Goal: Transaction & Acquisition: Purchase product/service

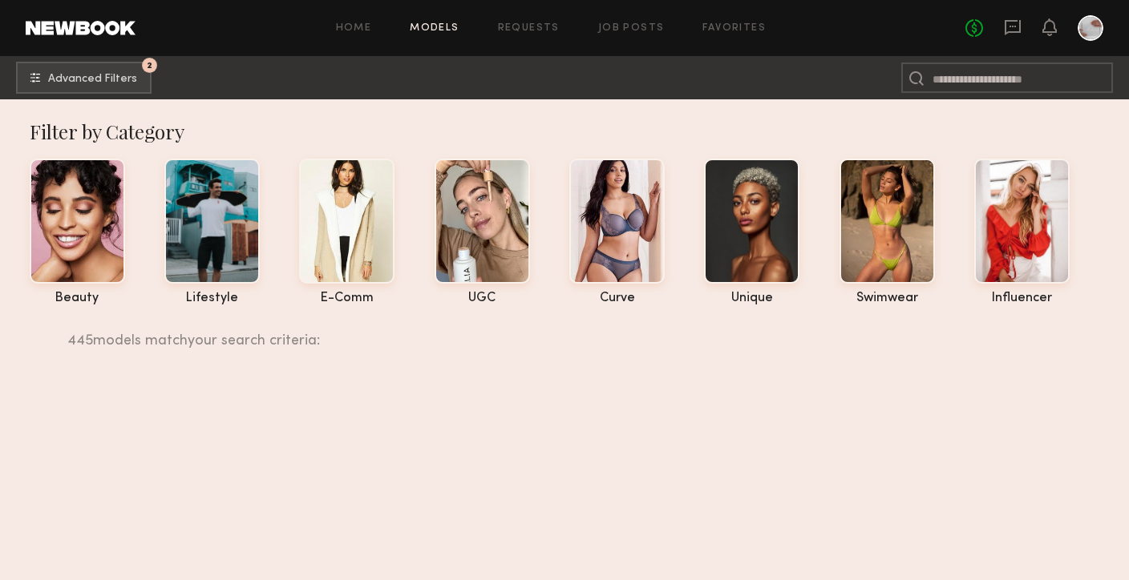
scroll to position [93994, 0]
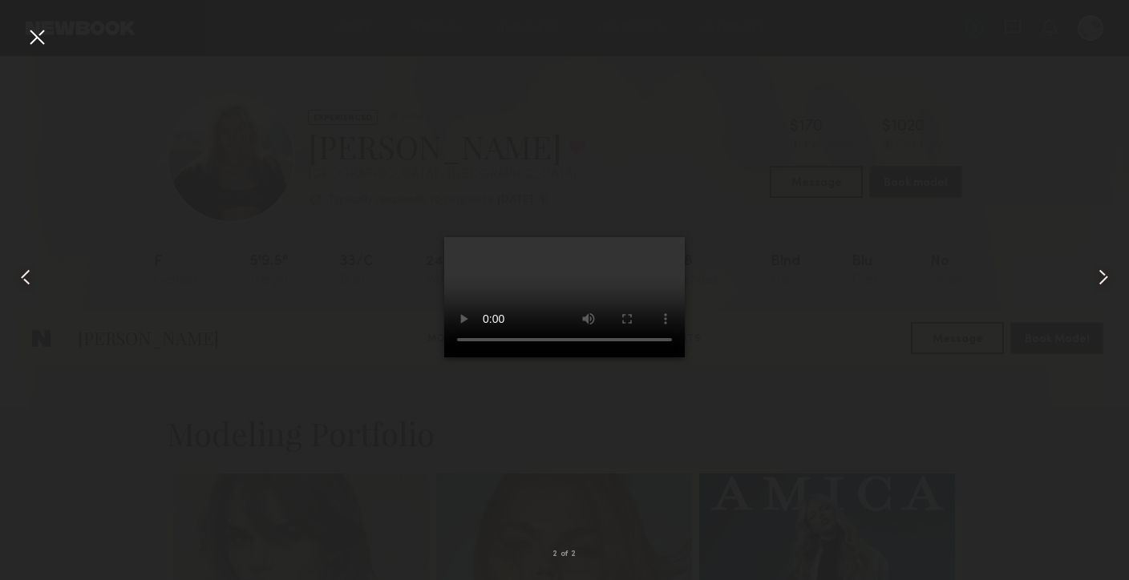
scroll to position [1547, 0]
click at [30, 33] on div at bounding box center [37, 37] width 26 height 26
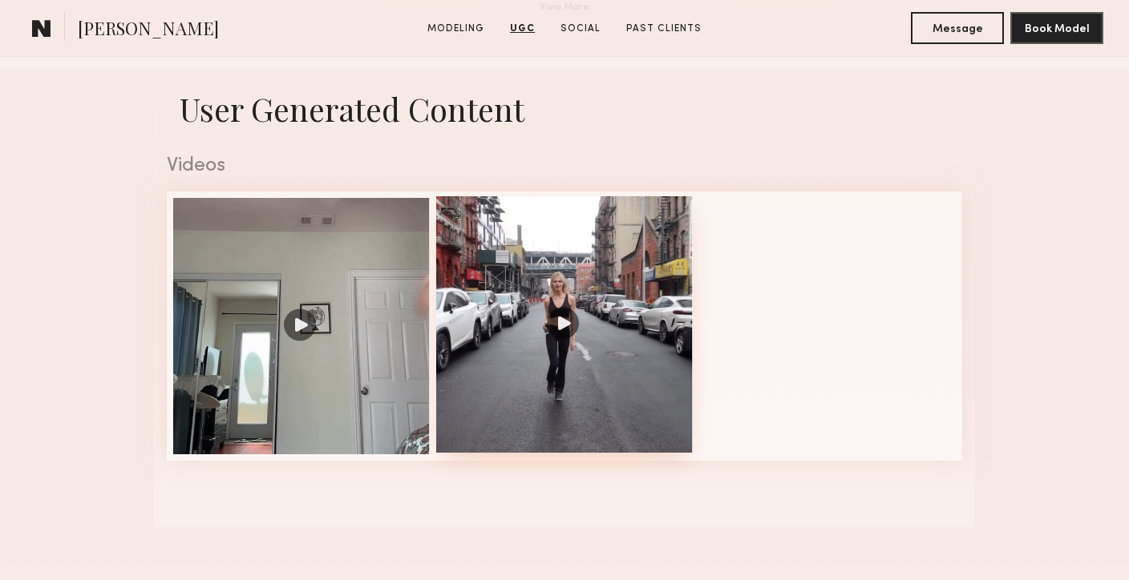
click at [616, 334] on div at bounding box center [564, 324] width 257 height 257
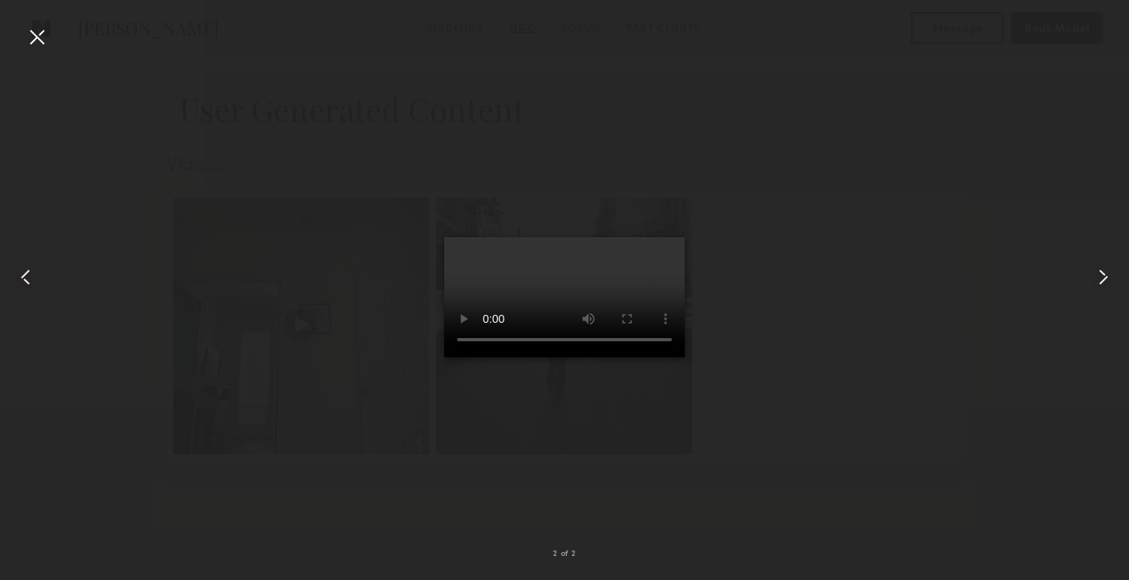
click at [424, 511] on div at bounding box center [564, 277] width 1129 height 503
click at [38, 34] on div at bounding box center [37, 37] width 26 height 26
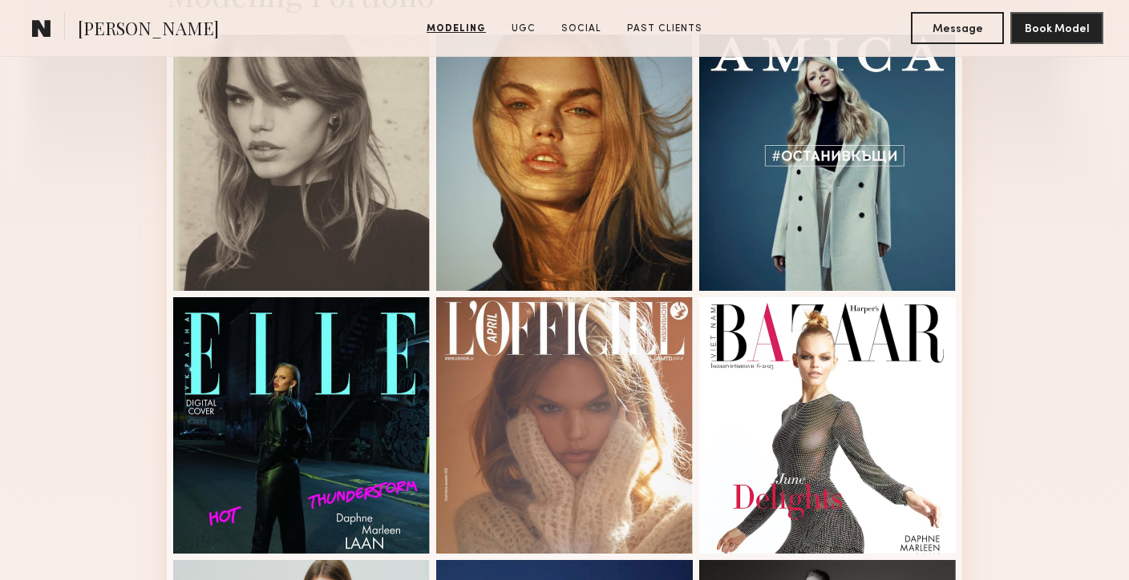
scroll to position [441, 0]
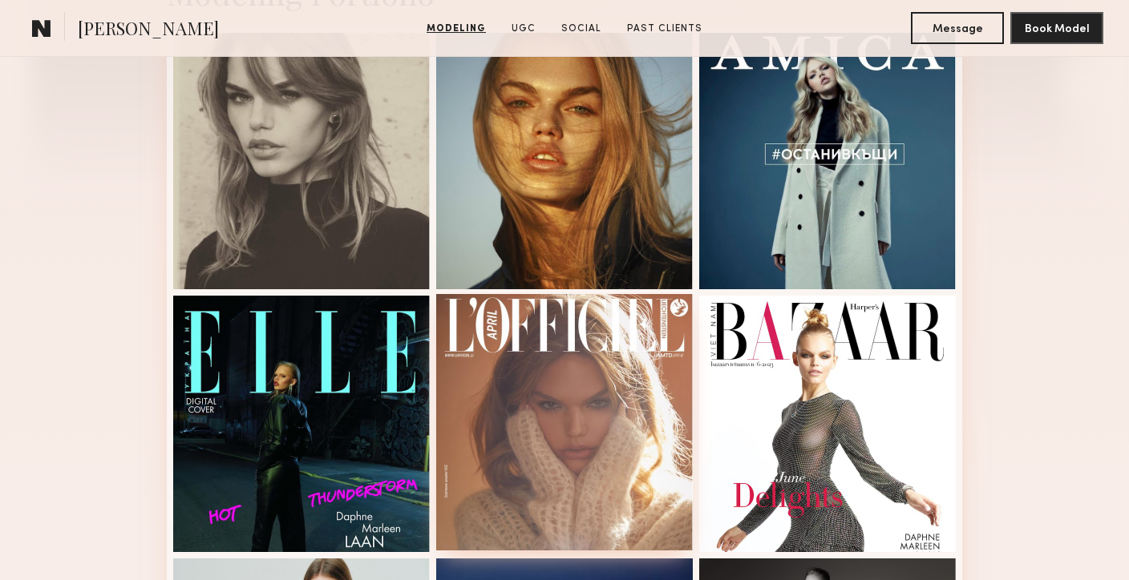
click at [544, 406] on div at bounding box center [564, 422] width 257 height 257
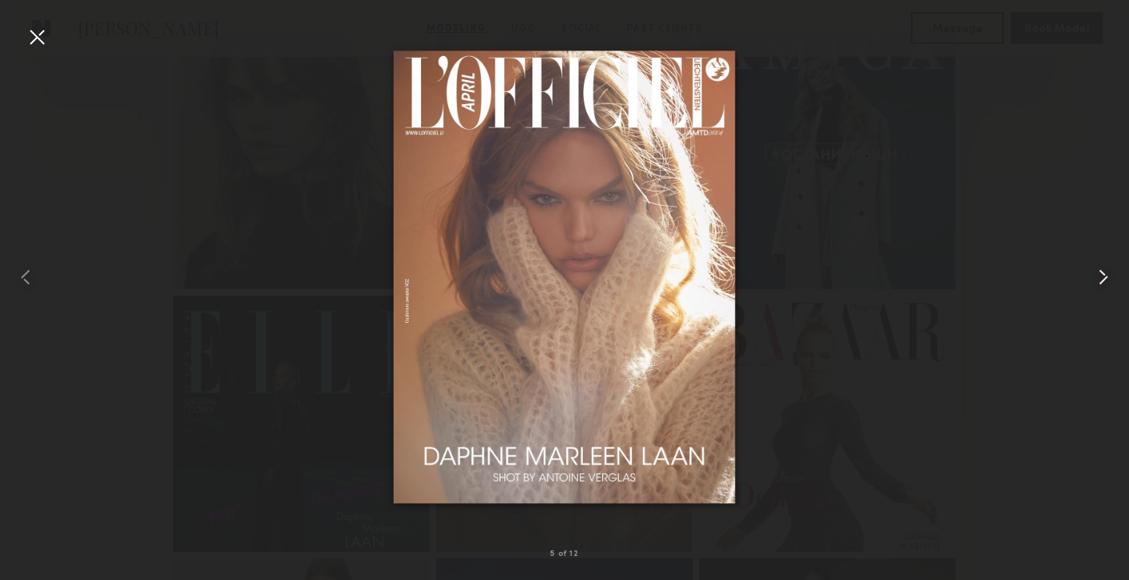
click at [1100, 265] on common-icon at bounding box center [1103, 278] width 26 height 26
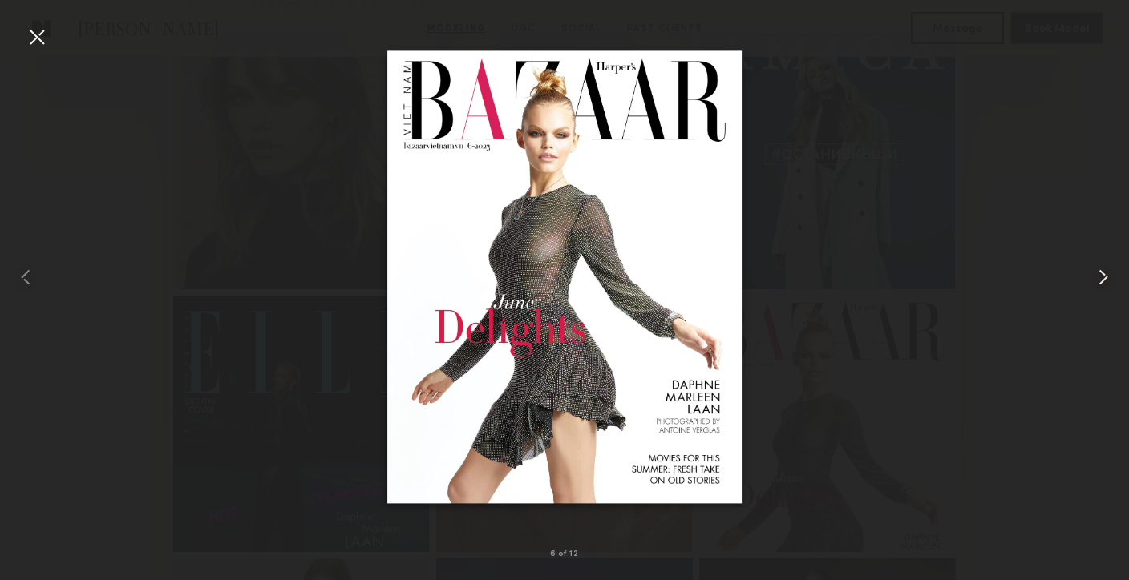
click at [1100, 265] on common-icon at bounding box center [1103, 278] width 26 height 26
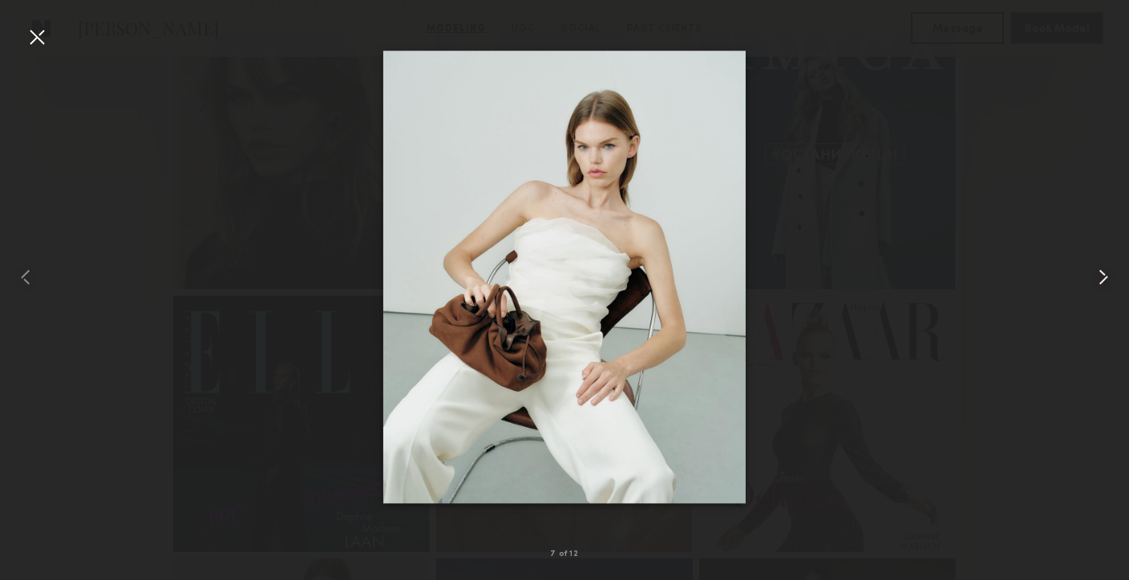
click at [1100, 266] on common-icon at bounding box center [1103, 278] width 26 height 26
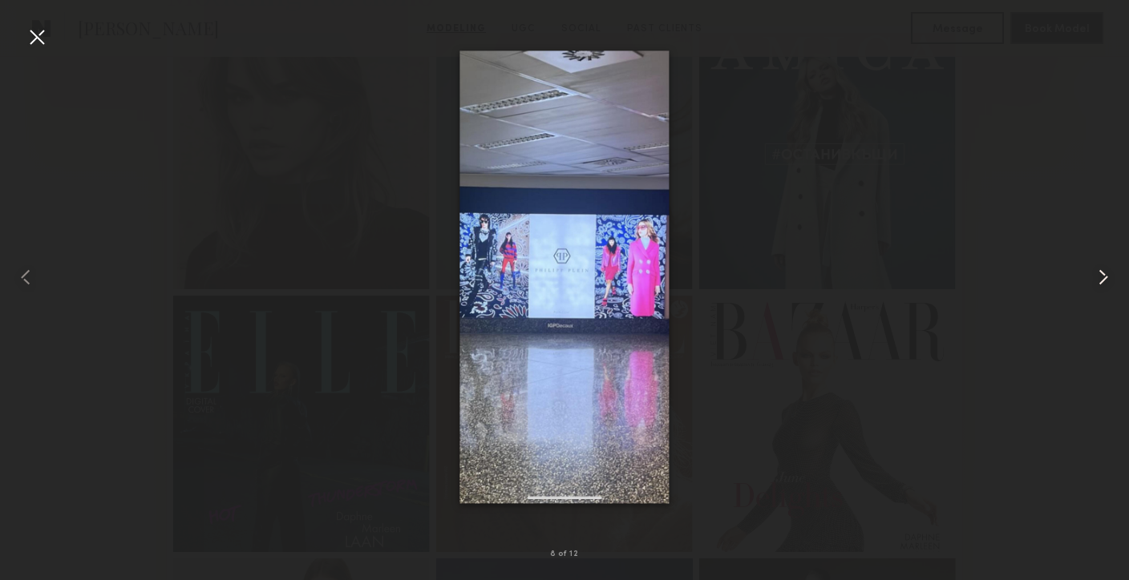
click at [1100, 266] on common-icon at bounding box center [1103, 278] width 26 height 26
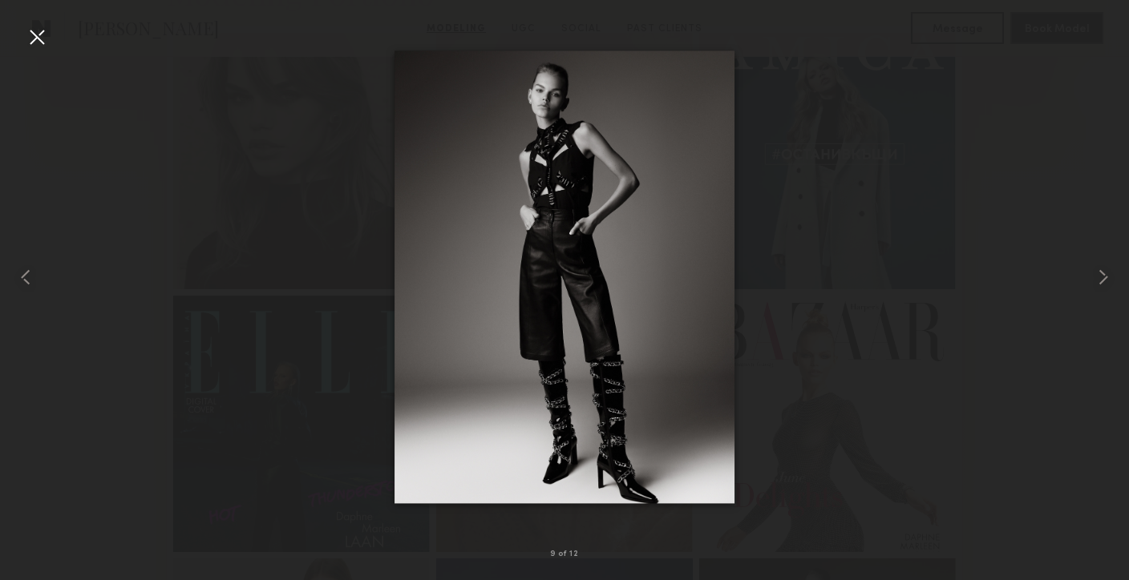
click at [1052, 210] on div at bounding box center [564, 277] width 1129 height 503
click at [31, 32] on div at bounding box center [37, 37] width 26 height 26
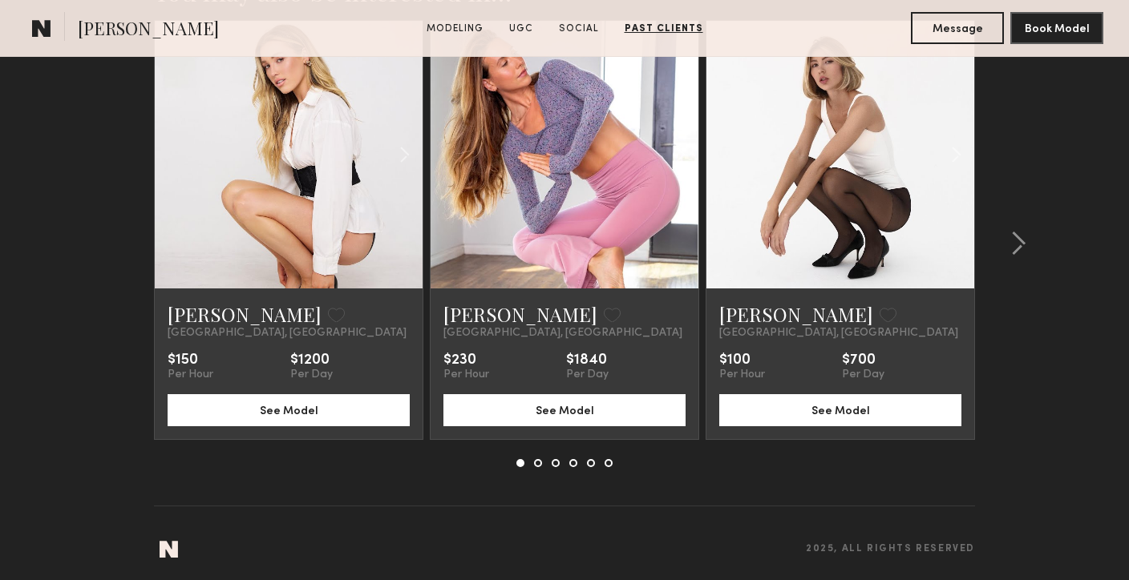
scroll to position [2498, 0]
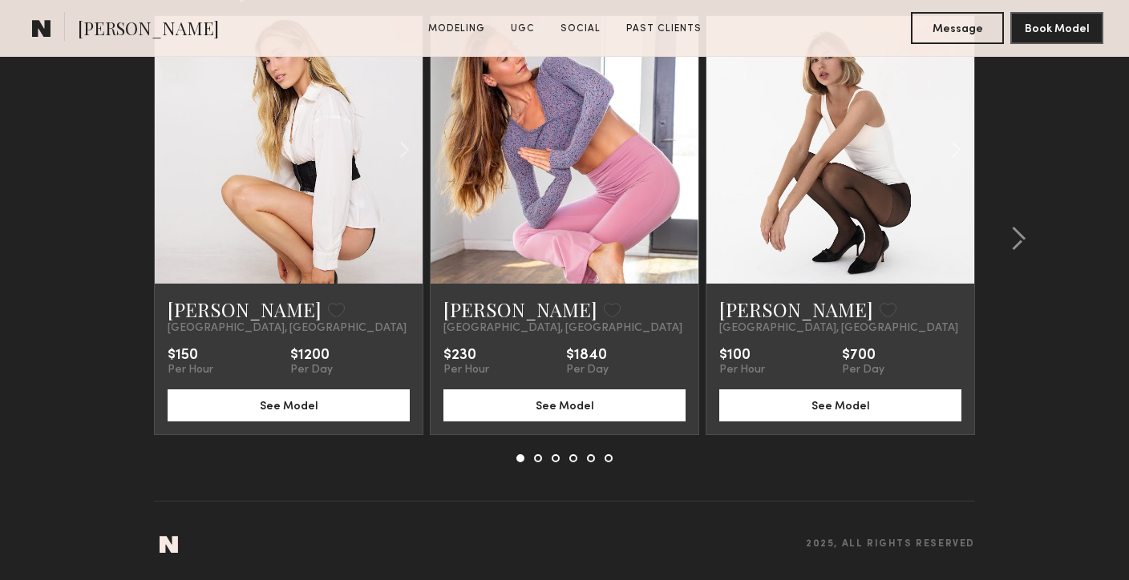
click at [537, 456] on button at bounding box center [538, 459] width 8 height 8
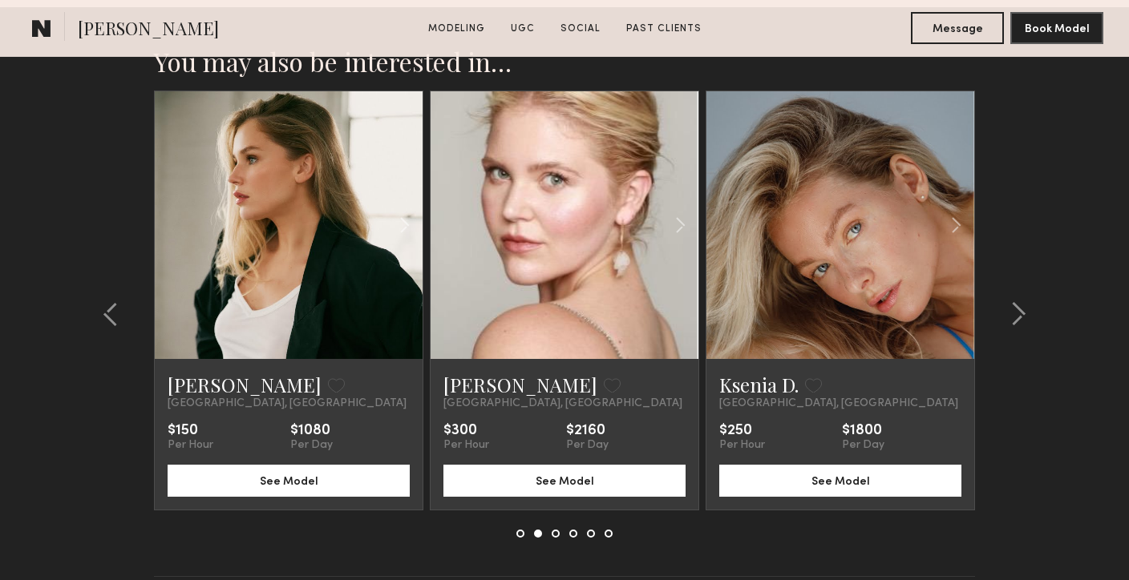
scroll to position [2432, 0]
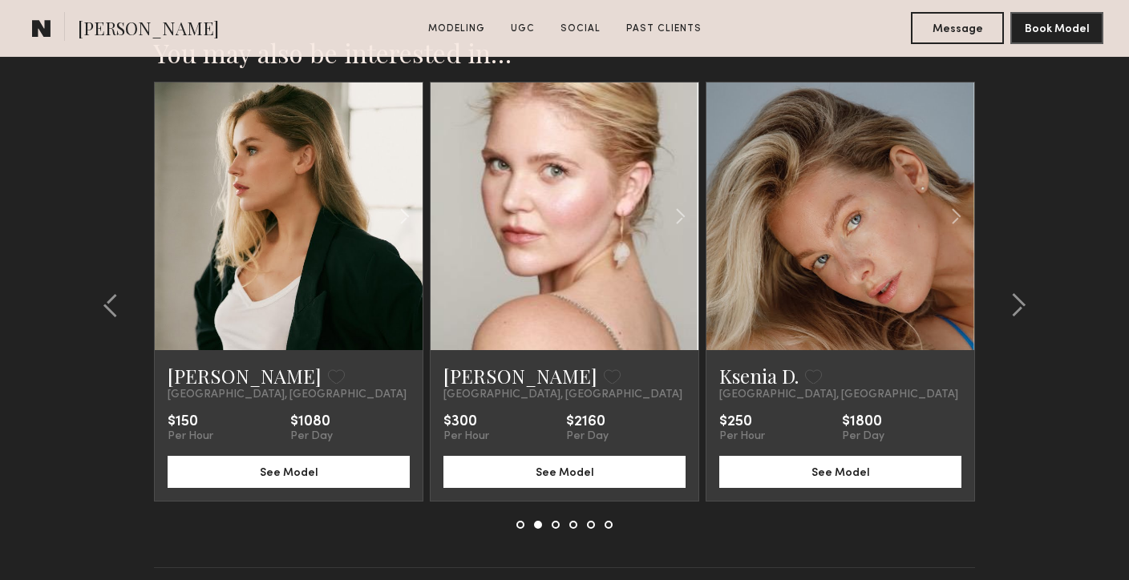
click at [555, 527] on button at bounding box center [556, 525] width 8 height 8
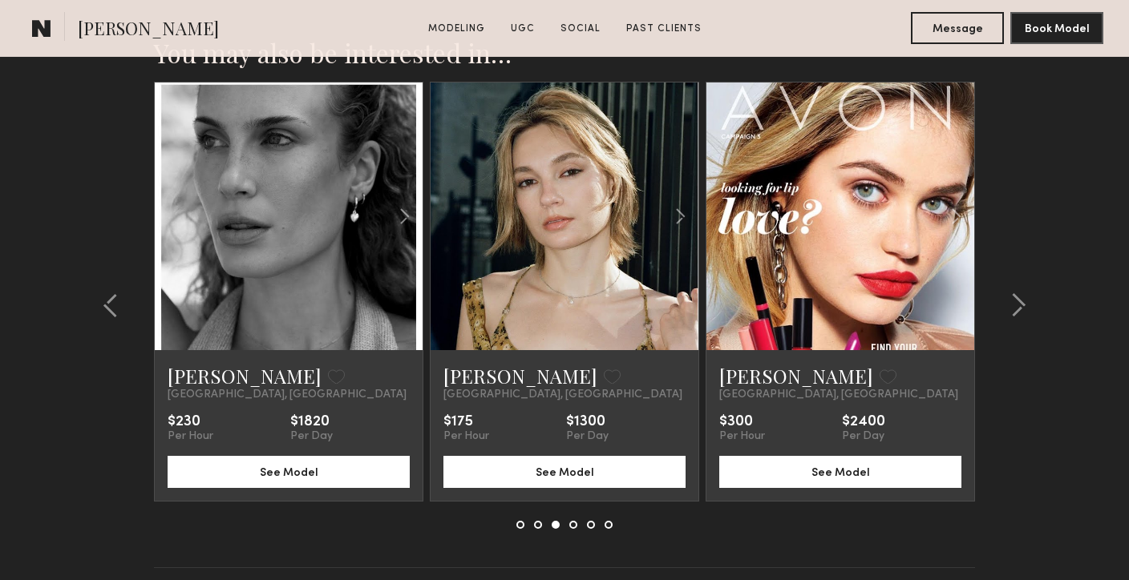
click at [568, 524] on div at bounding box center [564, 525] width 96 height 8
click at [573, 525] on button at bounding box center [573, 525] width 8 height 8
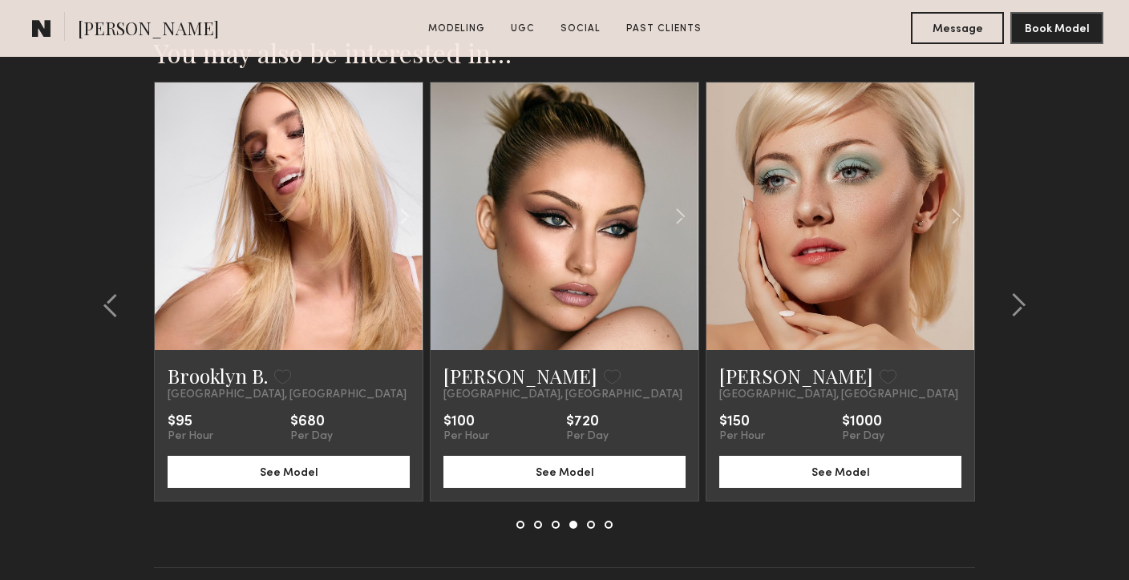
click at [590, 525] on button at bounding box center [591, 525] width 8 height 8
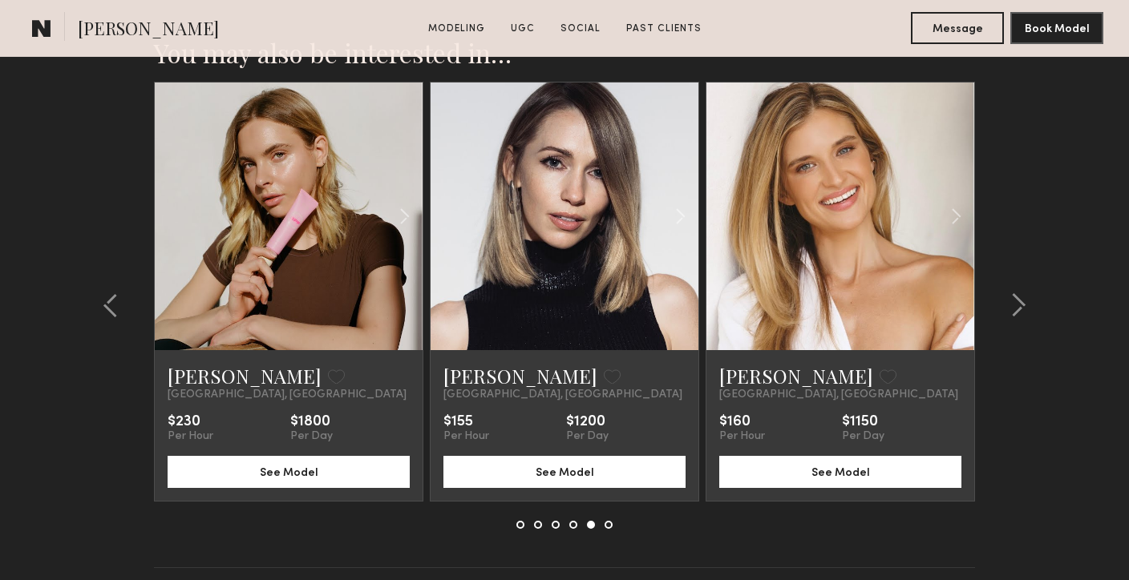
click at [609, 525] on button at bounding box center [608, 525] width 8 height 8
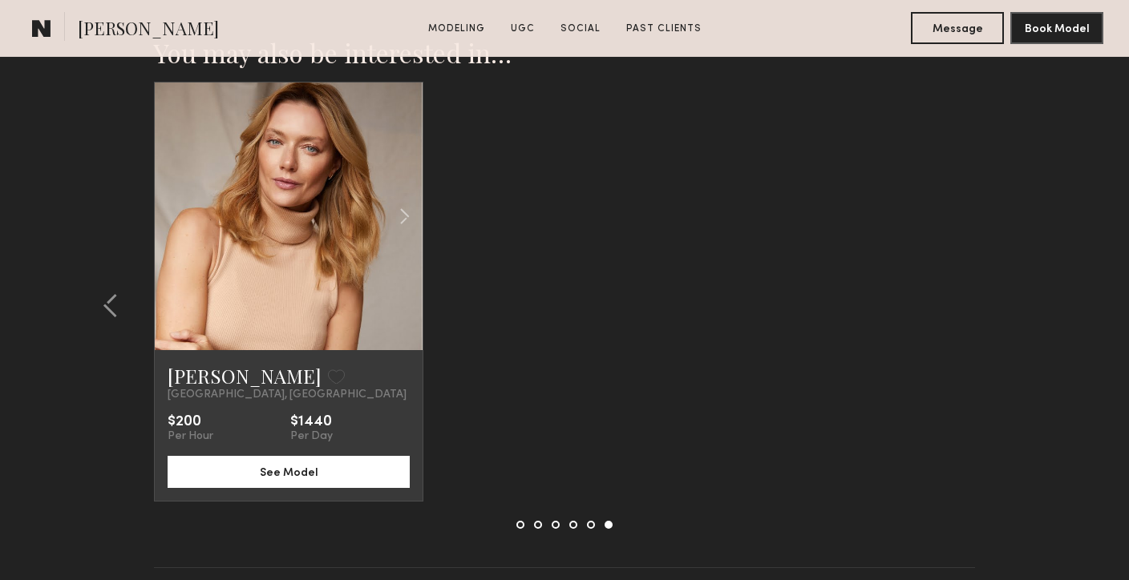
click at [572, 523] on button at bounding box center [573, 525] width 8 height 8
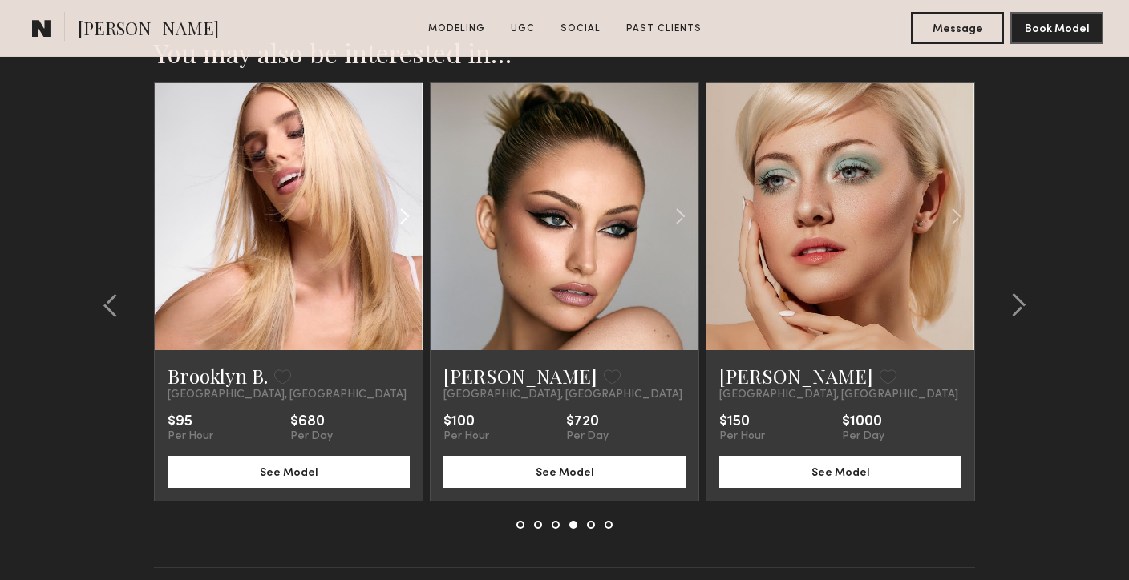
click at [402, 216] on common-icon at bounding box center [404, 216] width 23 height 30
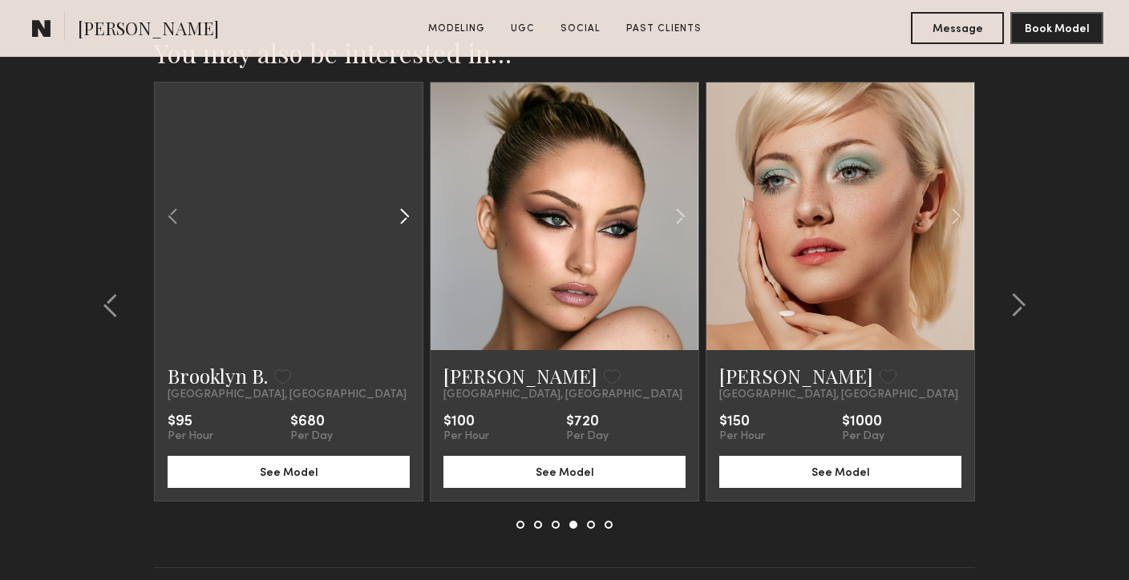
click at [402, 218] on common-icon at bounding box center [404, 216] width 23 height 30
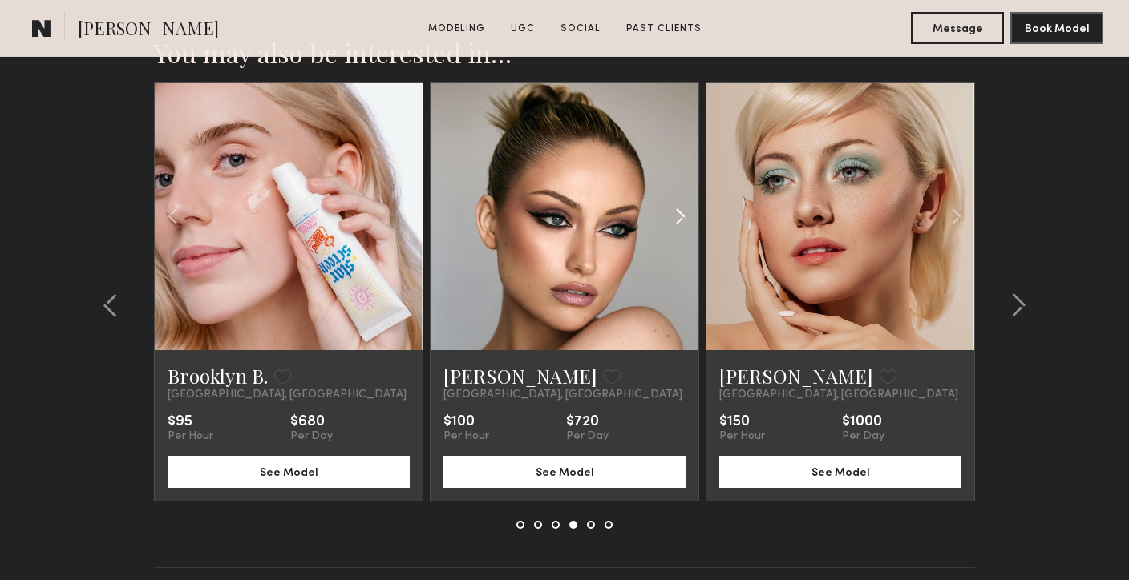
click at [683, 218] on common-icon at bounding box center [680, 216] width 23 height 30
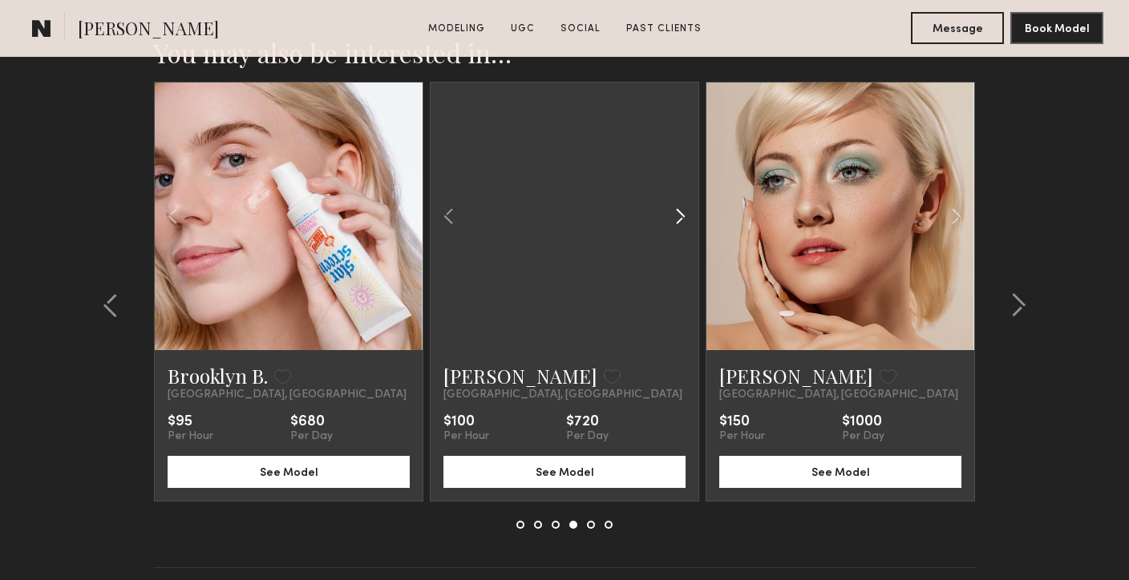
click at [682, 218] on common-icon at bounding box center [680, 216] width 23 height 30
click at [682, 220] on common-icon at bounding box center [680, 216] width 23 height 30
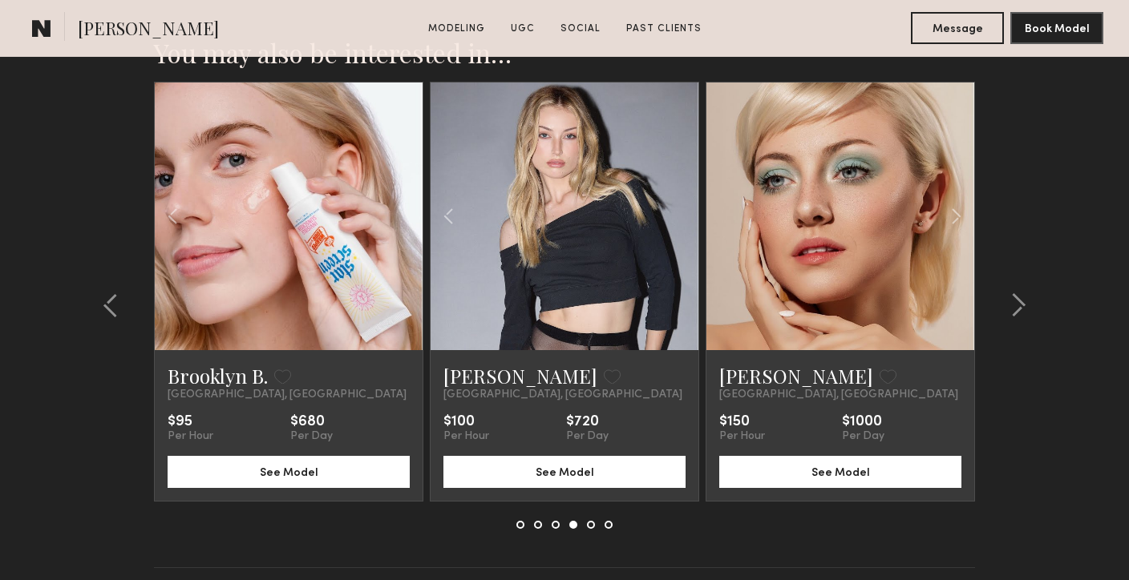
click at [682, 220] on div at bounding box center [565, 217] width 268 height 268
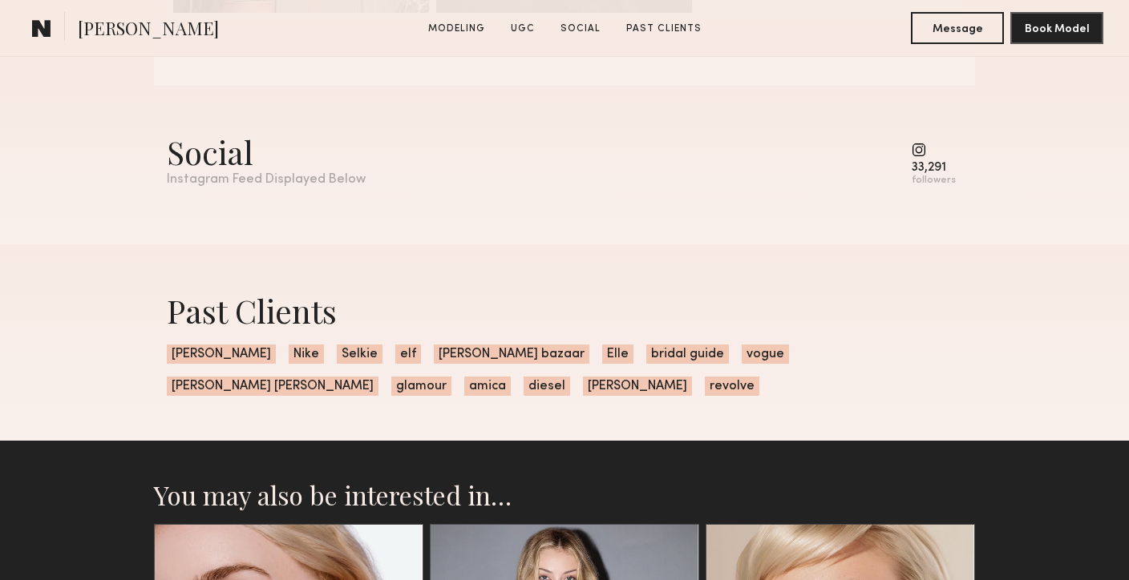
scroll to position [1974, 0]
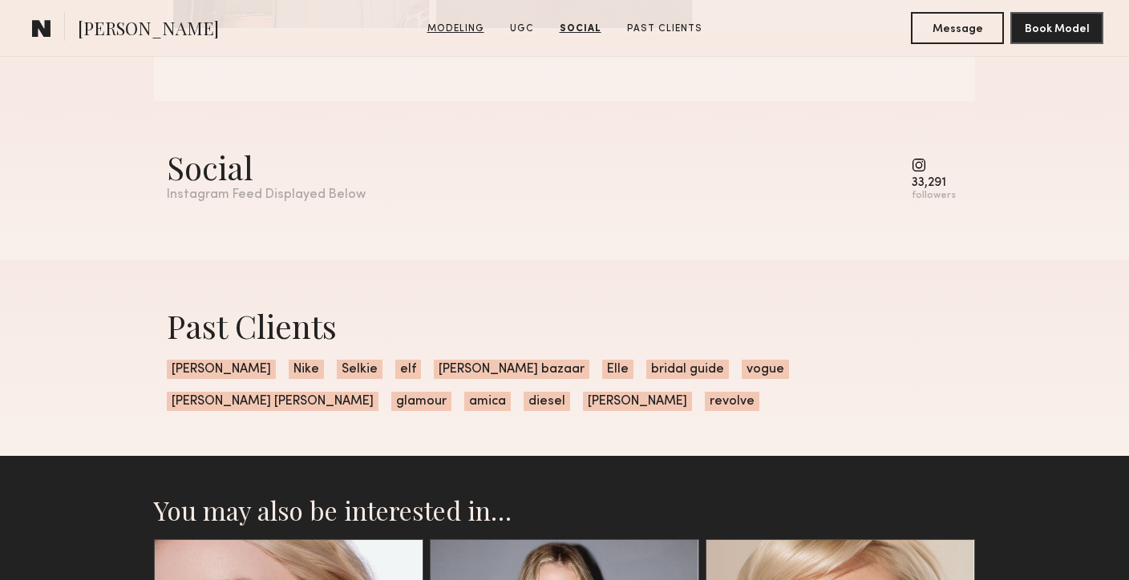
click at [458, 26] on link "Modeling" at bounding box center [456, 29] width 70 height 14
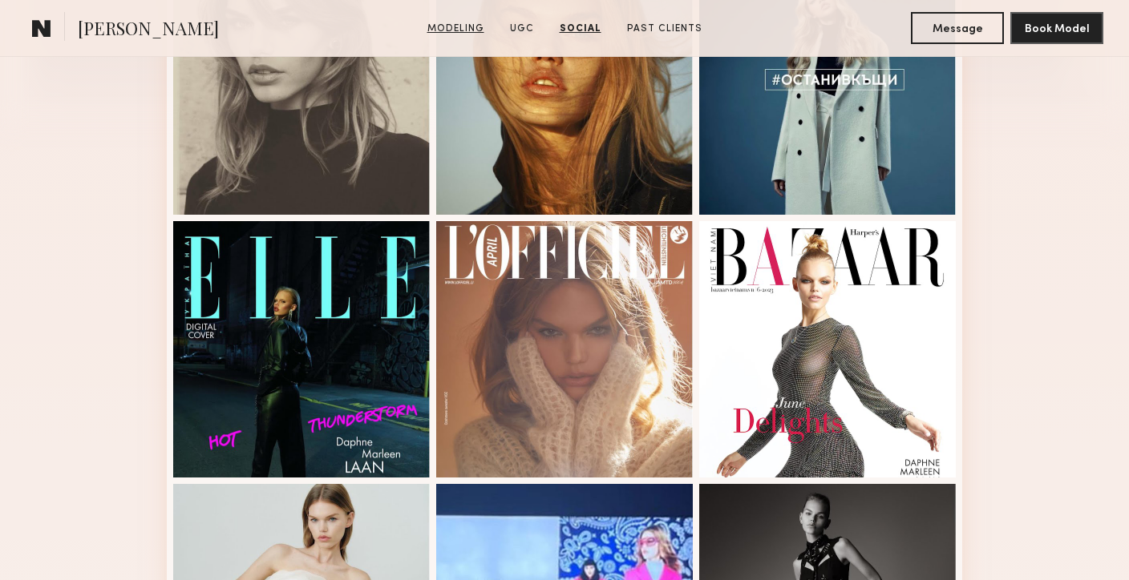
scroll to position [270, 0]
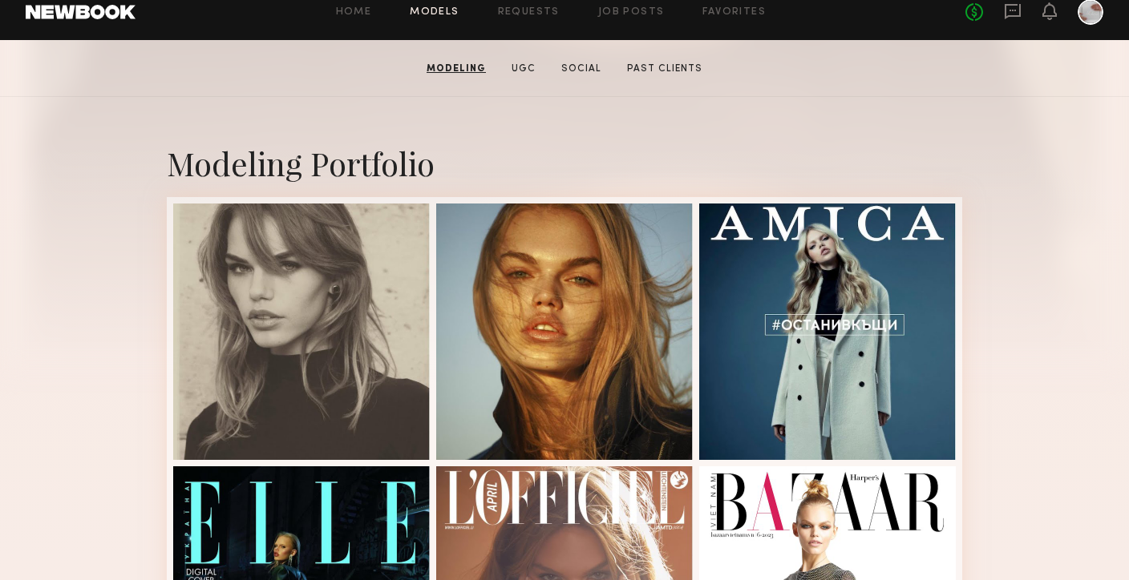
click at [426, 9] on link "Models" at bounding box center [434, 12] width 49 height 10
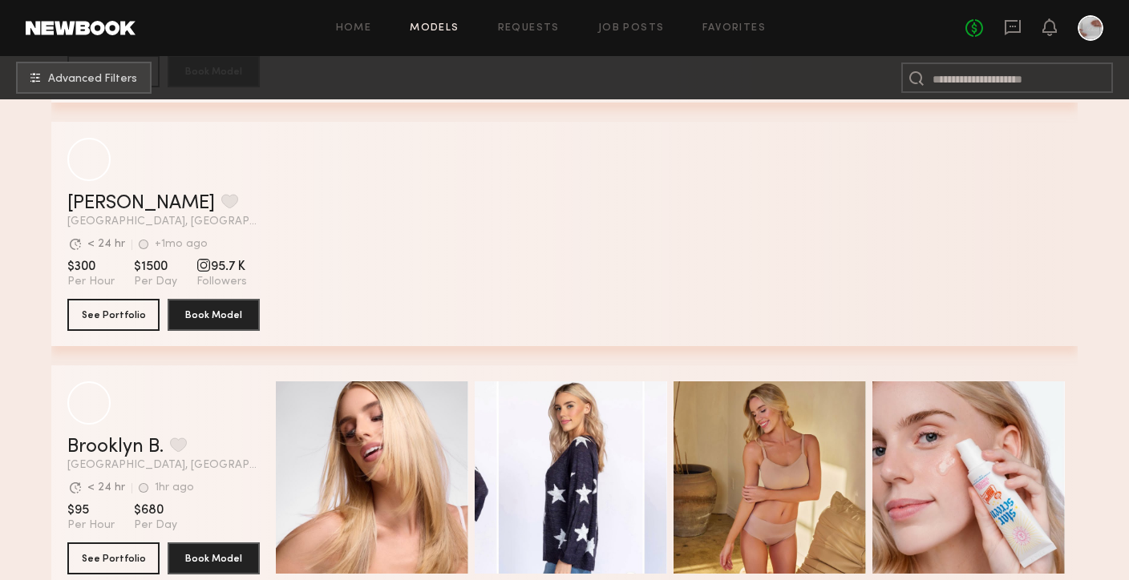
scroll to position [7289, 0]
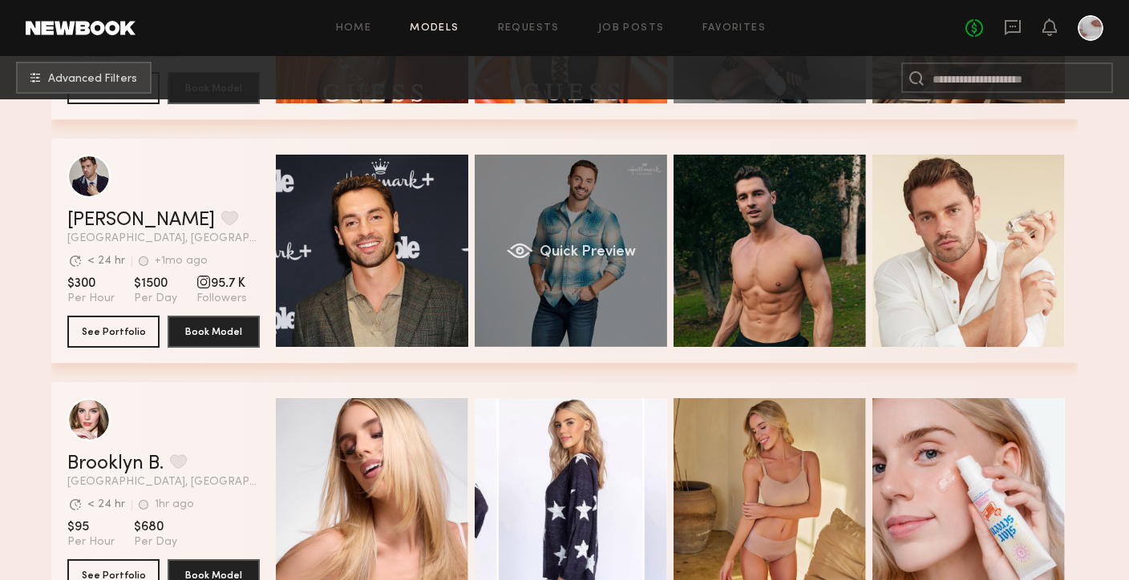
click at [564, 290] on div "Quick Preview" at bounding box center [571, 251] width 192 height 192
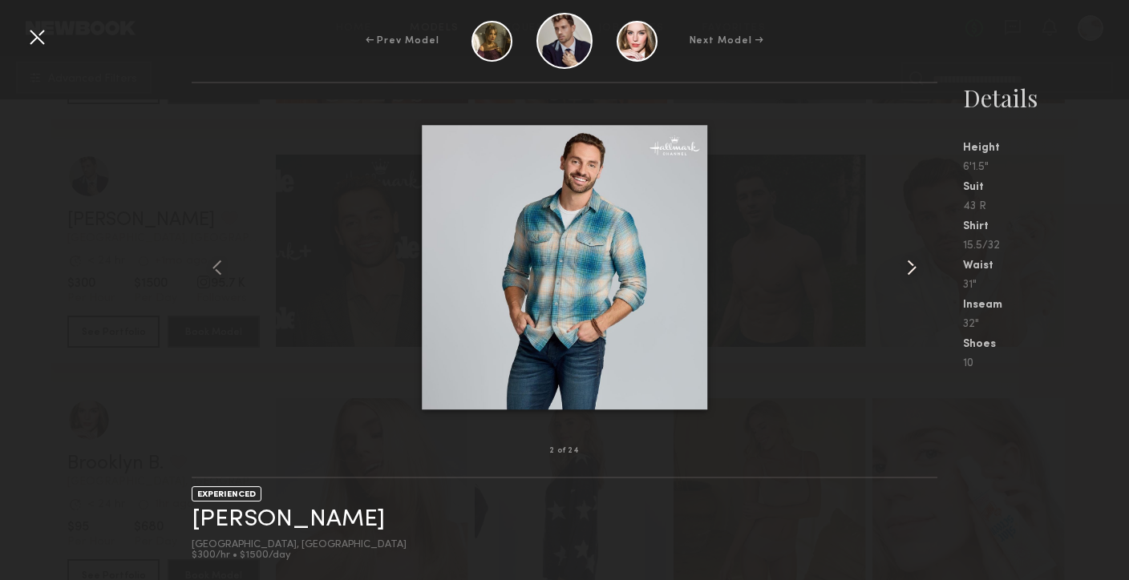
click at [912, 268] on common-icon at bounding box center [912, 268] width 26 height 26
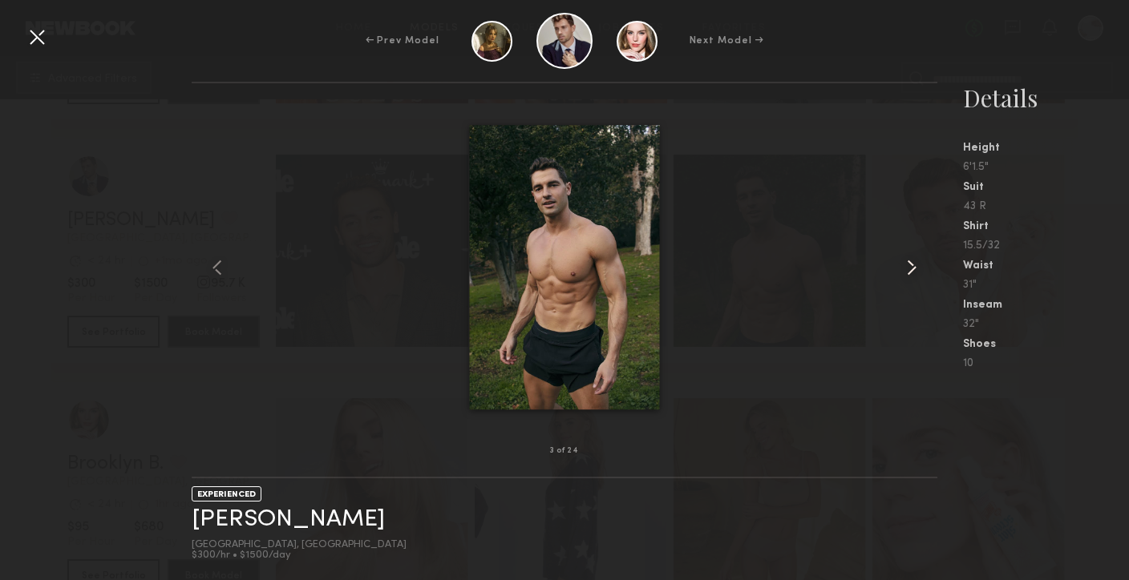
click at [912, 269] on common-icon at bounding box center [912, 268] width 26 height 26
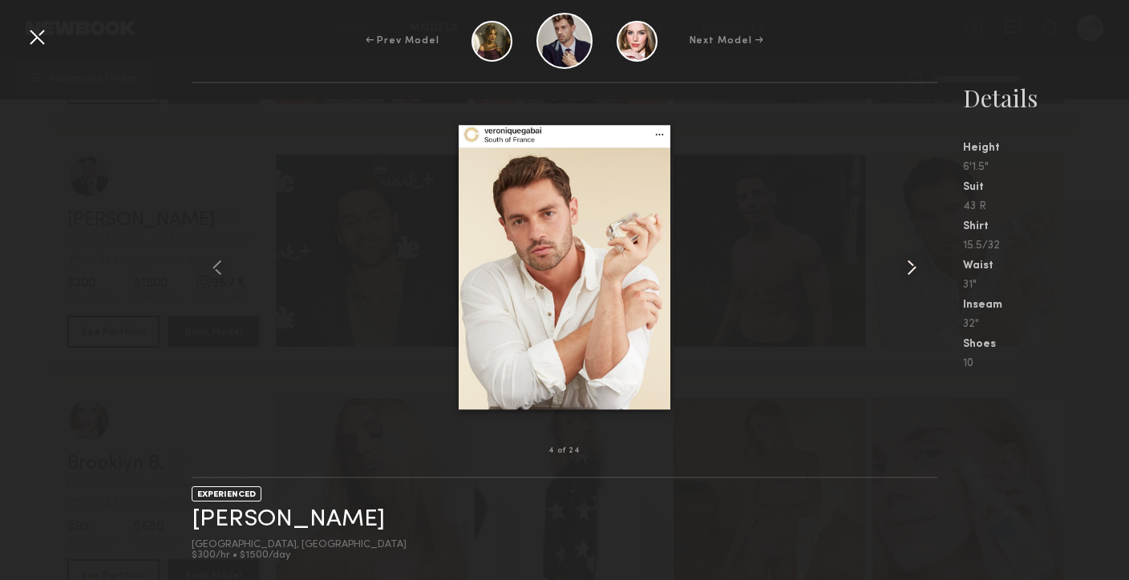
click at [912, 269] on common-icon at bounding box center [912, 268] width 26 height 26
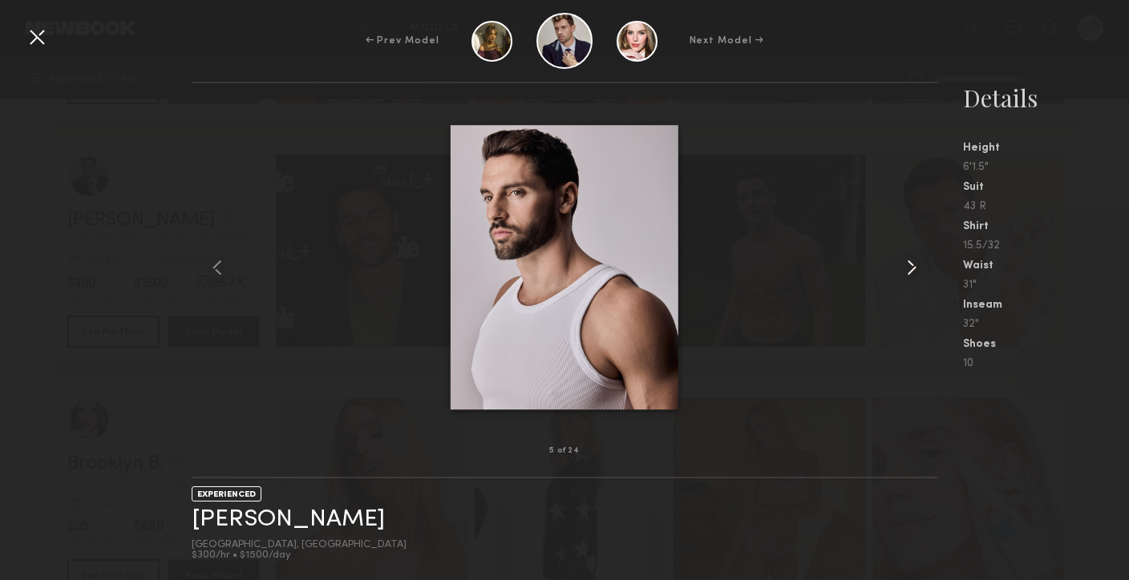
click at [912, 269] on common-icon at bounding box center [912, 268] width 26 height 26
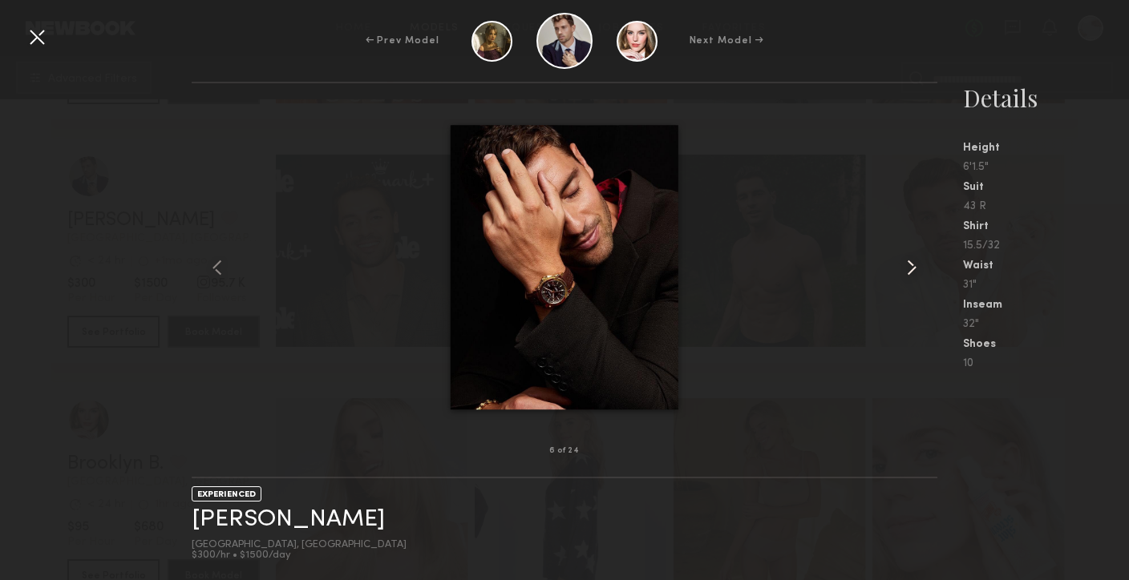
click at [912, 269] on common-icon at bounding box center [912, 268] width 26 height 26
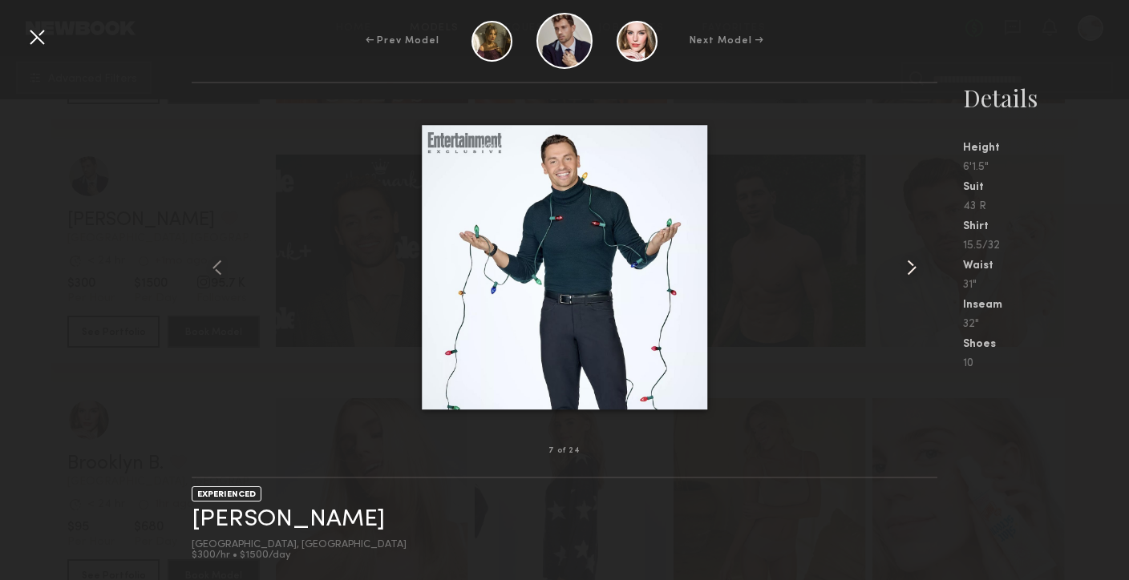
click at [912, 269] on common-icon at bounding box center [912, 268] width 26 height 26
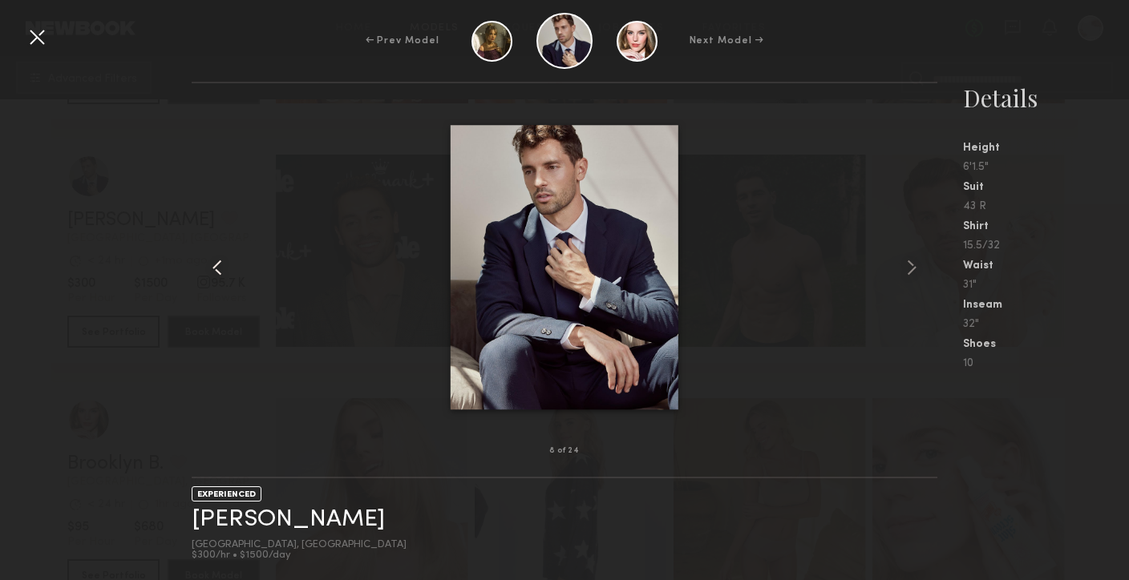
click at [204, 265] on div at bounding box center [207, 267] width 30 height 317
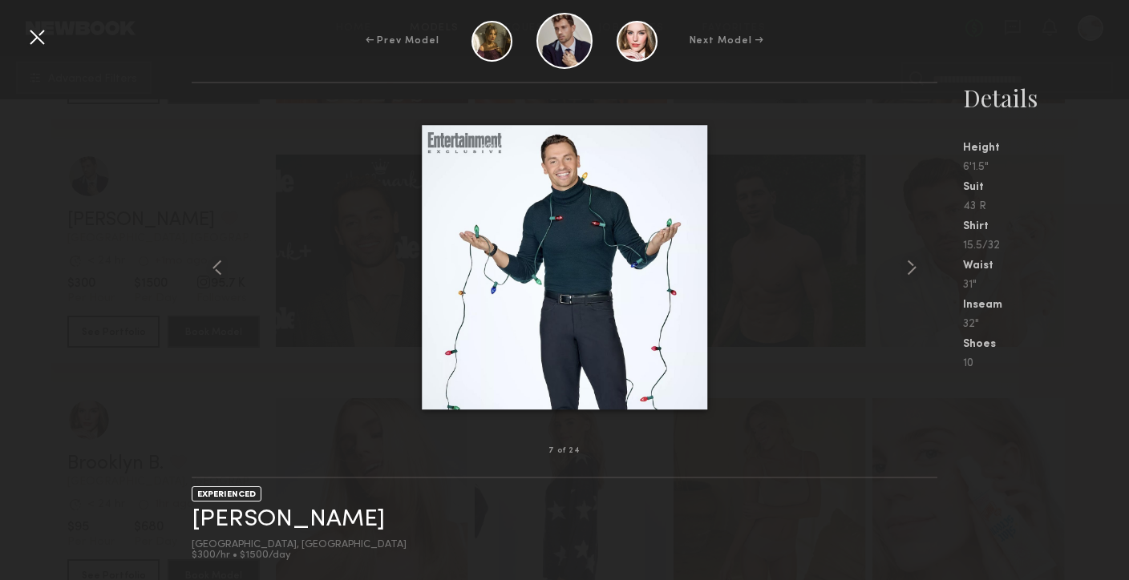
click at [762, 75] on div "← Prev Model Next Model → 7 of 24 EXPERIENCED [PERSON_NAME] [GEOGRAPHIC_DATA], …" at bounding box center [564, 290] width 1129 height 580
click at [26, 34] on div at bounding box center [37, 37] width 26 height 26
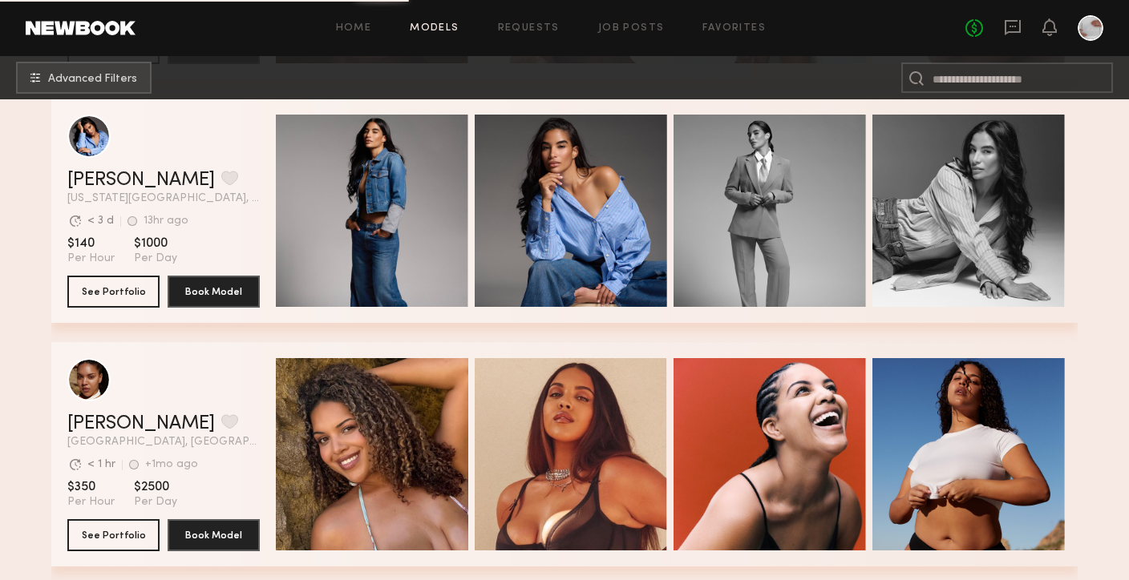
scroll to position [8594, 0]
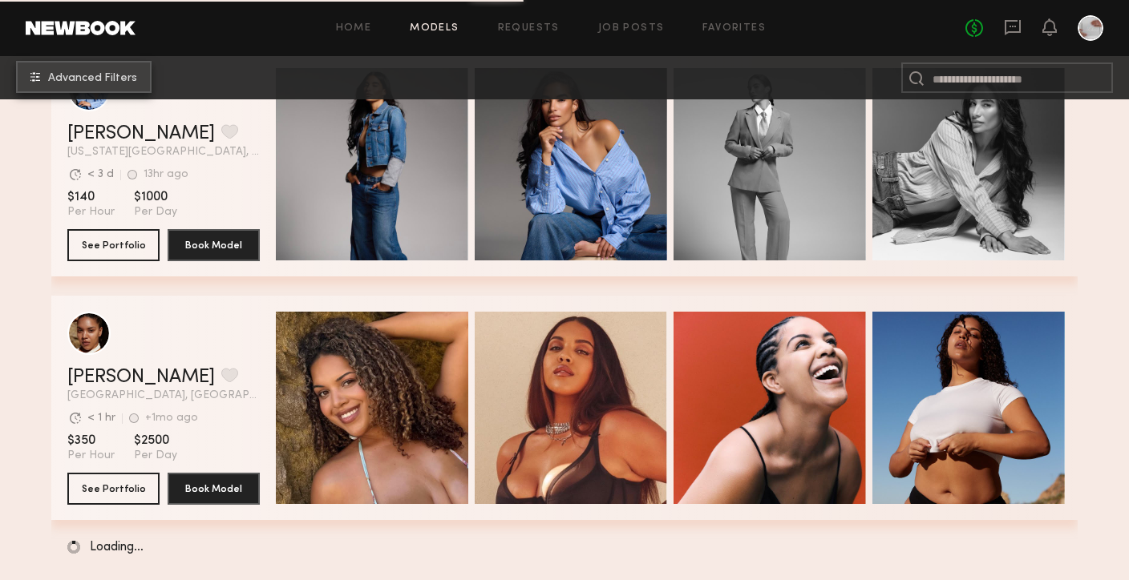
click at [108, 83] on span "Advanced Filters" at bounding box center [92, 78] width 89 height 11
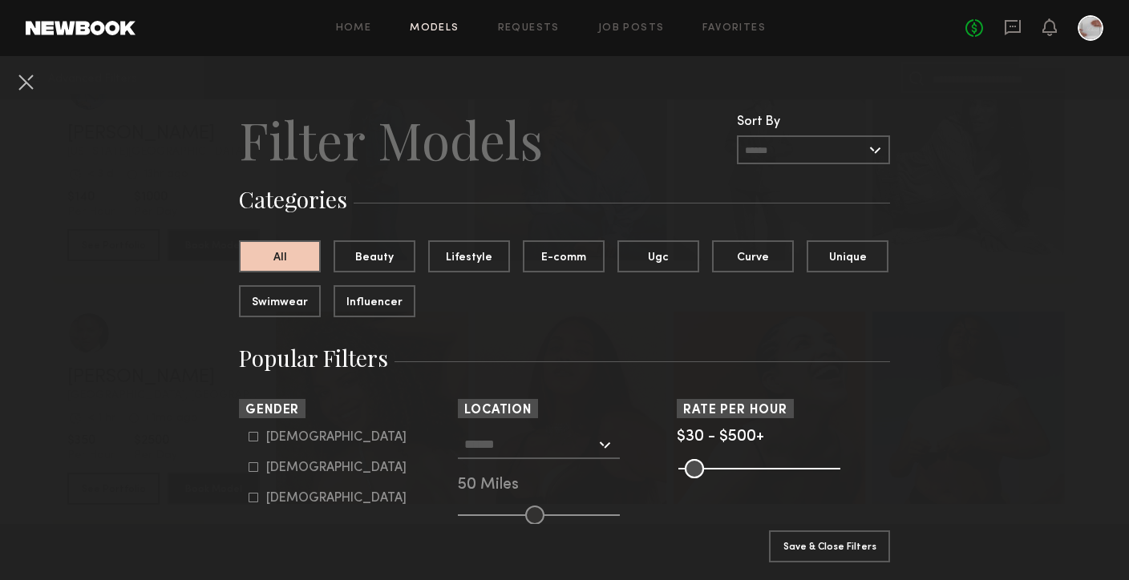
click at [253, 466] on icon at bounding box center [254, 468] width 10 height 10
type input "**"
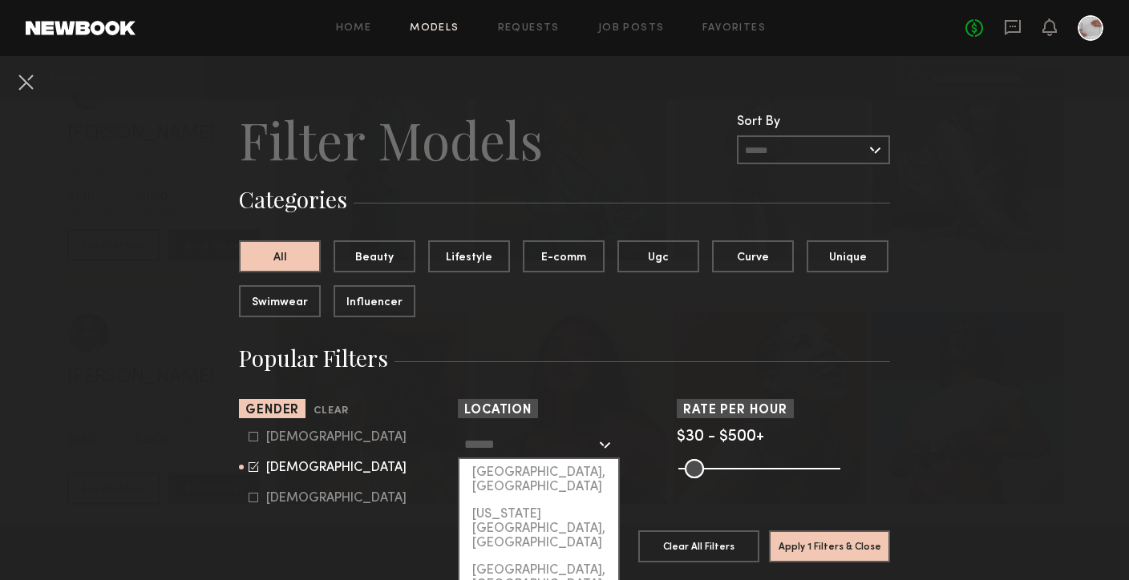
click at [595, 442] on input "text" at bounding box center [529, 444] width 131 height 27
click at [575, 468] on div "[GEOGRAPHIC_DATA], [GEOGRAPHIC_DATA]" at bounding box center [538, 480] width 159 height 42
type input "**********"
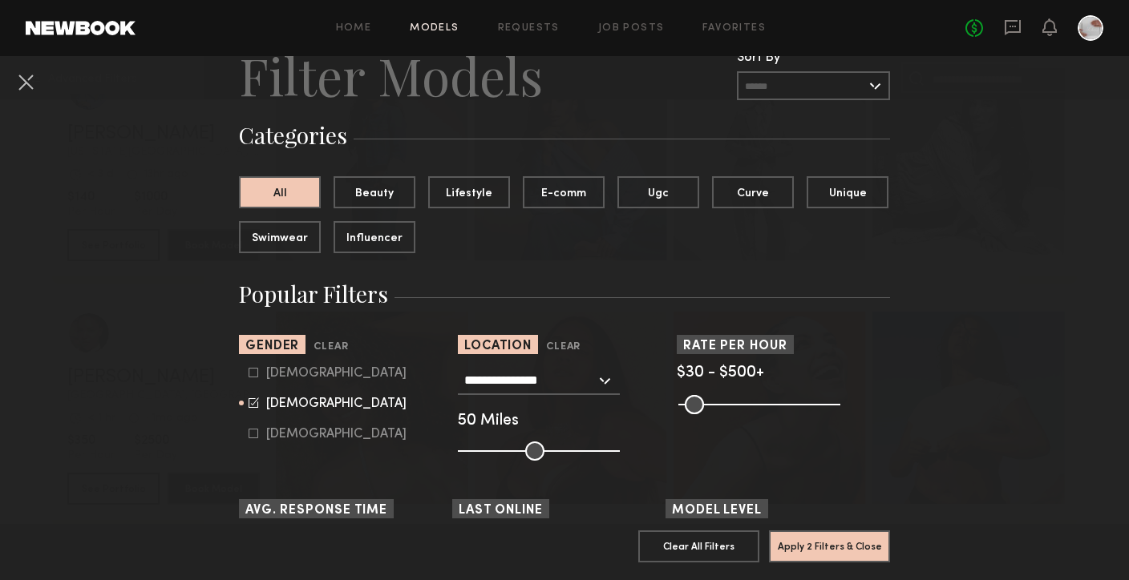
scroll to position [81, 0]
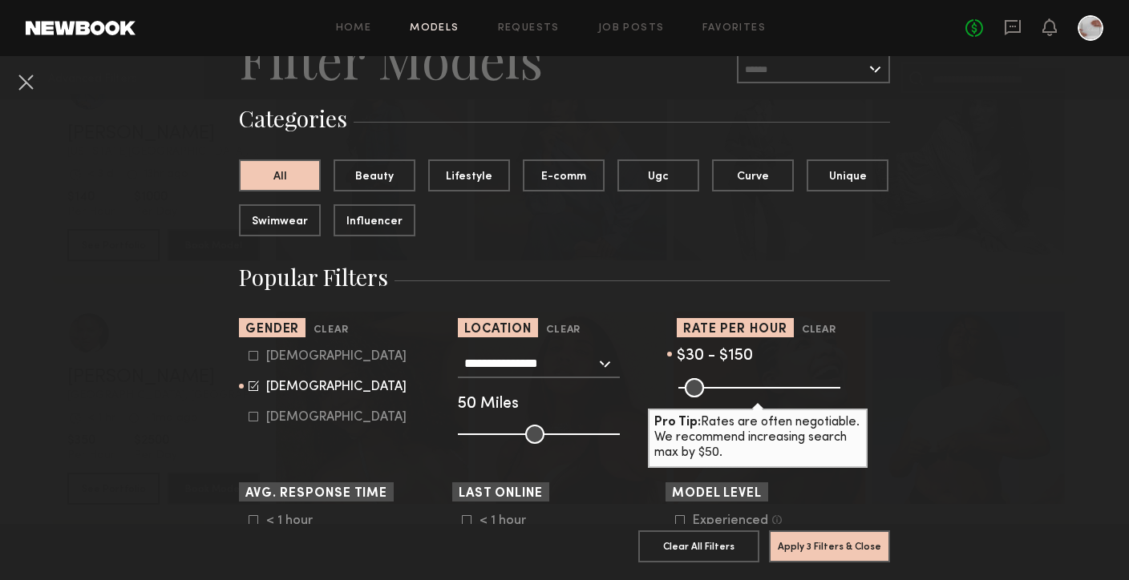
drag, startPoint x: 831, startPoint y: 390, endPoint x: 724, endPoint y: 403, distance: 107.5
type input "***"
click at [724, 398] on input "range" at bounding box center [759, 387] width 162 height 19
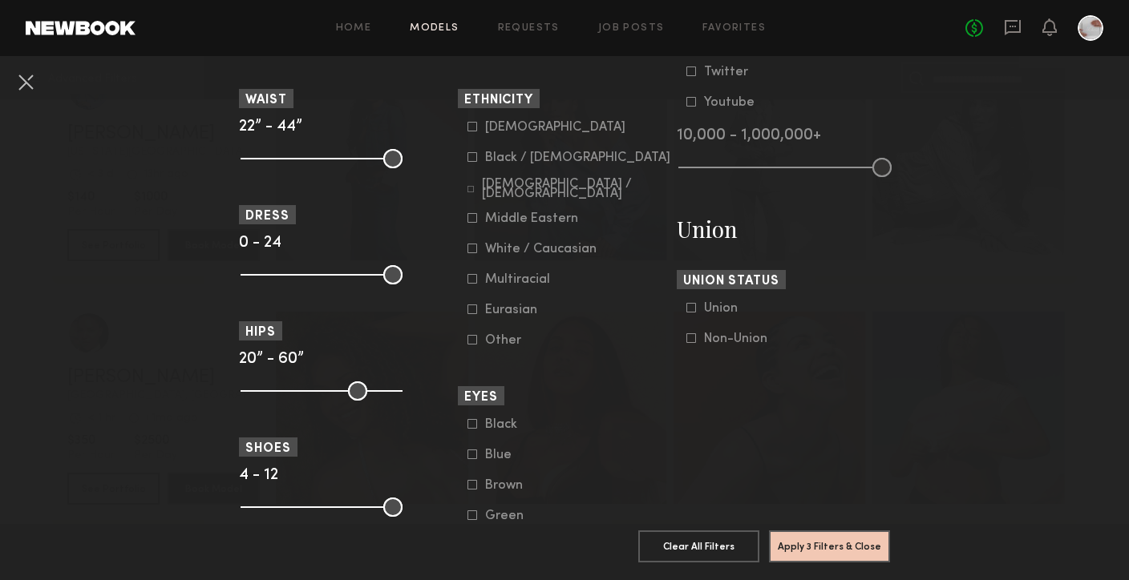
scroll to position [859, 0]
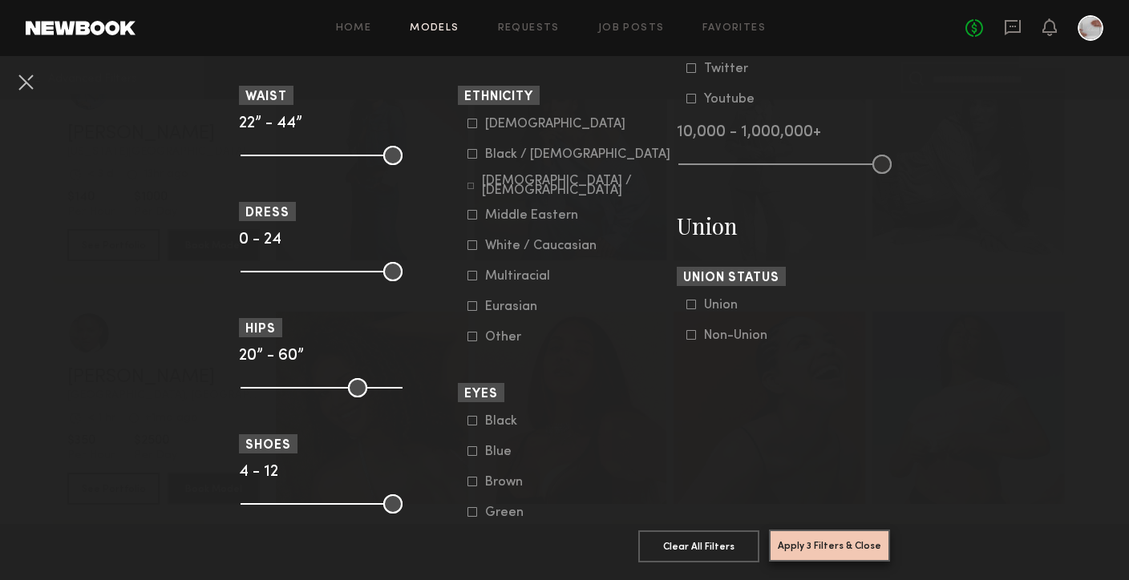
click at [810, 556] on button "Apply 3 Filters & Close" at bounding box center [829, 546] width 121 height 32
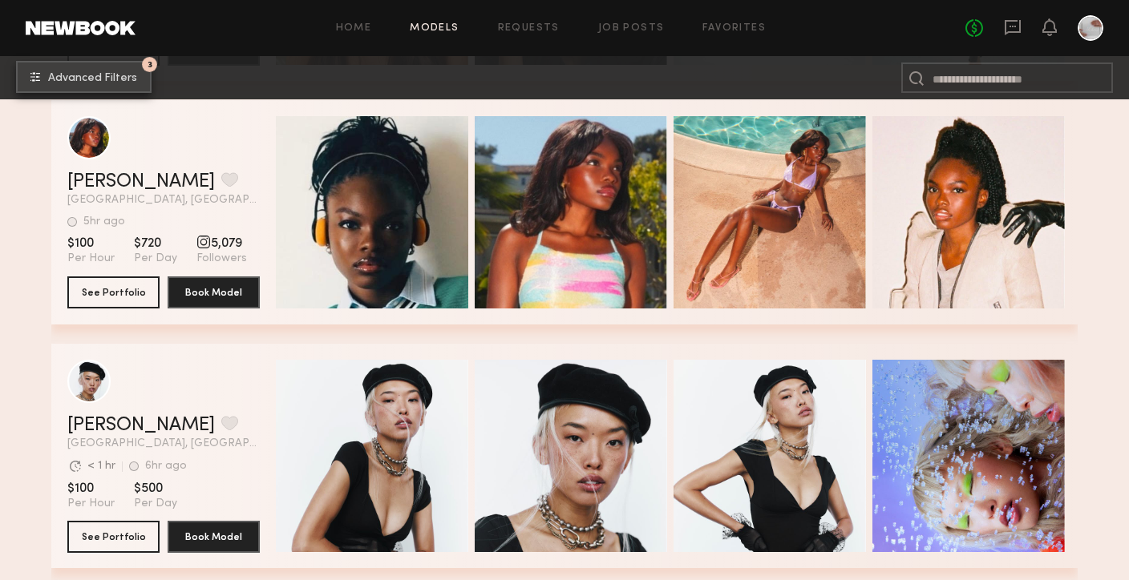
scroll to position [1005, 0]
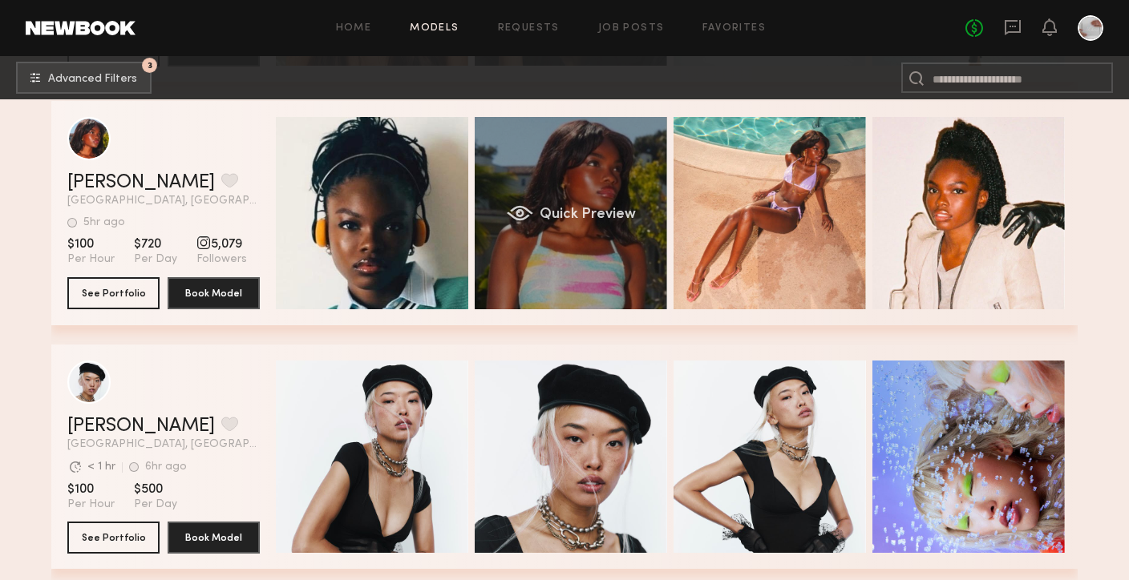
click at [584, 269] on div "Quick Preview" at bounding box center [571, 213] width 192 height 192
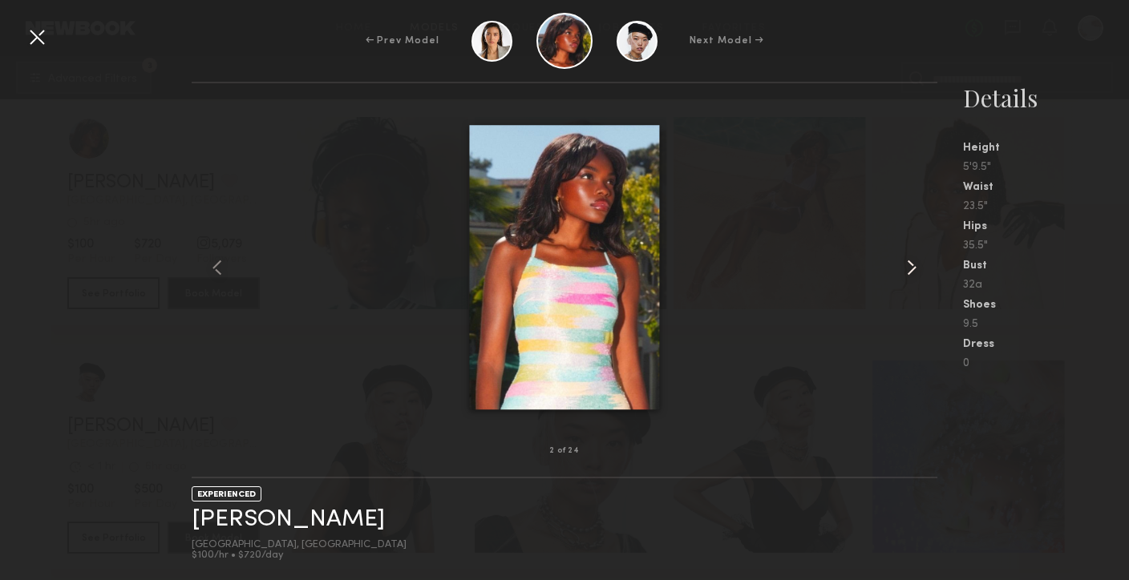
click at [899, 261] on common-icon at bounding box center [912, 268] width 26 height 26
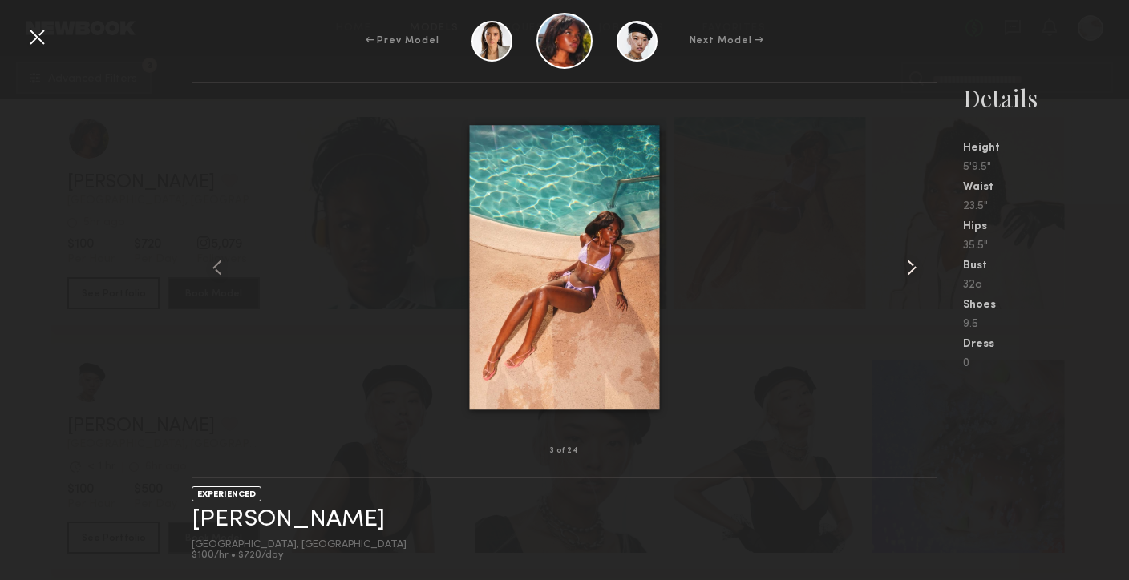
click at [900, 267] on common-icon at bounding box center [912, 268] width 26 height 26
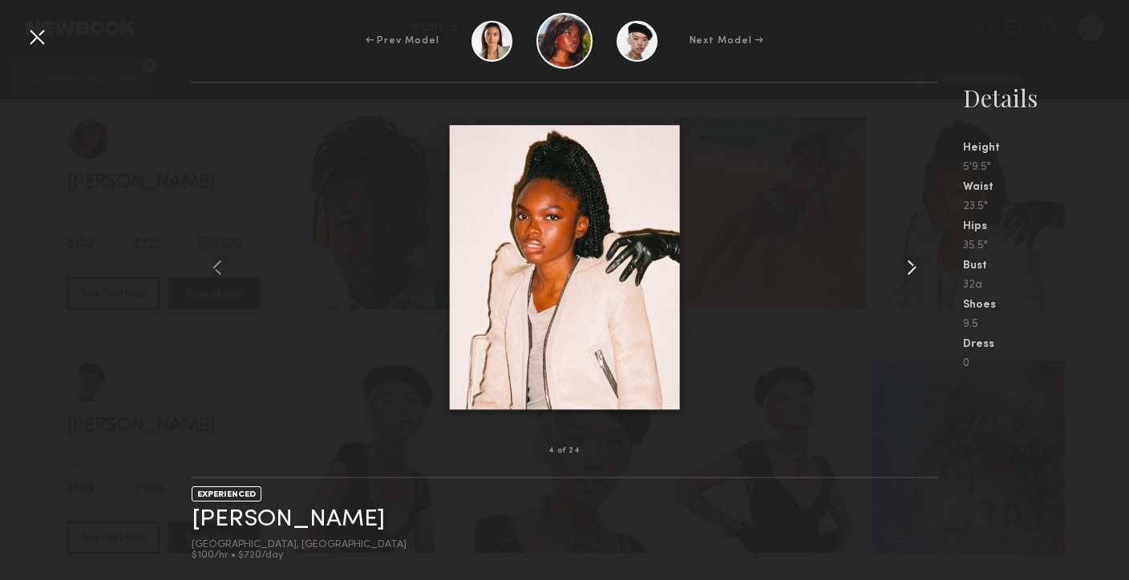
click at [900, 267] on common-icon at bounding box center [912, 268] width 26 height 26
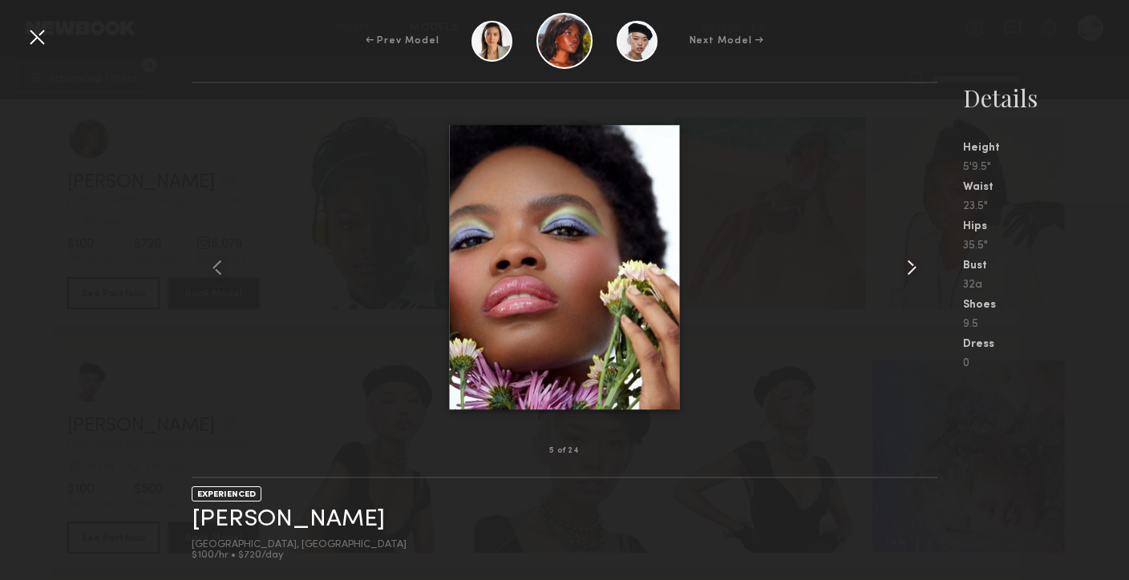
click at [900, 268] on common-icon at bounding box center [912, 268] width 26 height 26
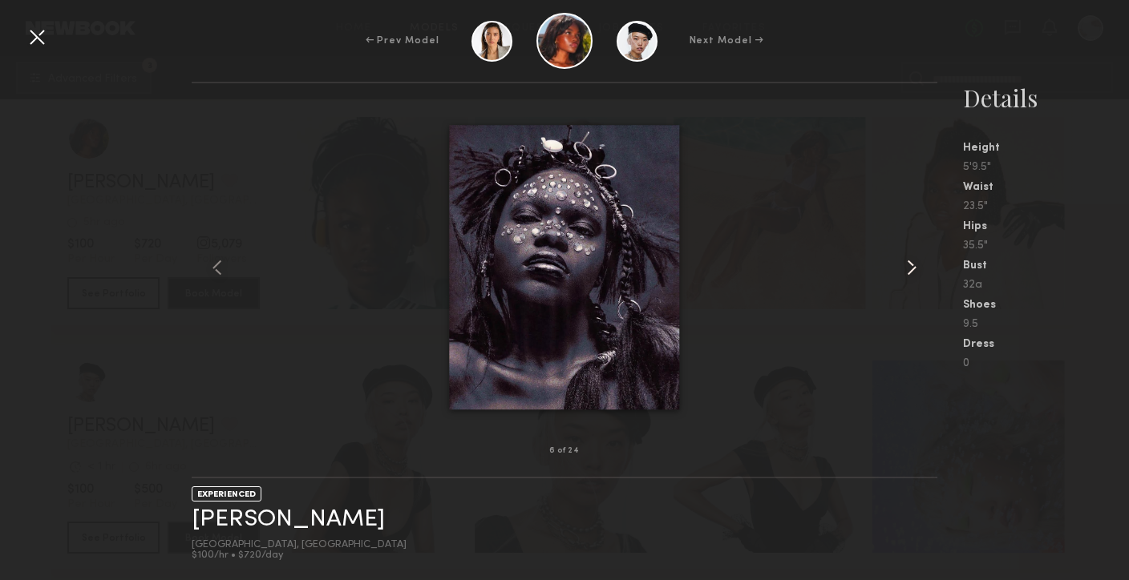
click at [900, 268] on common-icon at bounding box center [912, 268] width 26 height 26
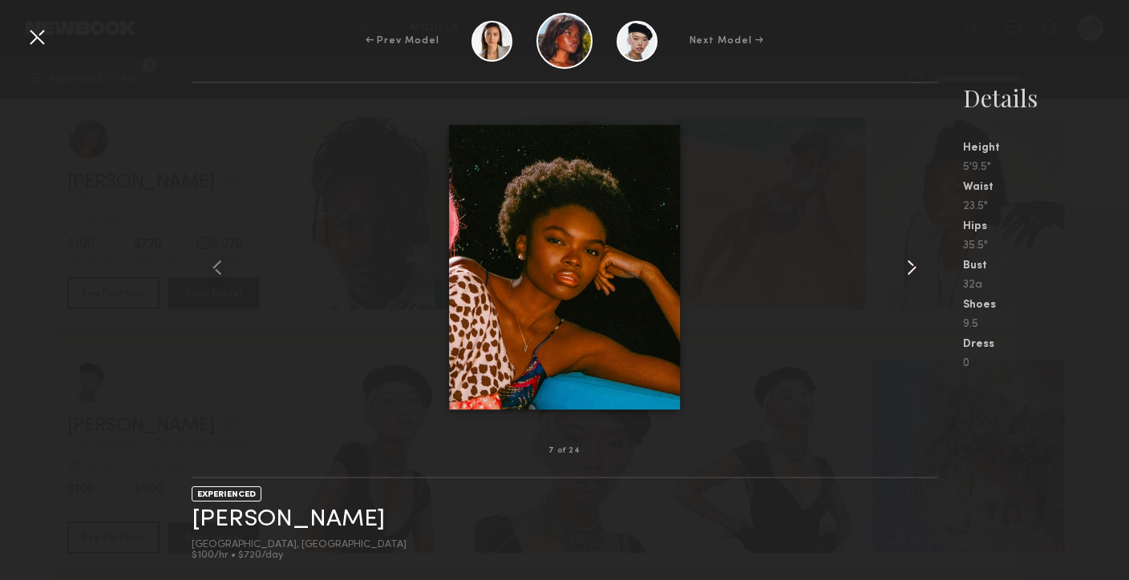
click at [900, 268] on common-icon at bounding box center [912, 268] width 26 height 26
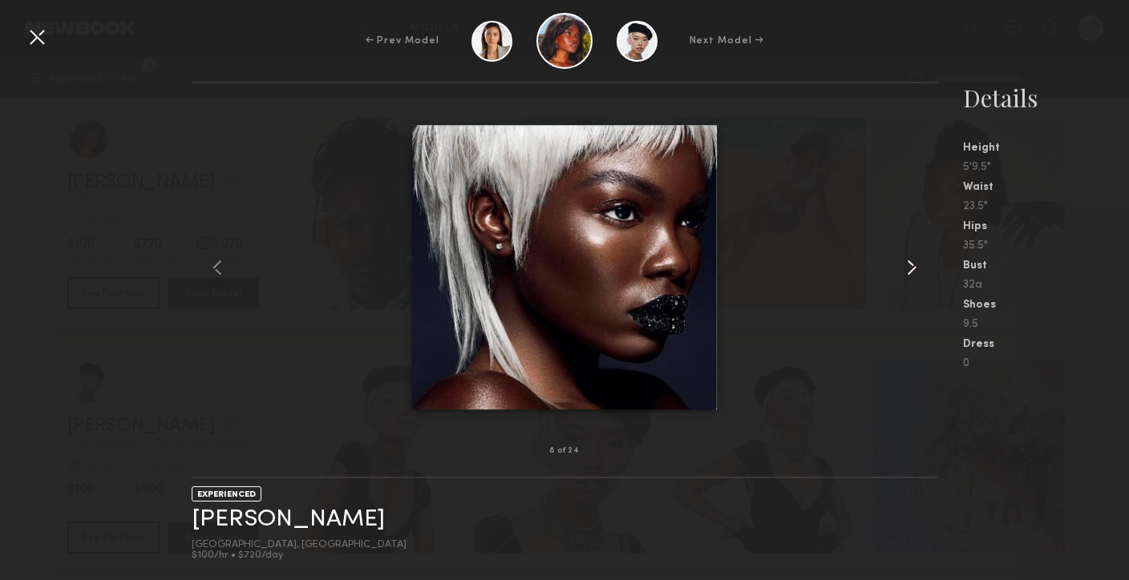
click at [900, 268] on common-icon at bounding box center [912, 268] width 26 height 26
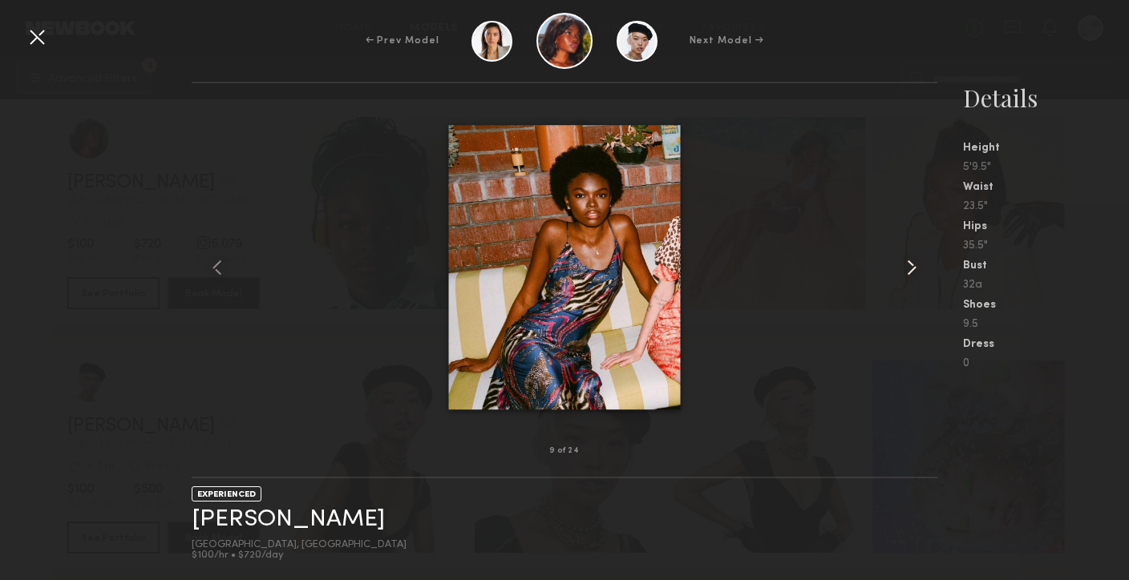
click at [900, 268] on common-icon at bounding box center [912, 268] width 26 height 26
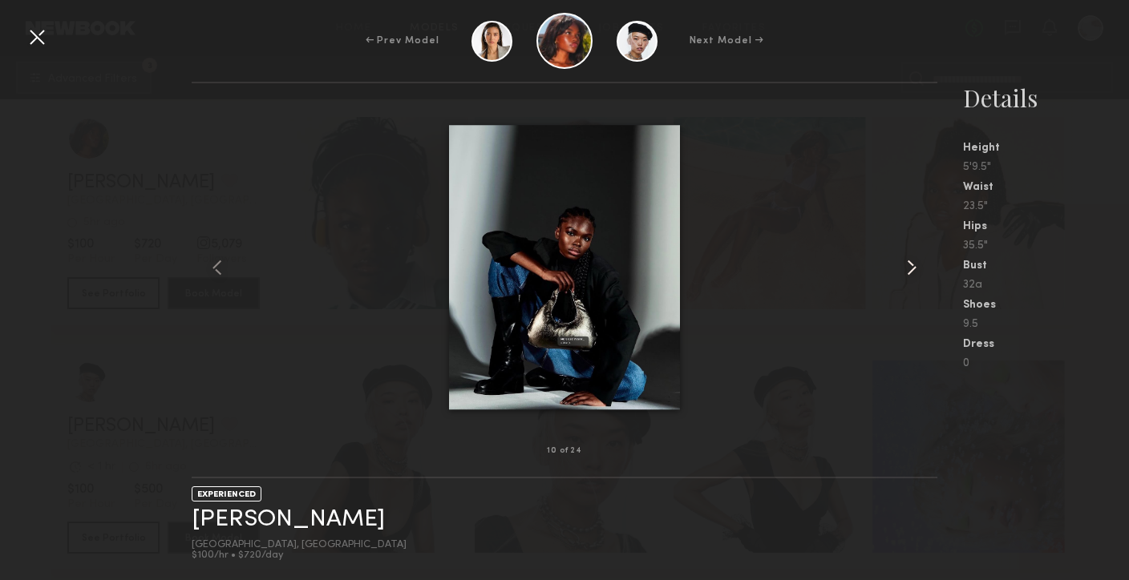
click at [900, 268] on common-icon at bounding box center [912, 268] width 26 height 26
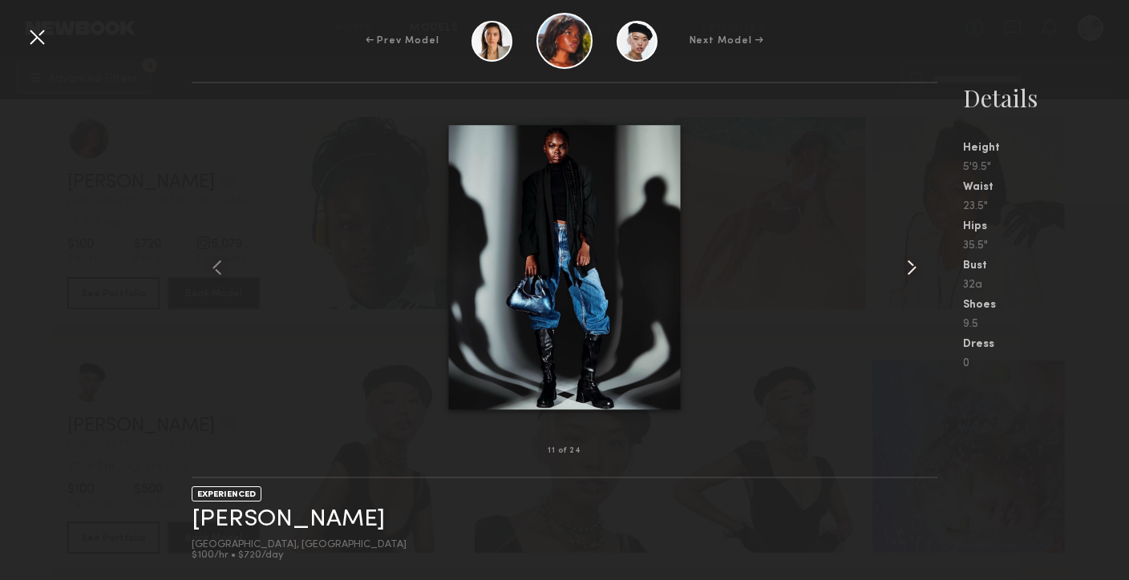
click at [900, 269] on common-icon at bounding box center [912, 268] width 26 height 26
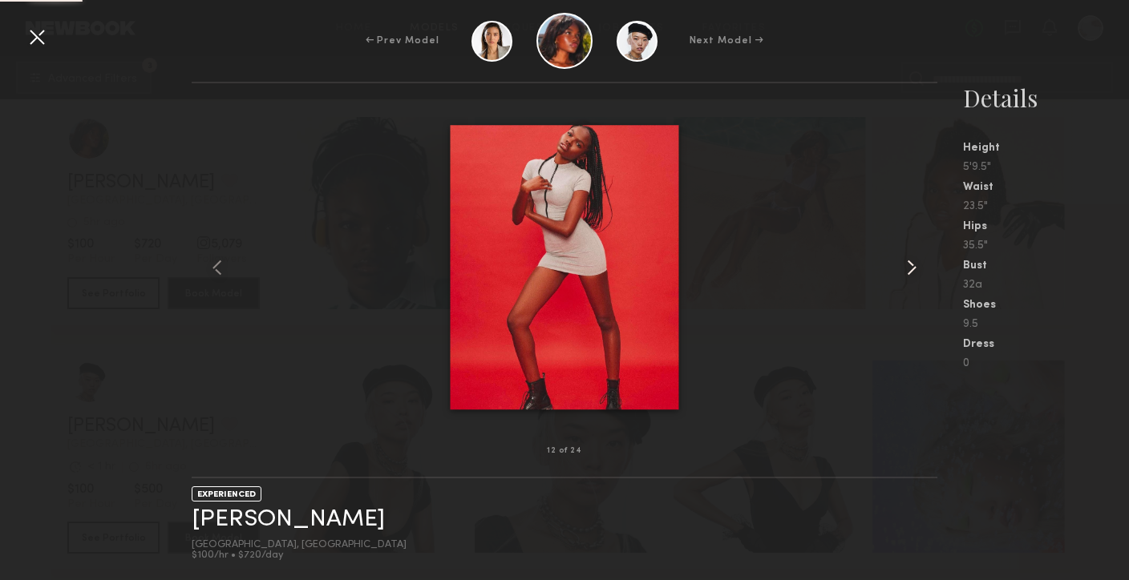
click at [900, 269] on common-icon at bounding box center [912, 268] width 26 height 26
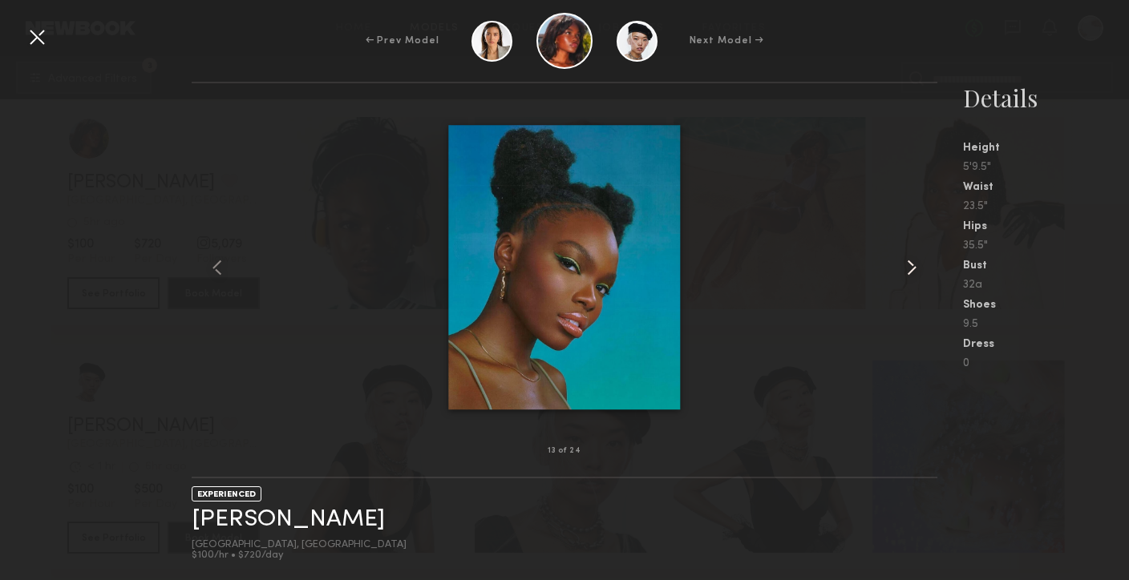
click at [900, 269] on common-icon at bounding box center [912, 268] width 26 height 26
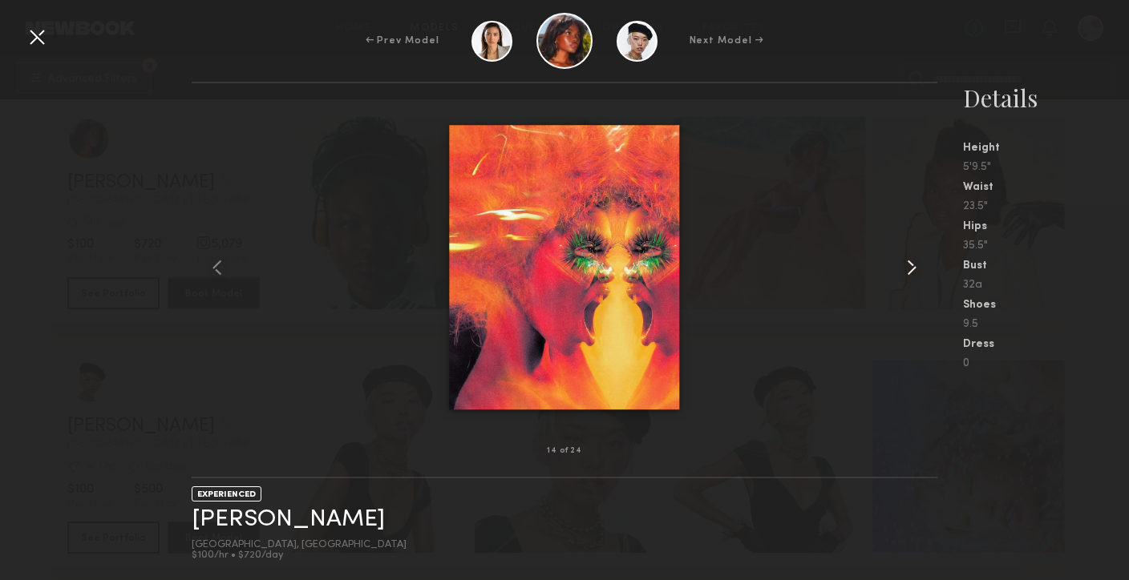
click at [900, 269] on common-icon at bounding box center [912, 268] width 26 height 26
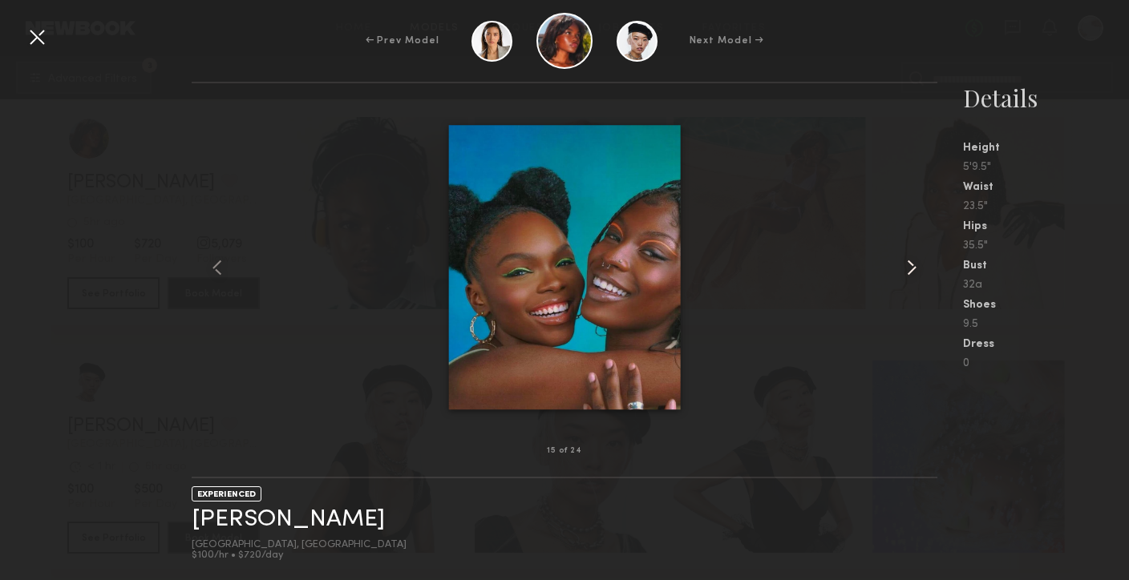
click at [900, 269] on common-icon at bounding box center [912, 268] width 26 height 26
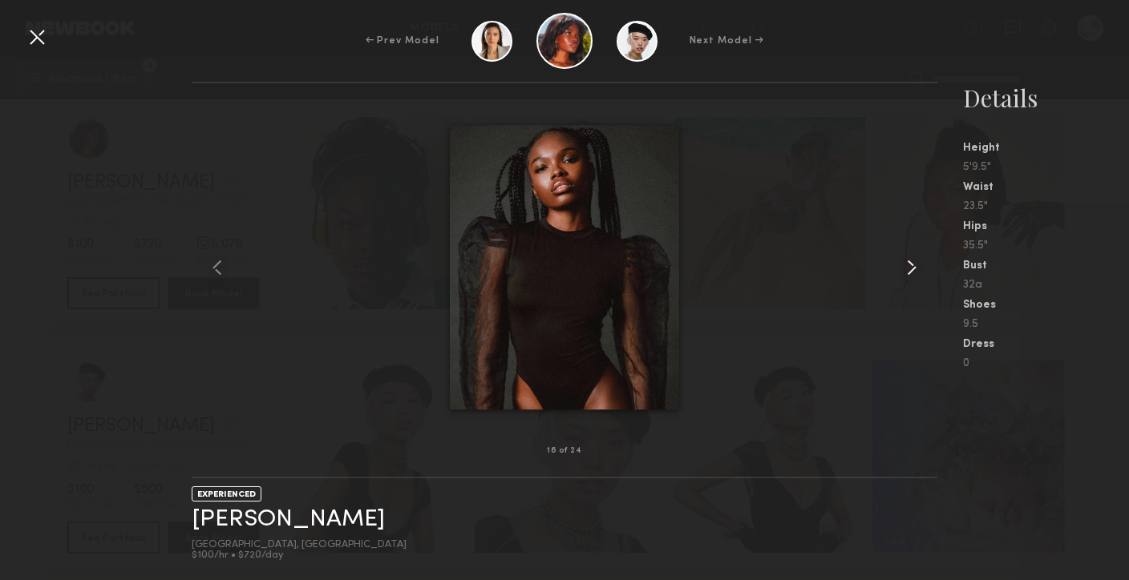
click at [900, 270] on common-icon at bounding box center [912, 268] width 26 height 26
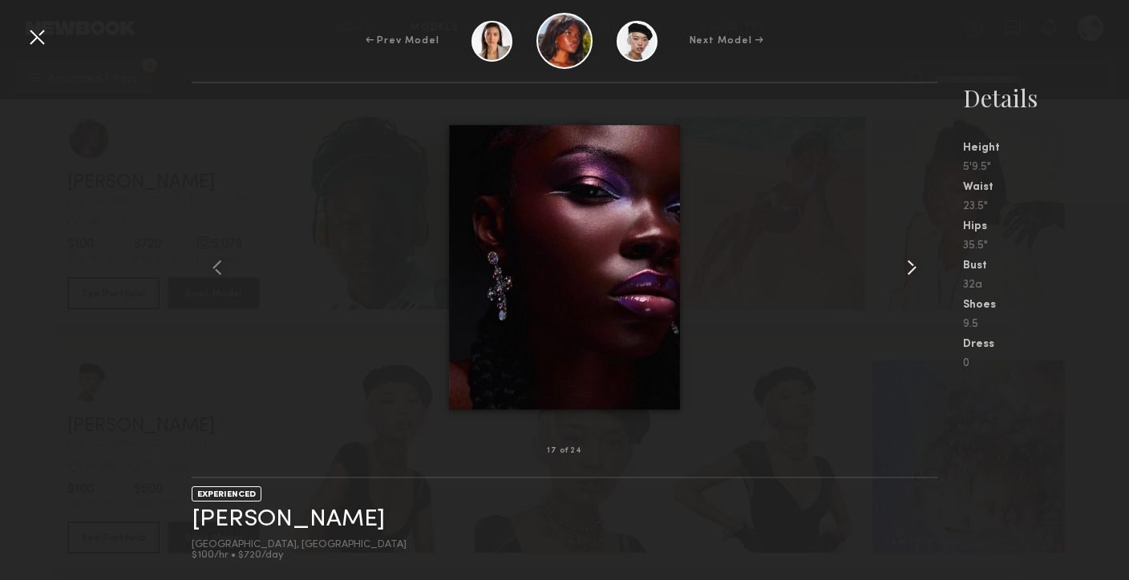
click at [900, 271] on common-icon at bounding box center [912, 268] width 26 height 26
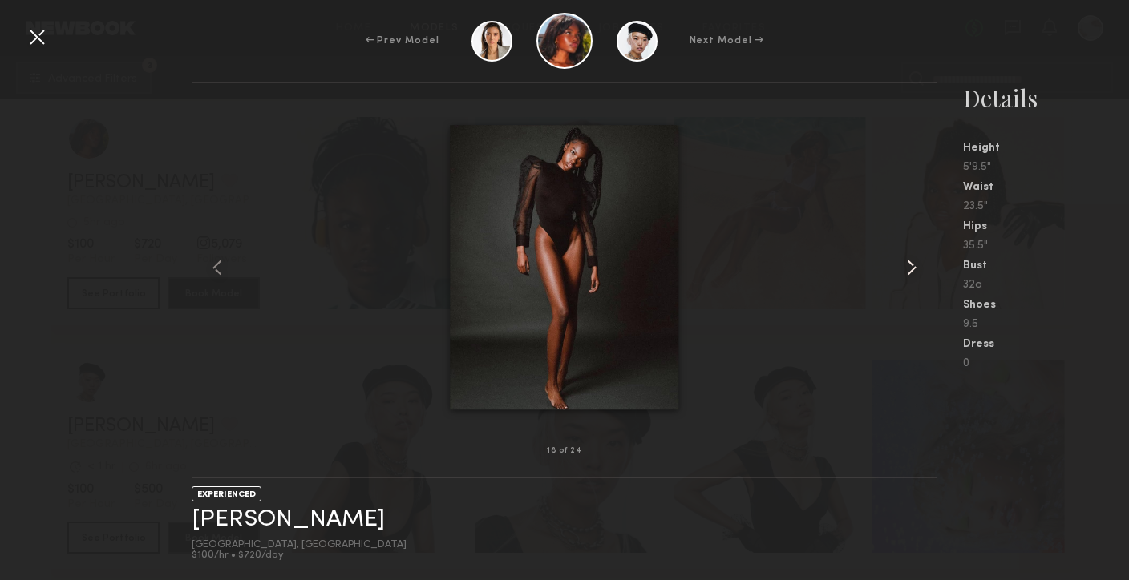
click at [900, 271] on common-icon at bounding box center [912, 268] width 26 height 26
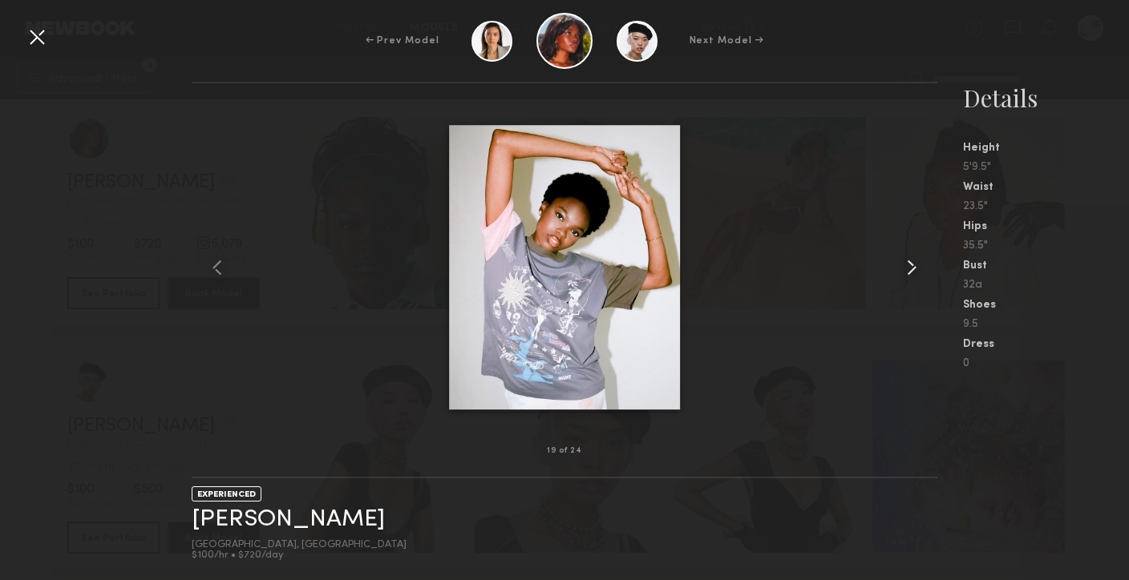
click at [900, 271] on common-icon at bounding box center [912, 268] width 26 height 26
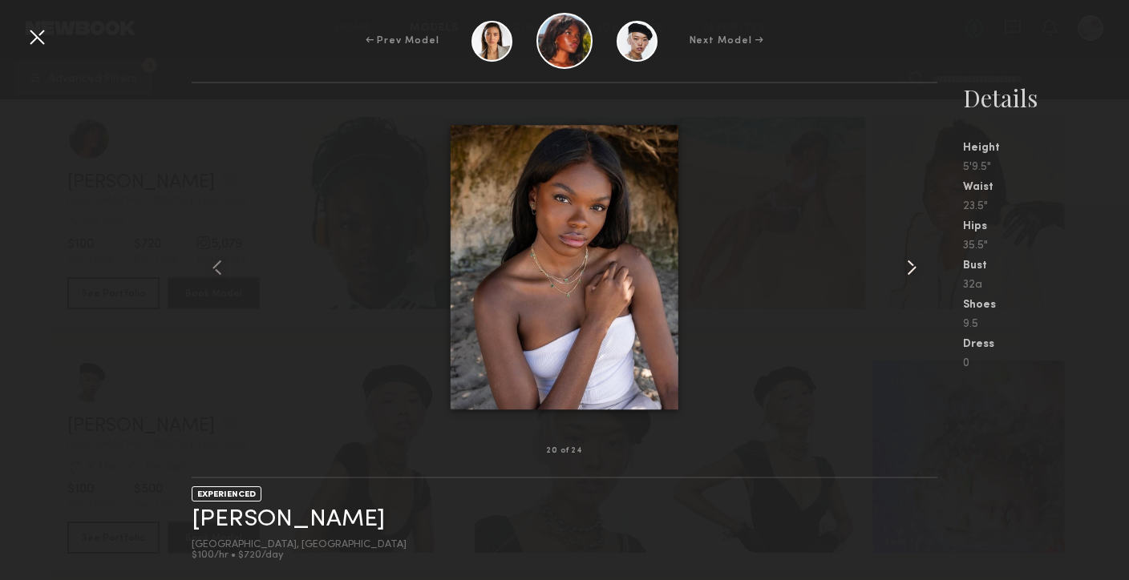
click at [900, 271] on common-icon at bounding box center [912, 268] width 26 height 26
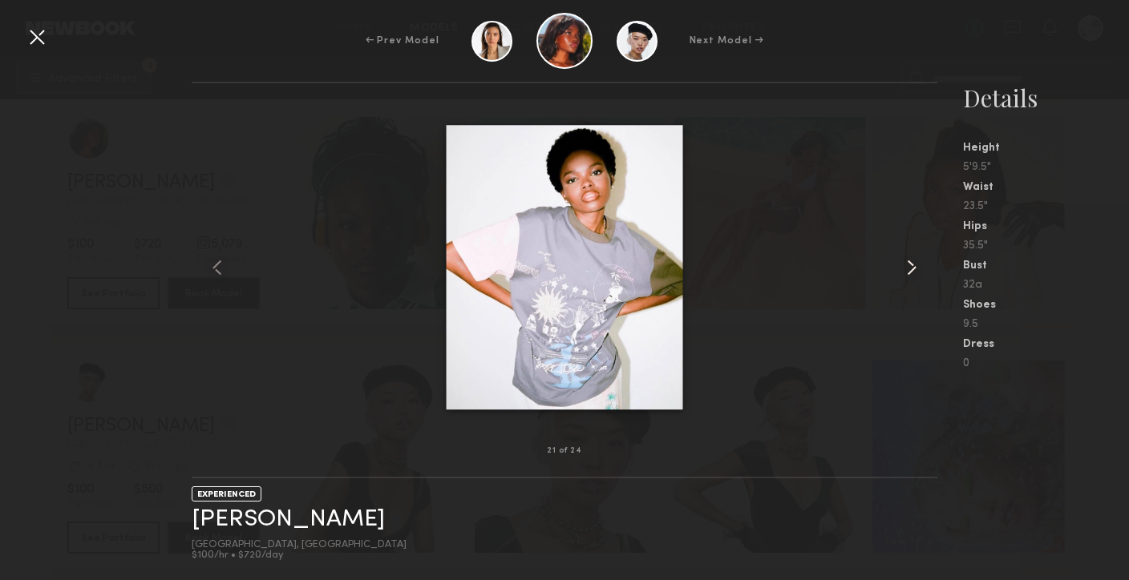
click at [900, 271] on common-icon at bounding box center [912, 268] width 26 height 26
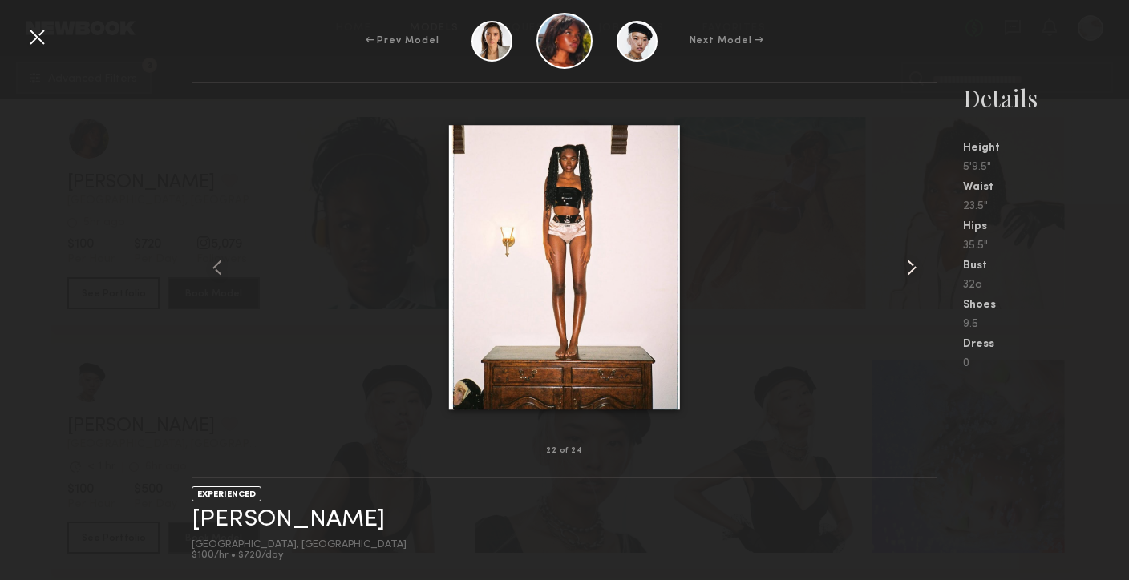
click at [900, 272] on common-icon at bounding box center [912, 268] width 26 height 26
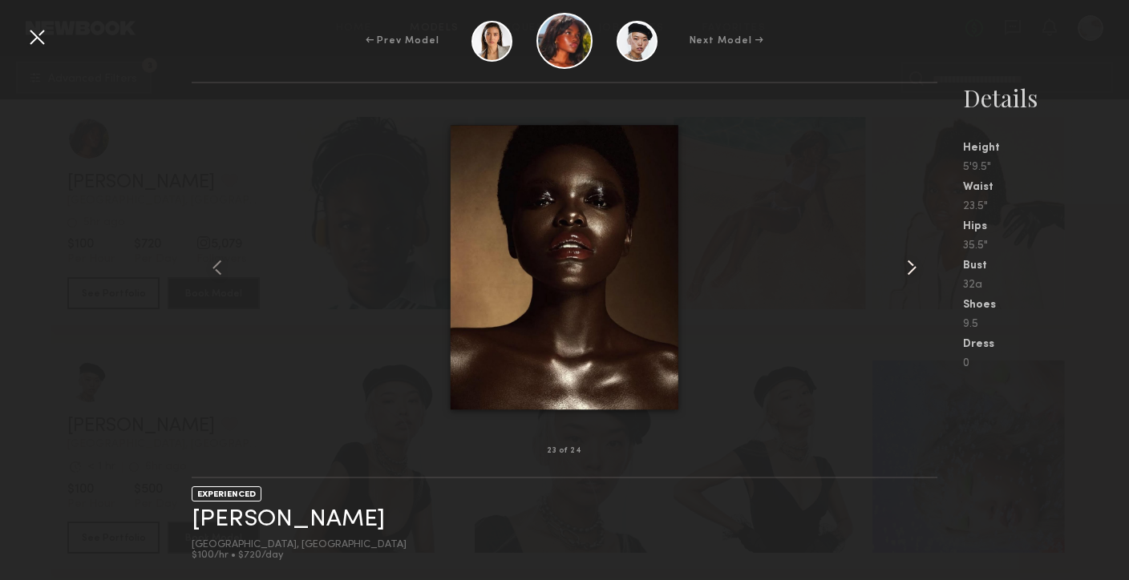
click at [900, 272] on common-icon at bounding box center [912, 268] width 26 height 26
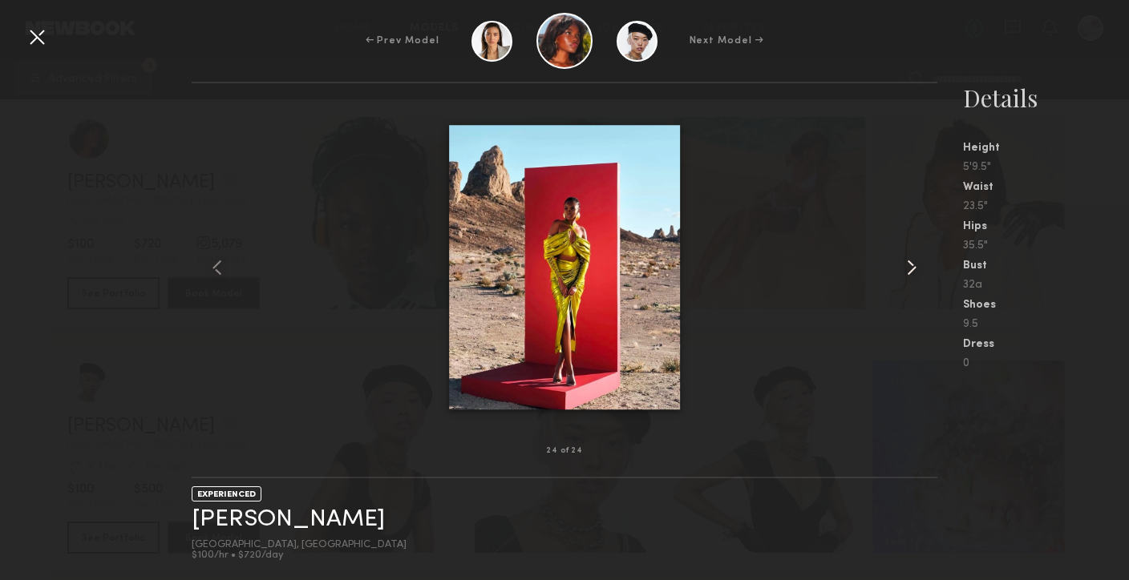
click at [900, 272] on common-icon at bounding box center [912, 268] width 26 height 26
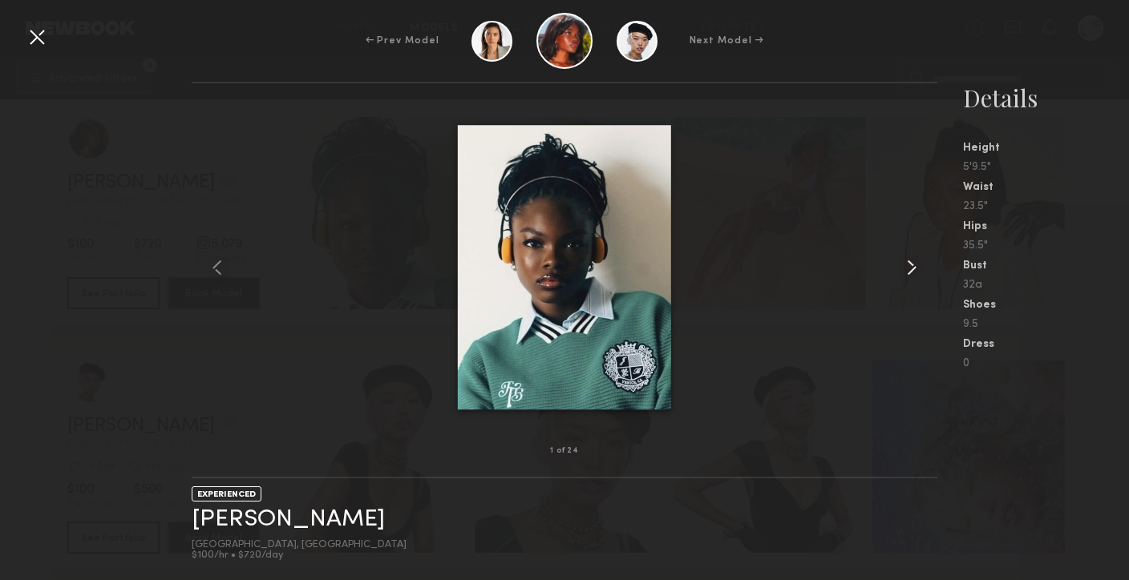
click at [900, 272] on common-icon at bounding box center [912, 268] width 26 height 26
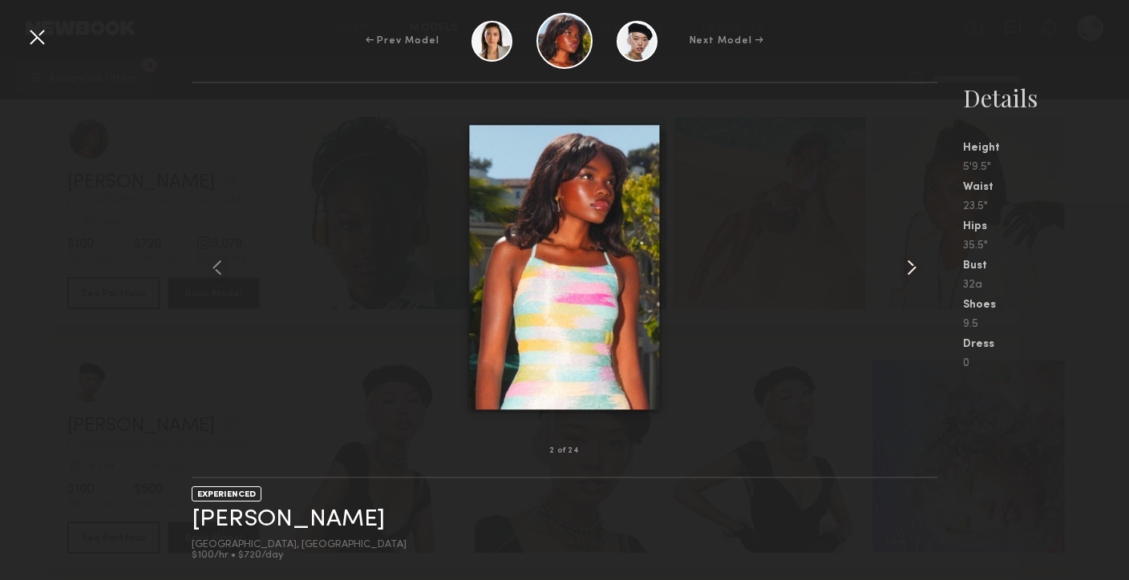
click at [900, 272] on common-icon at bounding box center [912, 268] width 26 height 26
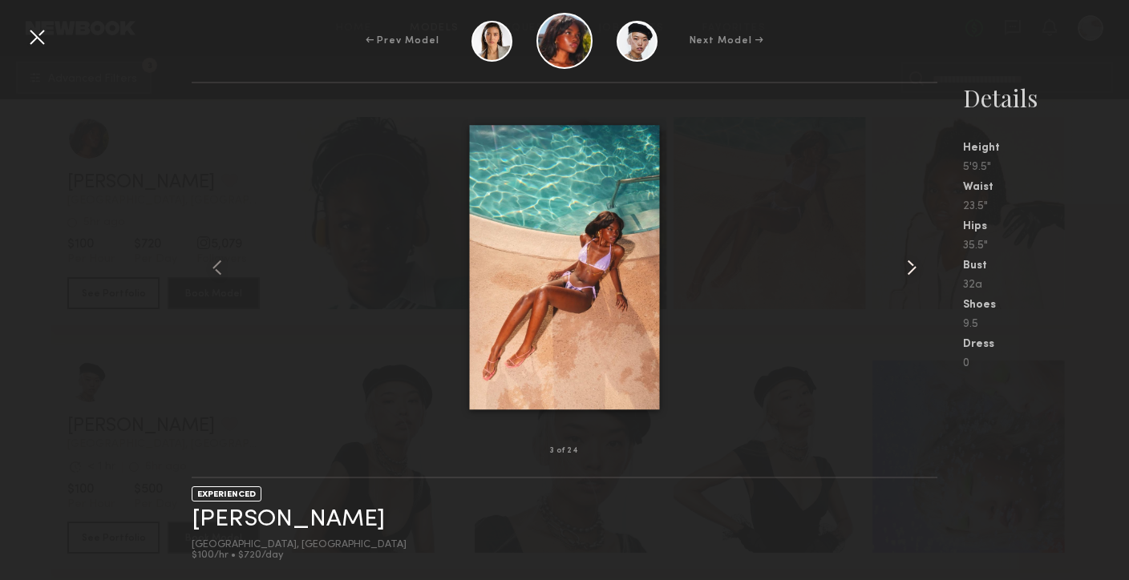
click at [900, 273] on common-icon at bounding box center [912, 268] width 26 height 26
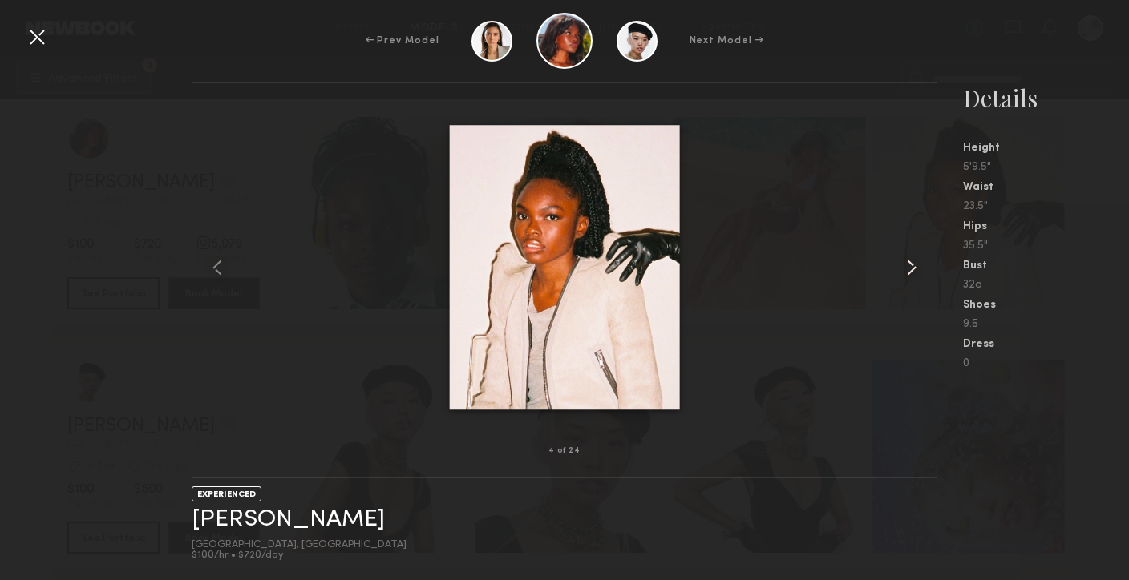
click at [901, 273] on common-icon at bounding box center [912, 268] width 26 height 26
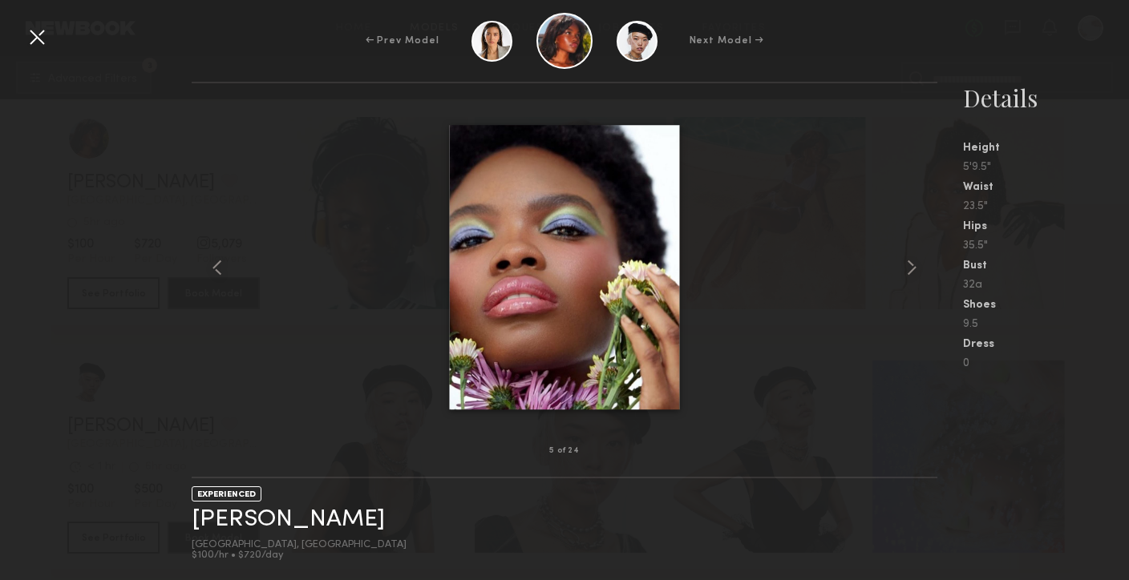
click at [876, 186] on div at bounding box center [564, 267] width 745 height 317
click at [31, 43] on div at bounding box center [37, 37] width 26 height 26
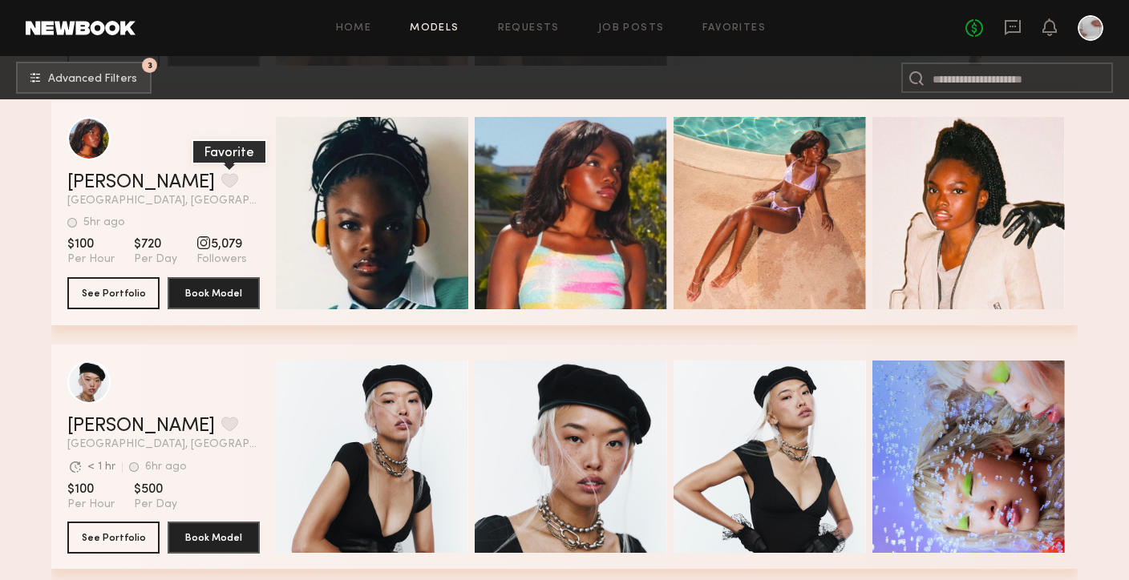
click at [221, 177] on button "grid" at bounding box center [229, 180] width 17 height 14
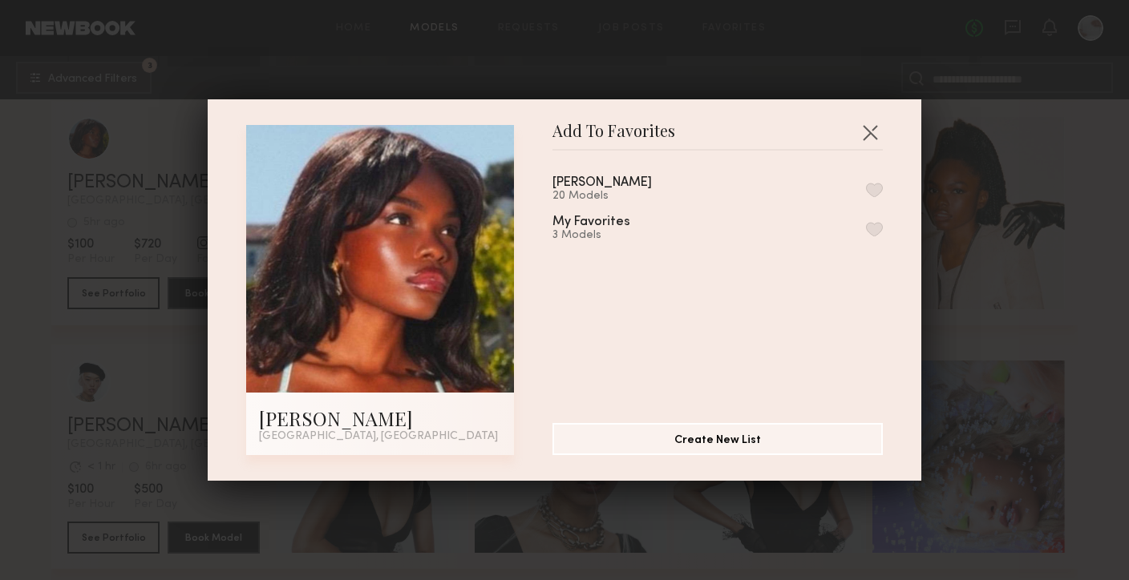
click at [873, 185] on button "button" at bounding box center [874, 190] width 17 height 14
click at [867, 139] on button "button" at bounding box center [870, 132] width 26 height 26
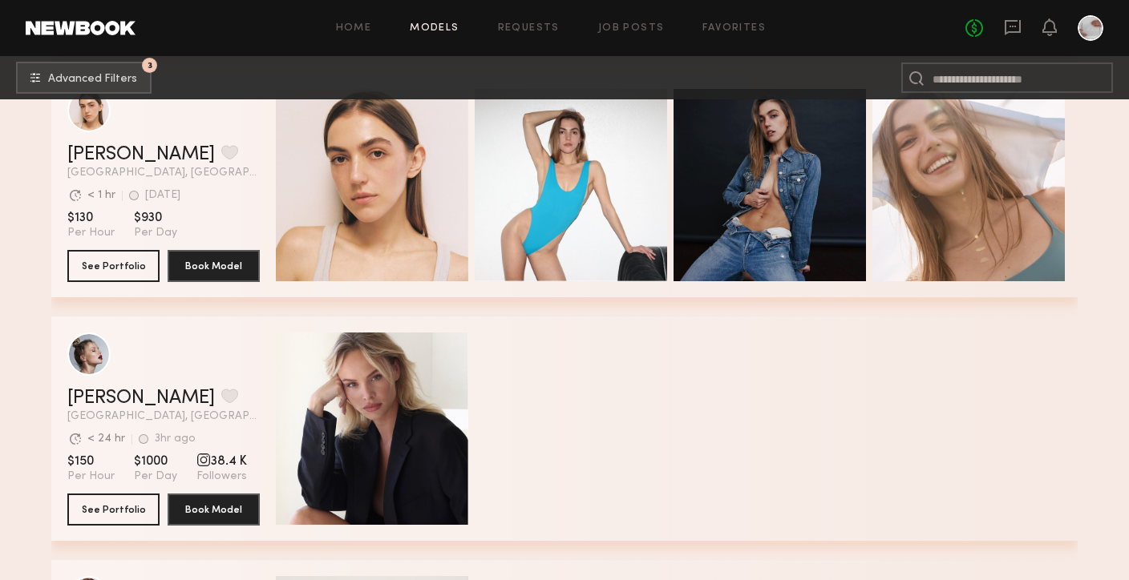
scroll to position [9125, 0]
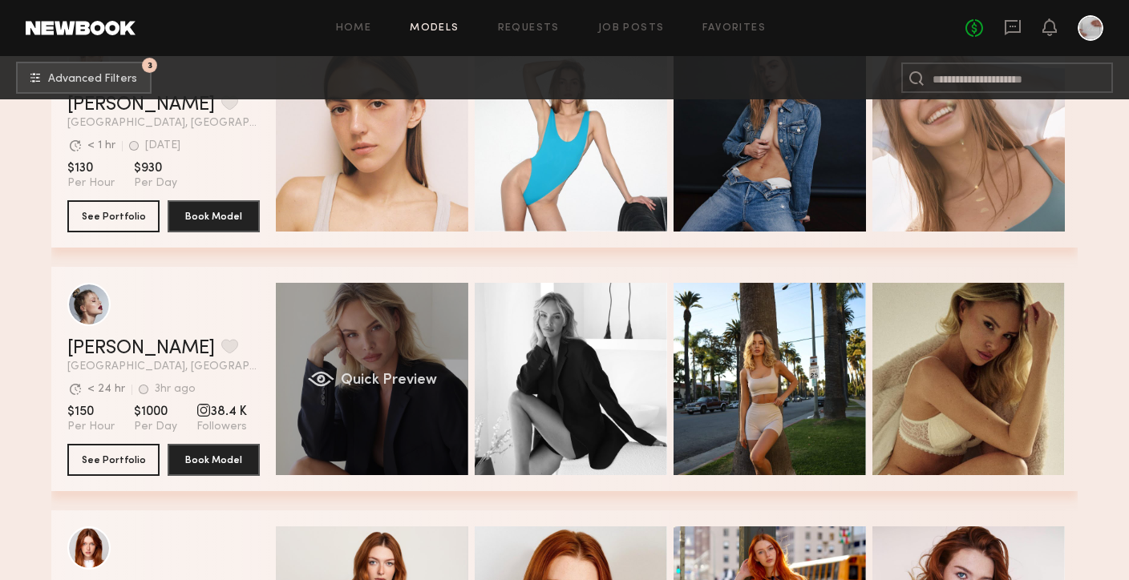
click at [401, 388] on div "Quick Preview" at bounding box center [372, 379] width 192 height 192
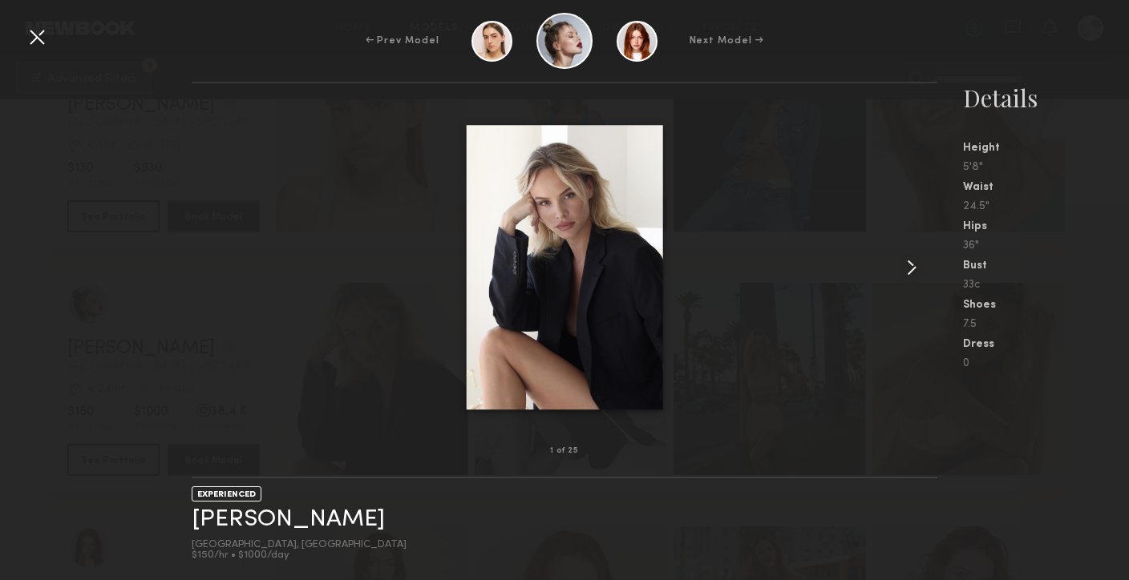
click at [914, 263] on common-icon at bounding box center [912, 268] width 26 height 26
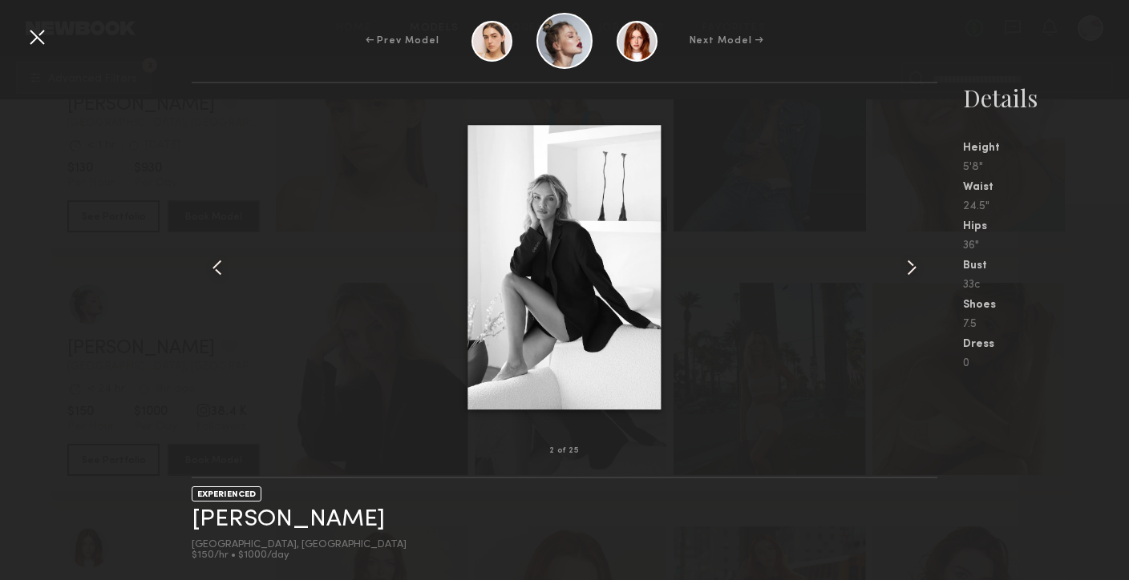
click at [914, 265] on common-icon at bounding box center [912, 268] width 26 height 26
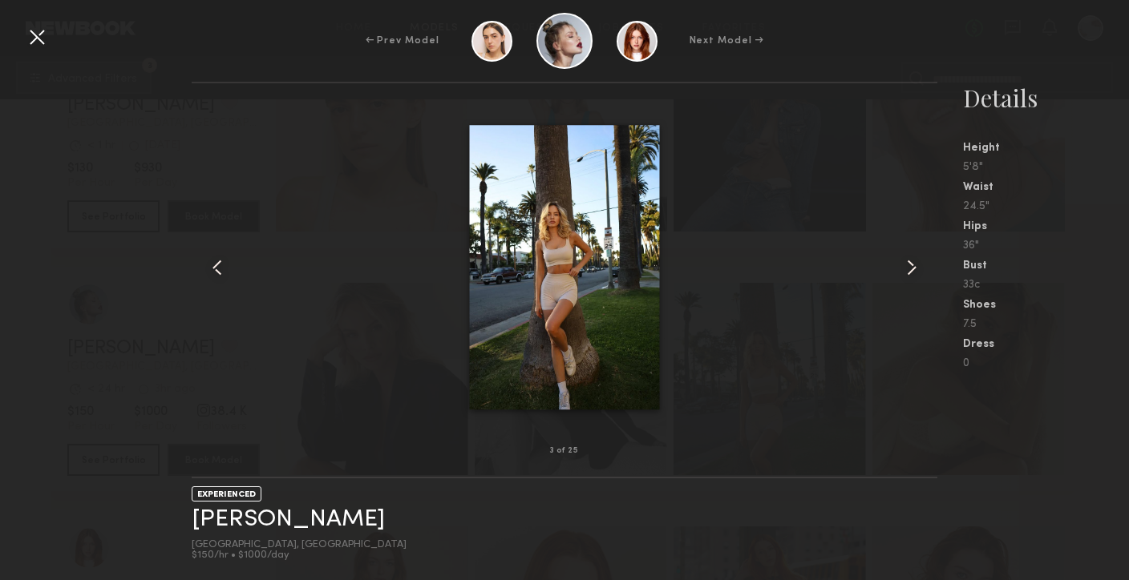
click at [914, 266] on common-icon at bounding box center [912, 268] width 26 height 26
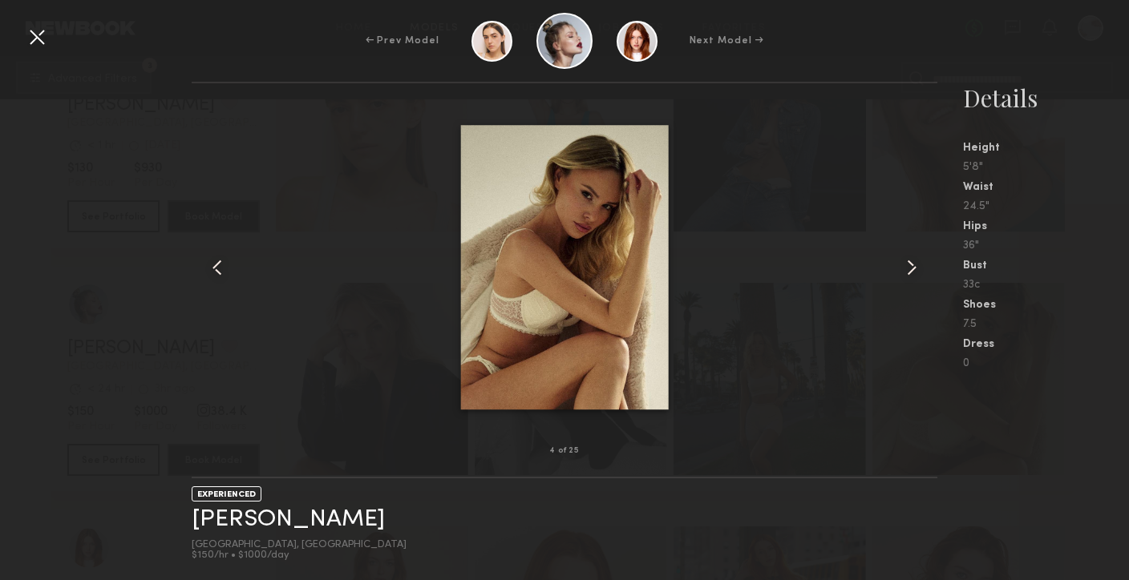
click at [914, 268] on common-icon at bounding box center [912, 268] width 26 height 26
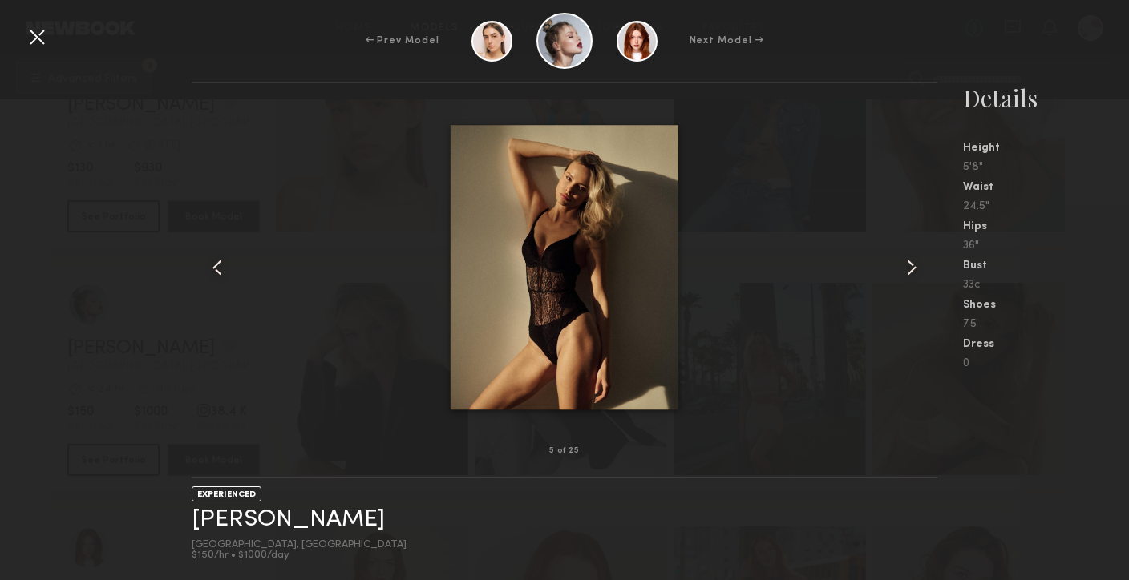
click at [914, 269] on common-icon at bounding box center [912, 268] width 26 height 26
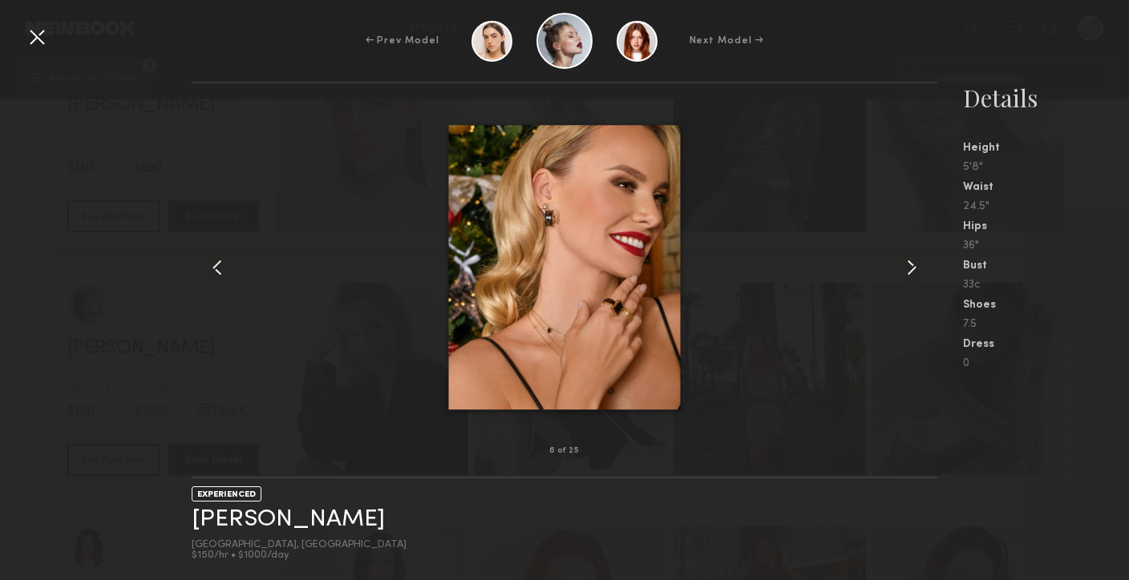
click at [914, 269] on common-icon at bounding box center [912, 268] width 26 height 26
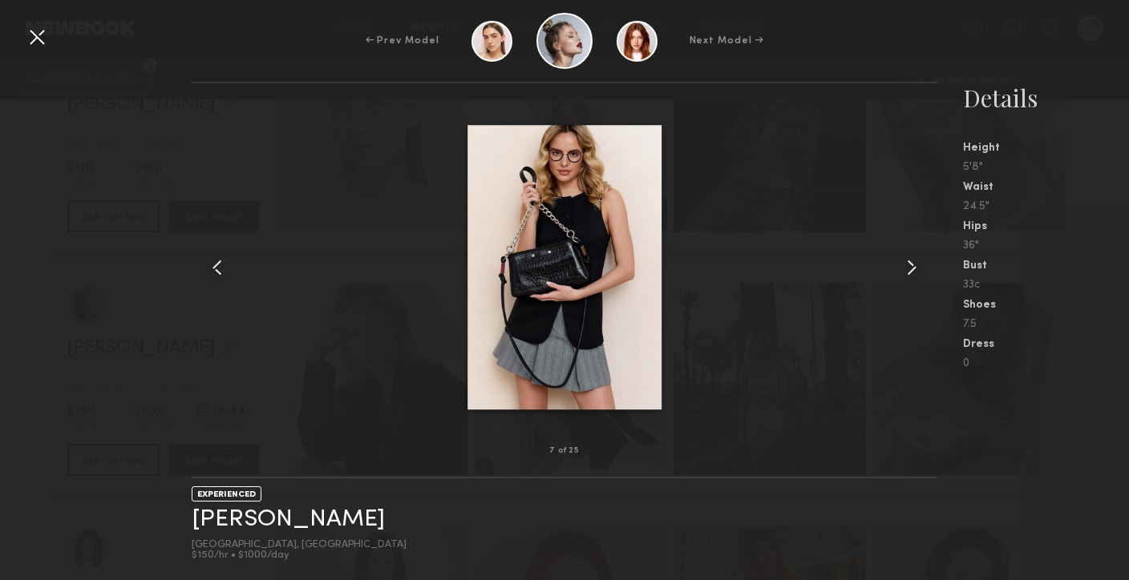
click at [914, 269] on common-icon at bounding box center [912, 268] width 26 height 26
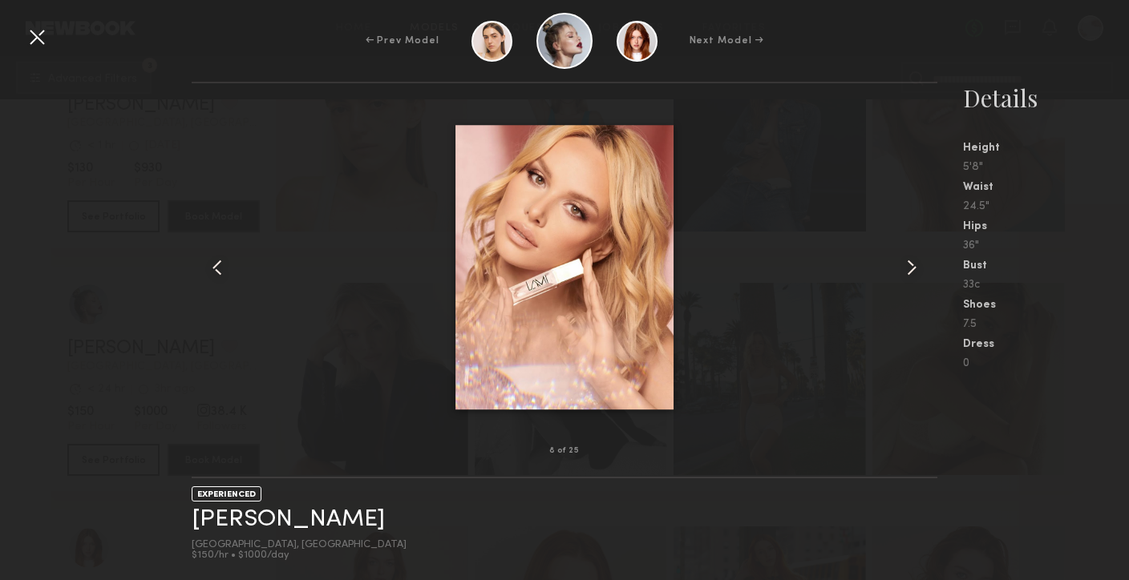
click at [914, 270] on common-icon at bounding box center [912, 268] width 26 height 26
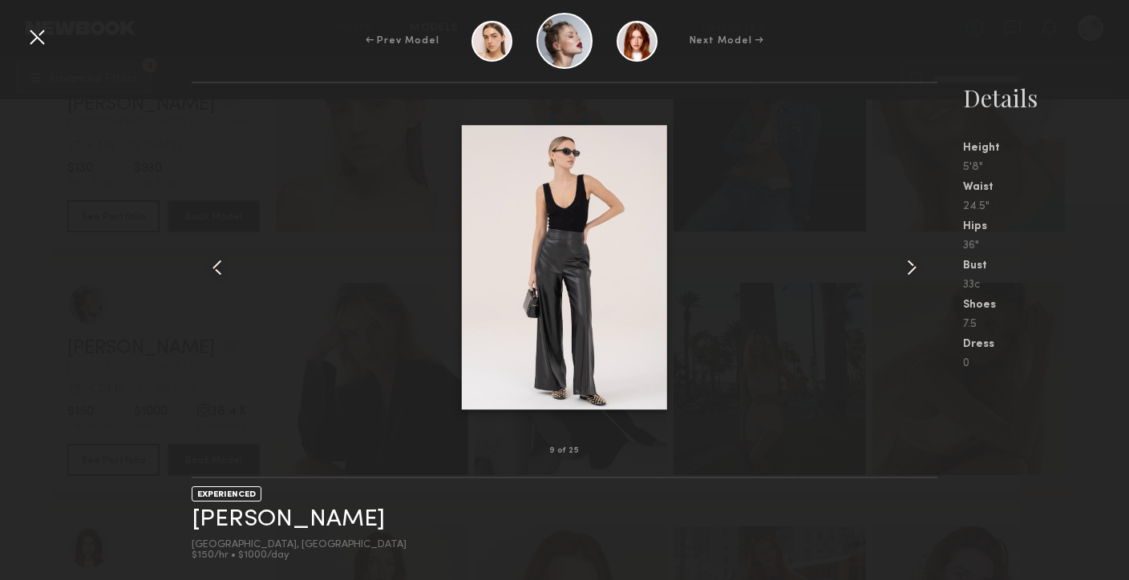
click at [914, 271] on common-icon at bounding box center [912, 268] width 26 height 26
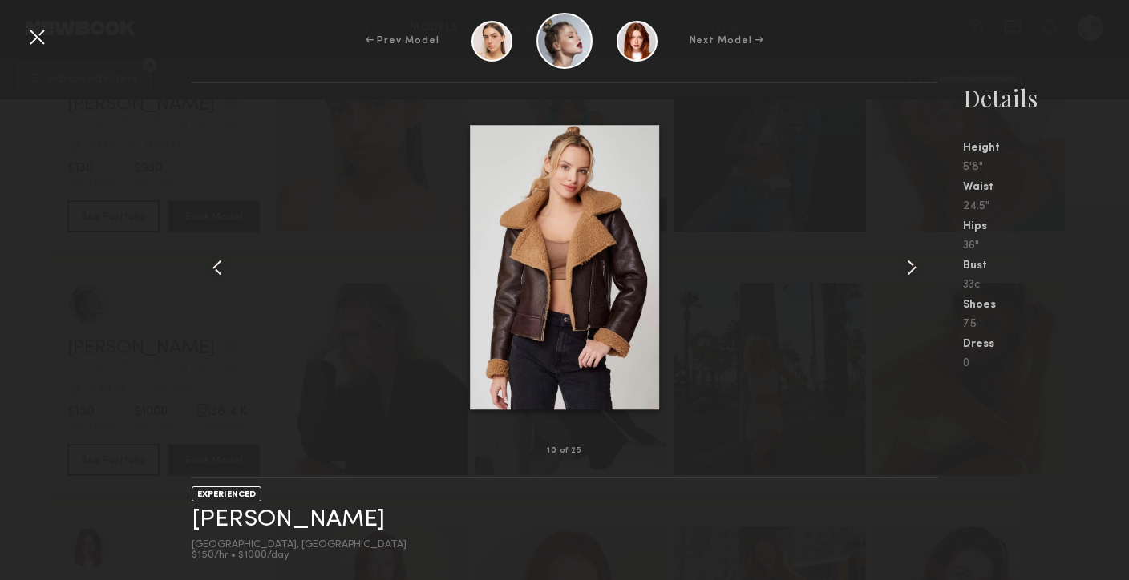
click at [914, 271] on common-icon at bounding box center [912, 268] width 26 height 26
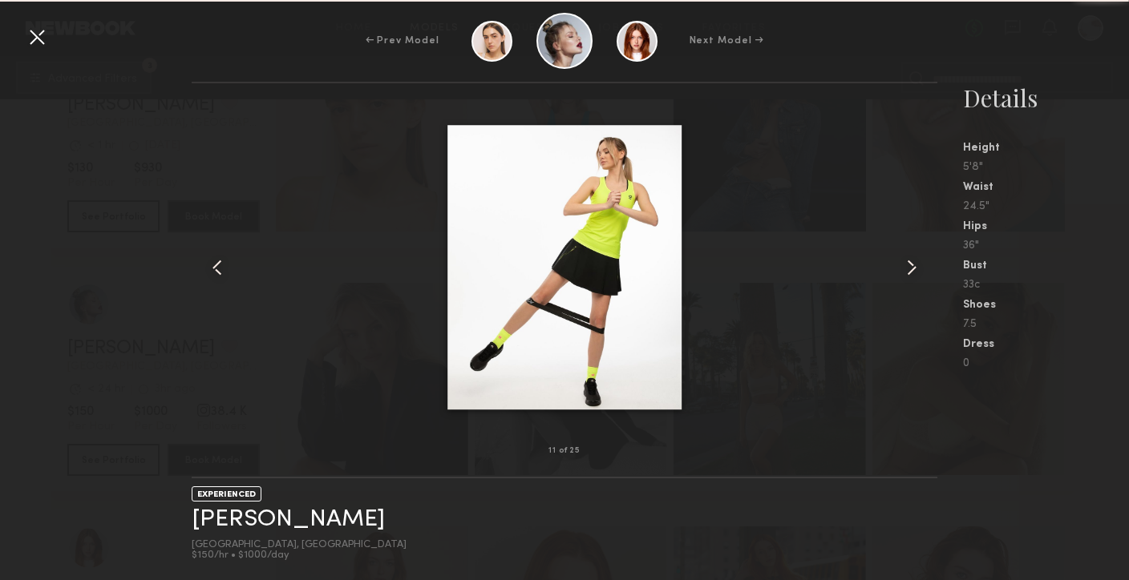
click at [914, 272] on common-icon at bounding box center [912, 268] width 26 height 26
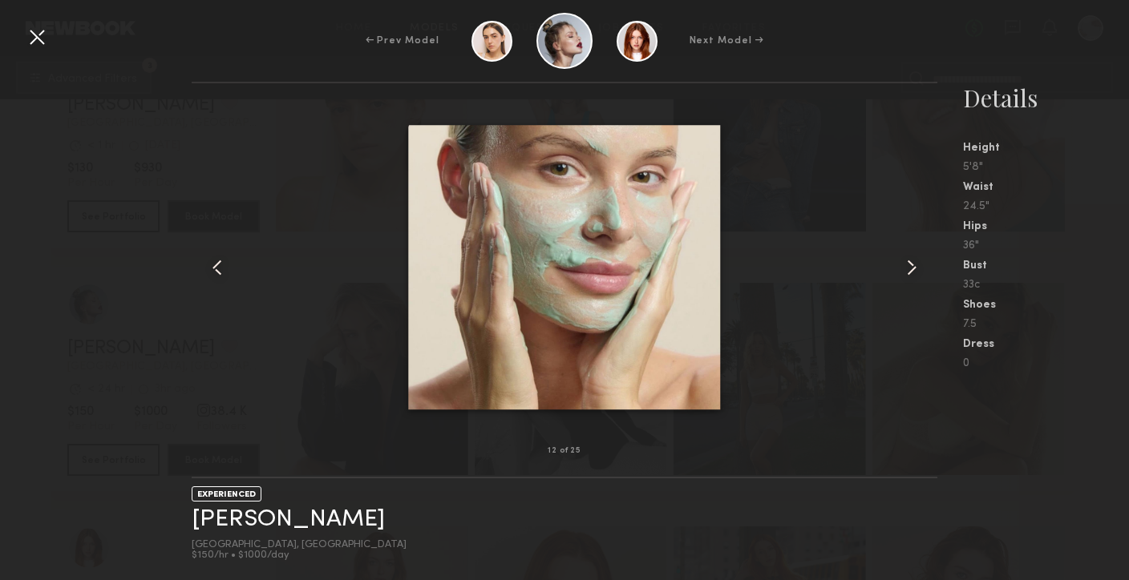
click at [914, 273] on common-icon at bounding box center [912, 268] width 26 height 26
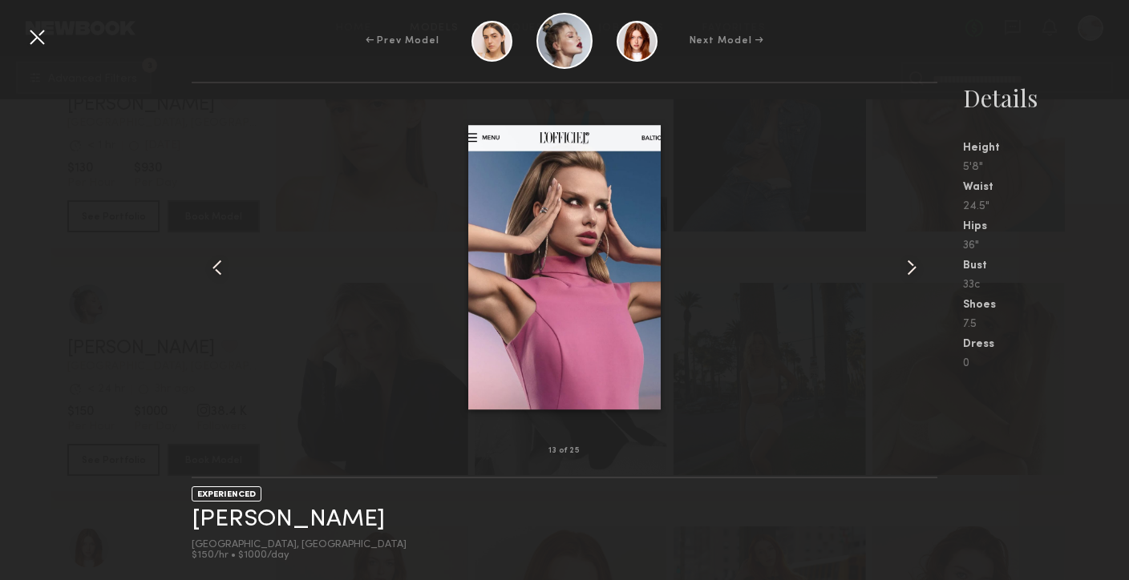
click at [914, 273] on common-icon at bounding box center [912, 268] width 26 height 26
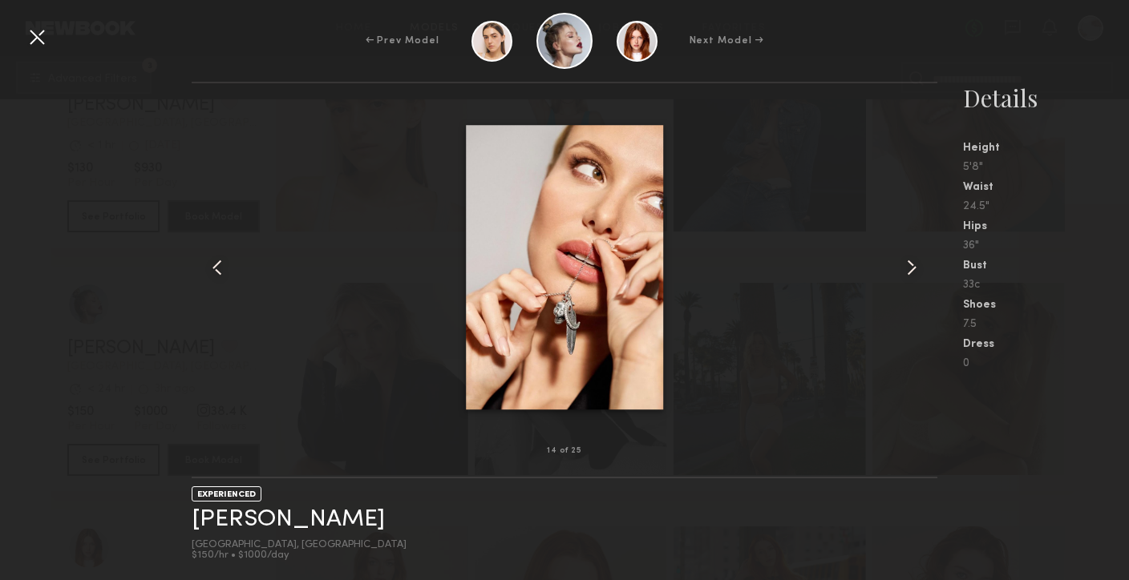
click at [914, 273] on common-icon at bounding box center [912, 268] width 26 height 26
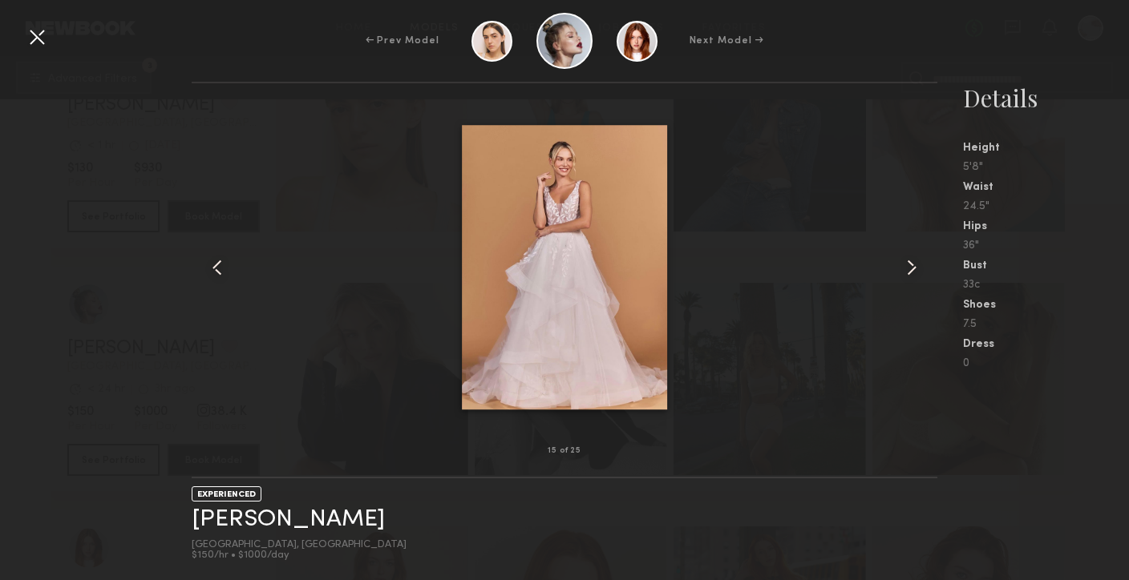
click at [914, 273] on common-icon at bounding box center [912, 268] width 26 height 26
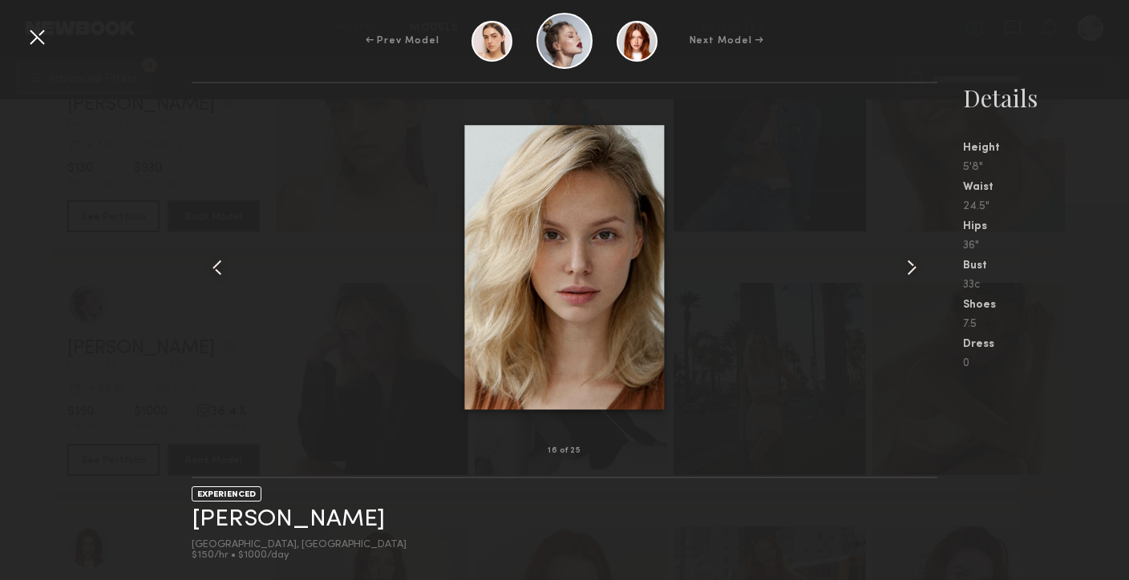
click at [914, 274] on common-icon at bounding box center [912, 268] width 26 height 26
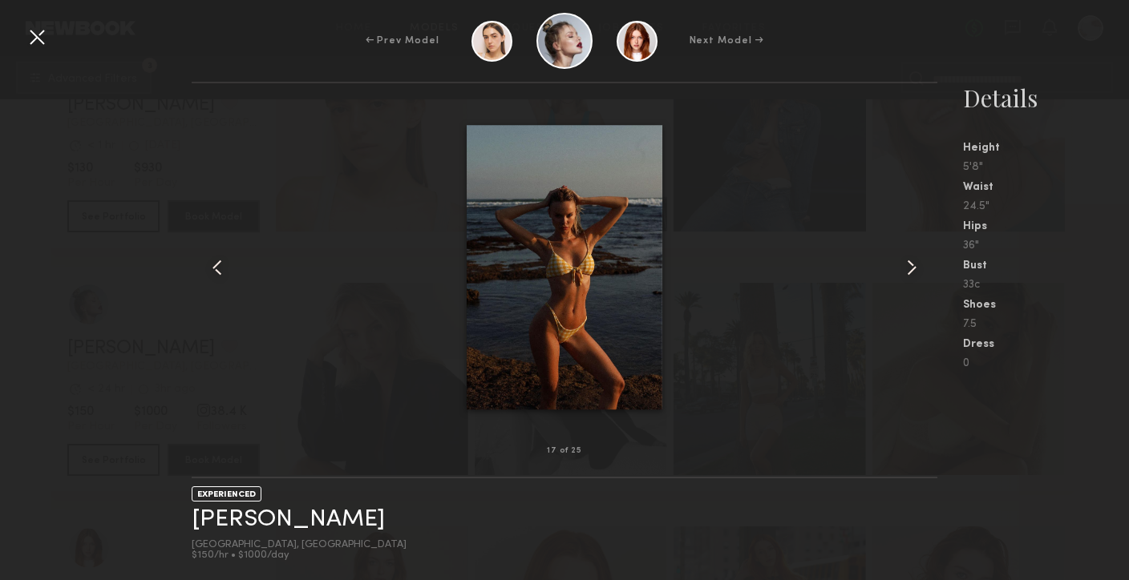
click at [914, 274] on common-icon at bounding box center [912, 268] width 26 height 26
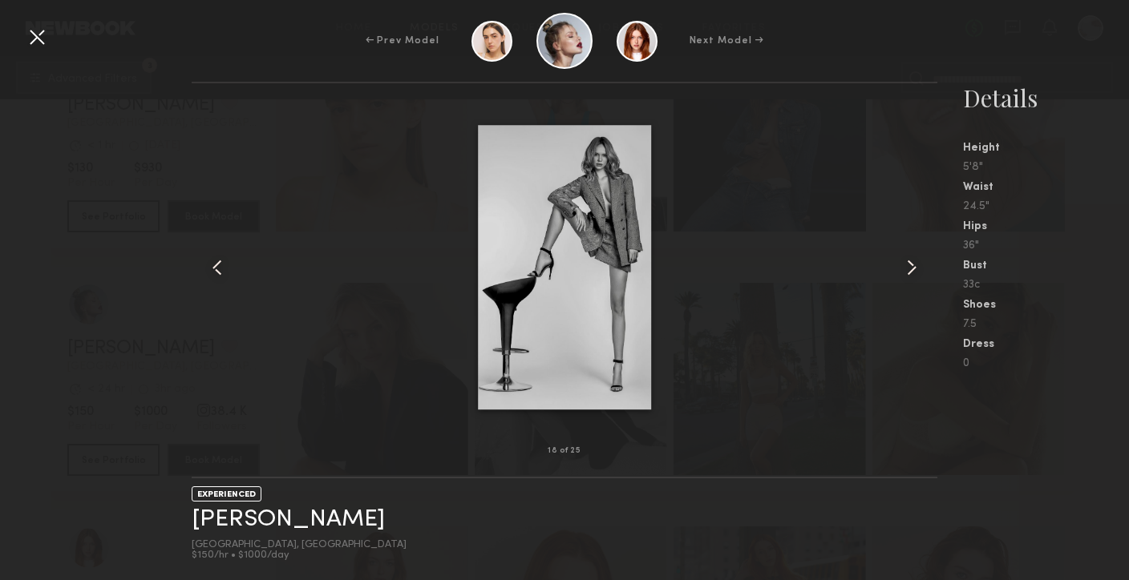
click at [914, 275] on common-icon at bounding box center [912, 268] width 26 height 26
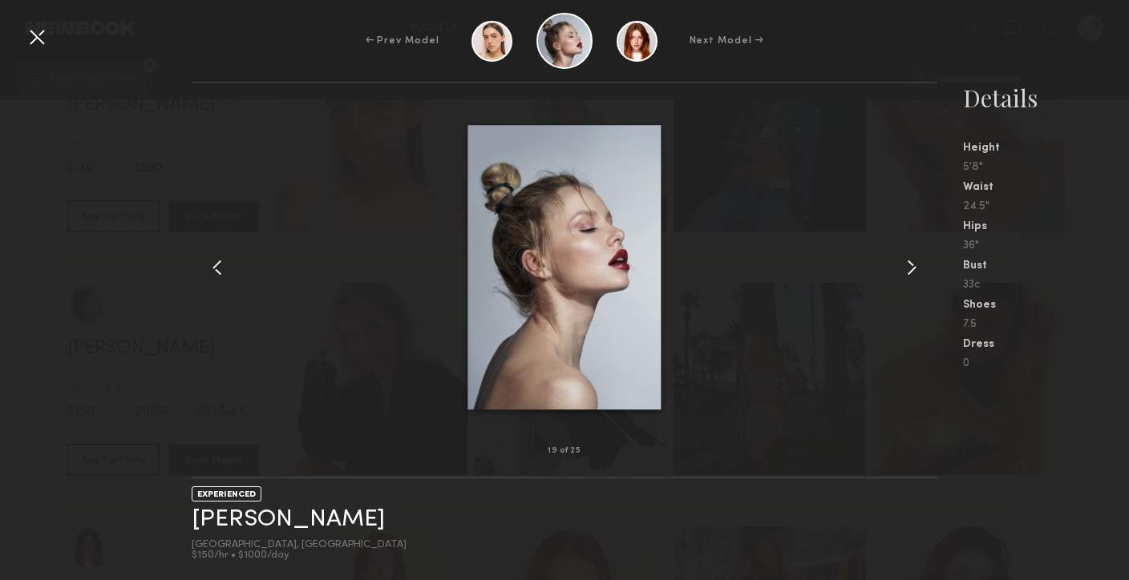
click at [914, 275] on common-icon at bounding box center [912, 268] width 26 height 26
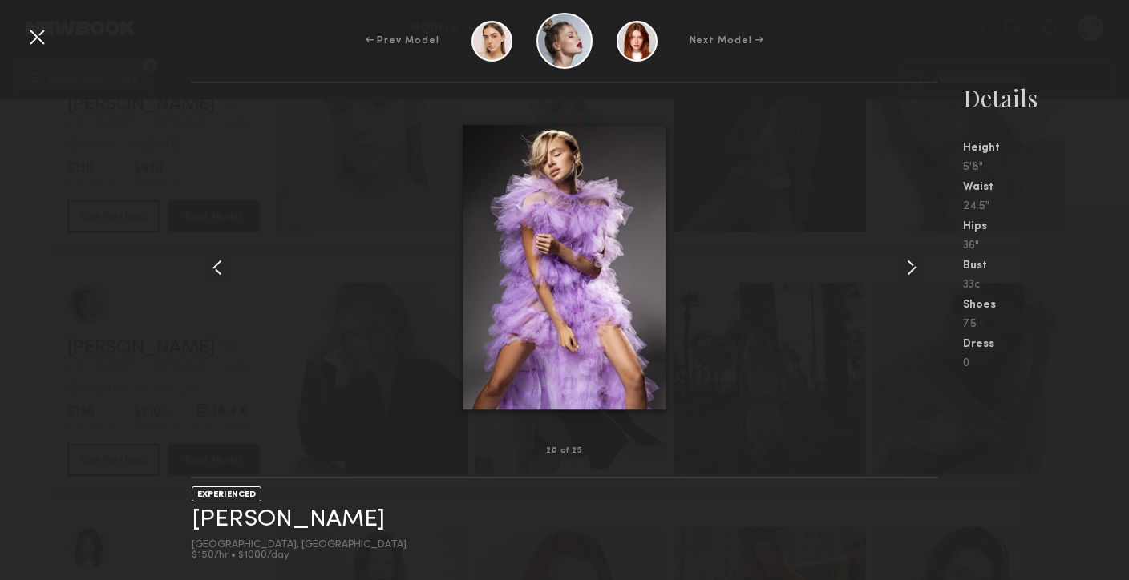
click at [914, 276] on common-icon at bounding box center [912, 268] width 26 height 26
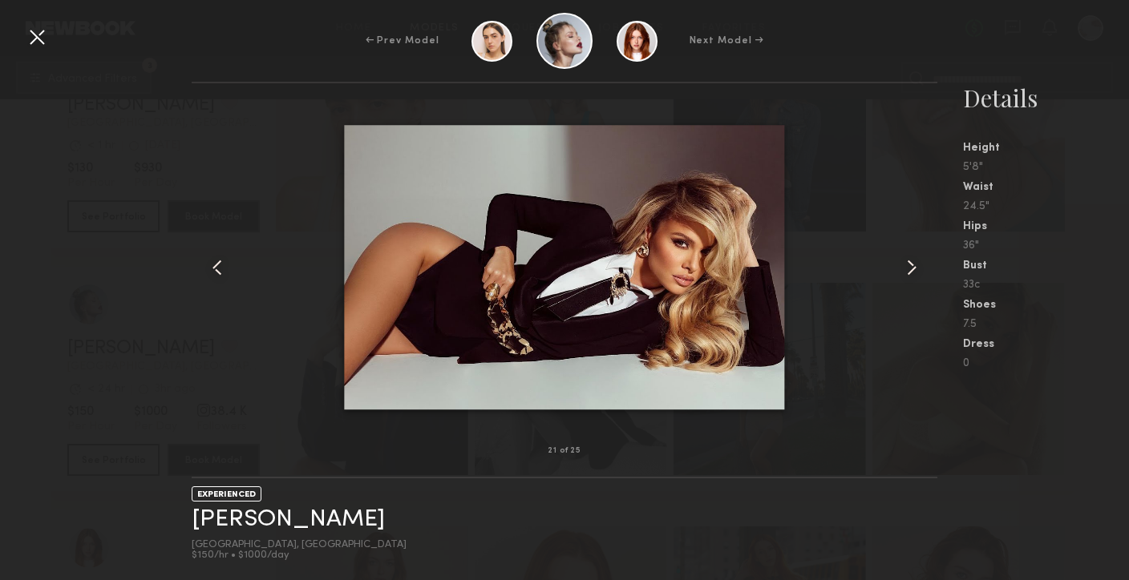
click at [914, 276] on common-icon at bounding box center [912, 268] width 26 height 26
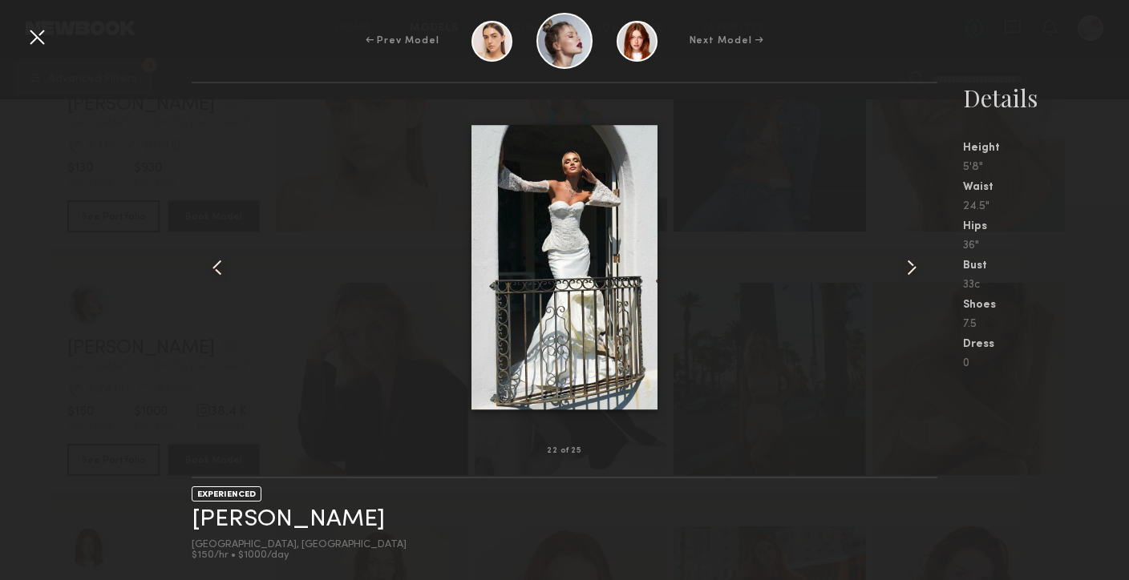
click at [914, 276] on common-icon at bounding box center [912, 268] width 26 height 26
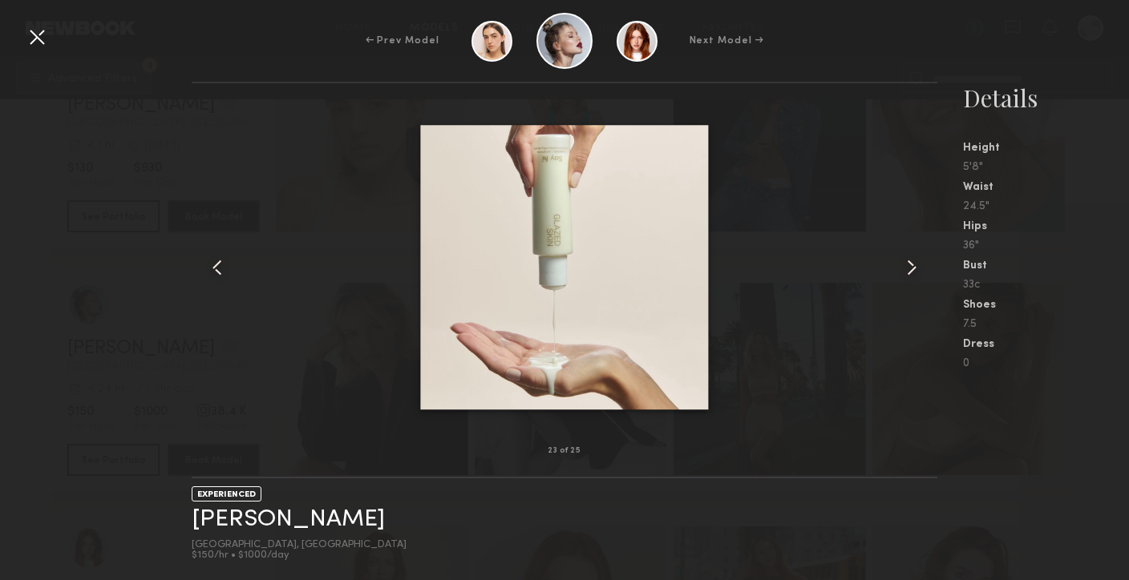
click at [914, 277] on common-icon at bounding box center [912, 268] width 26 height 26
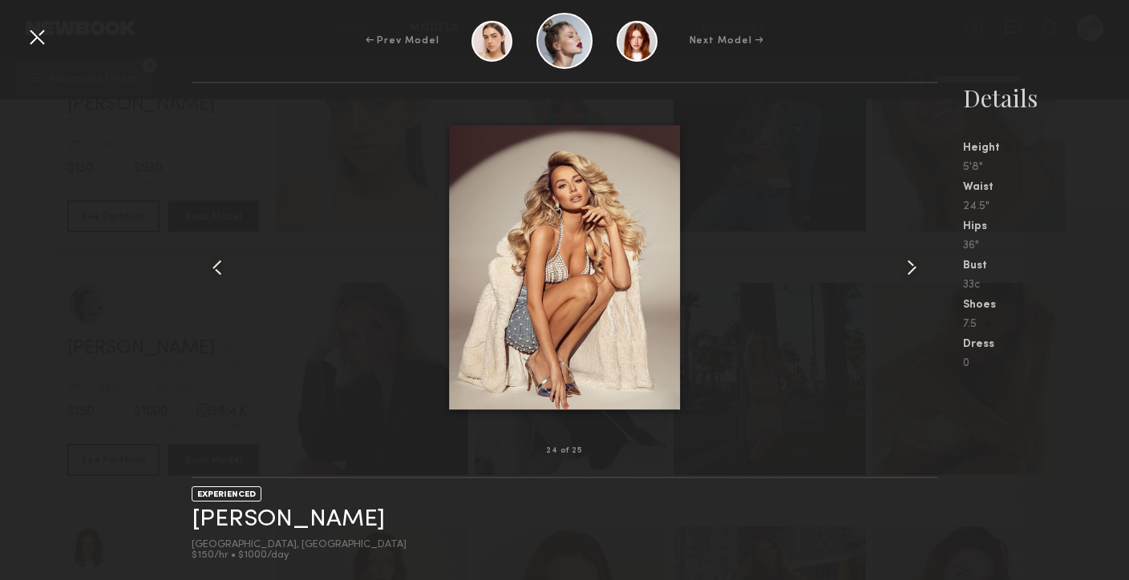
click at [914, 277] on common-icon at bounding box center [912, 268] width 26 height 26
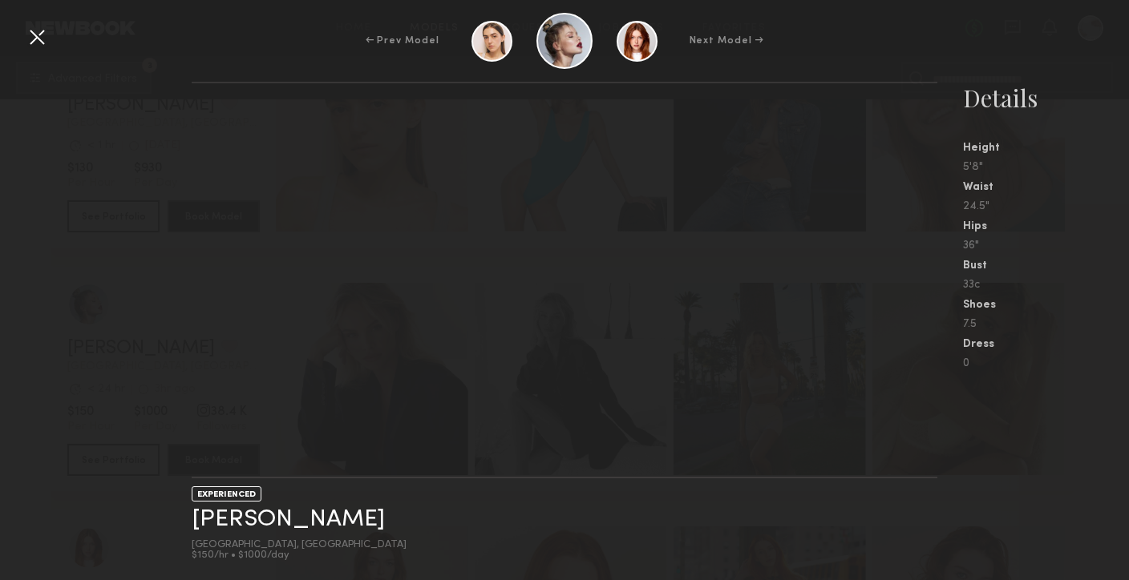
click at [37, 39] on div at bounding box center [37, 37] width 26 height 26
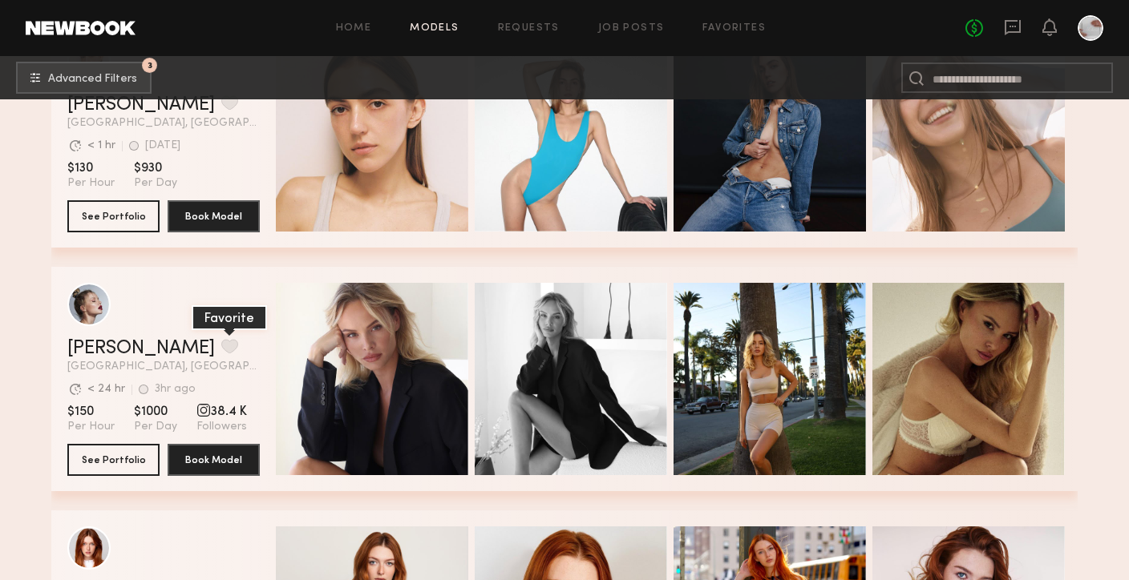
click at [221, 350] on button "grid" at bounding box center [229, 346] width 17 height 14
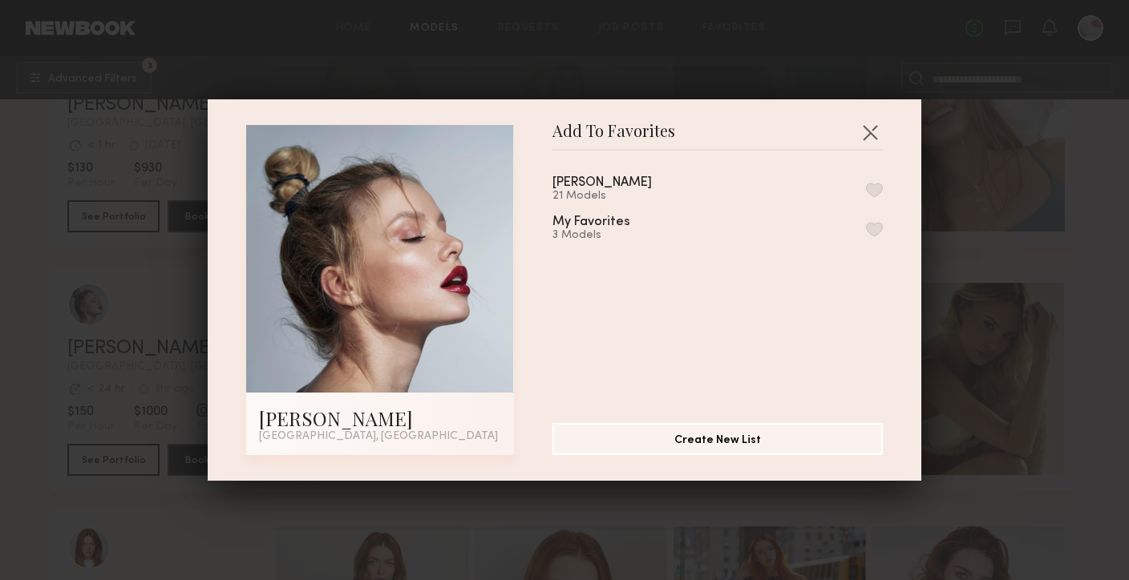
click at [875, 194] on button "button" at bounding box center [874, 190] width 17 height 14
click at [873, 133] on button "button" at bounding box center [870, 132] width 26 height 26
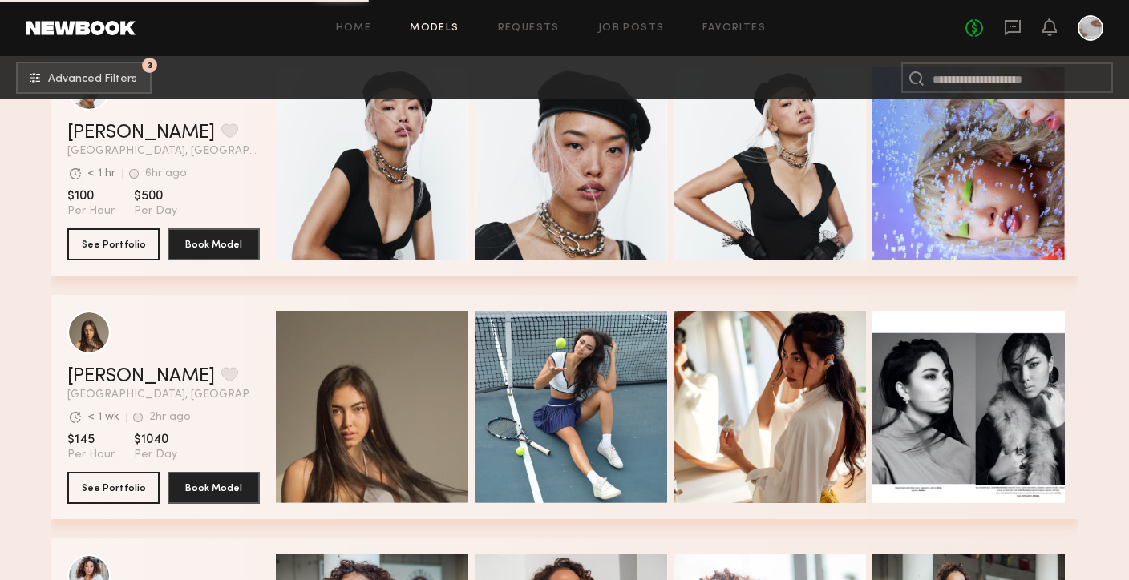
scroll to position [11084, 0]
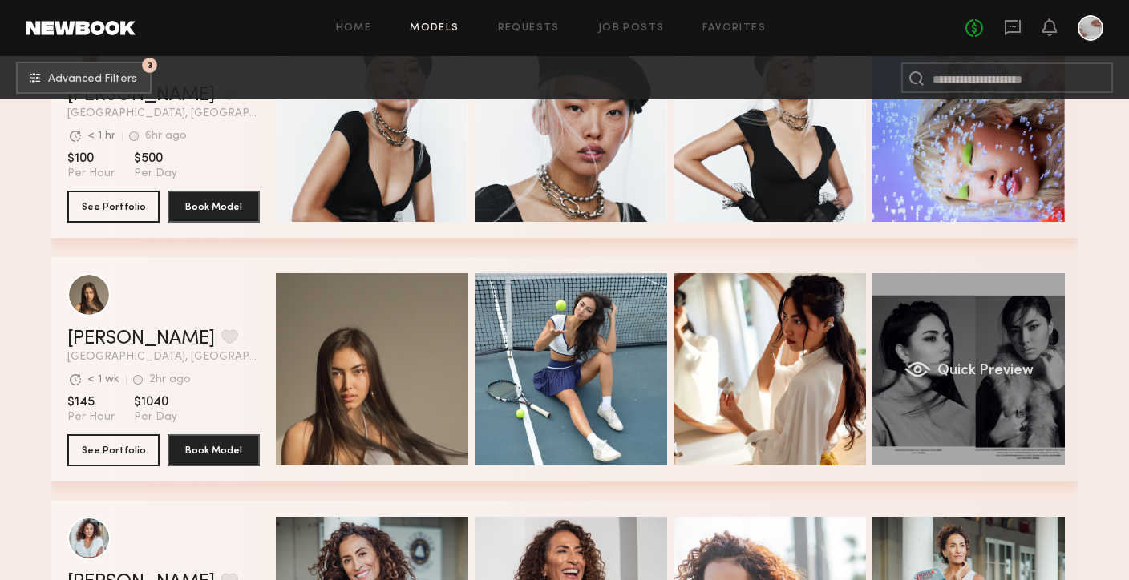
click at [944, 369] on span "Quick Preview" at bounding box center [985, 371] width 96 height 14
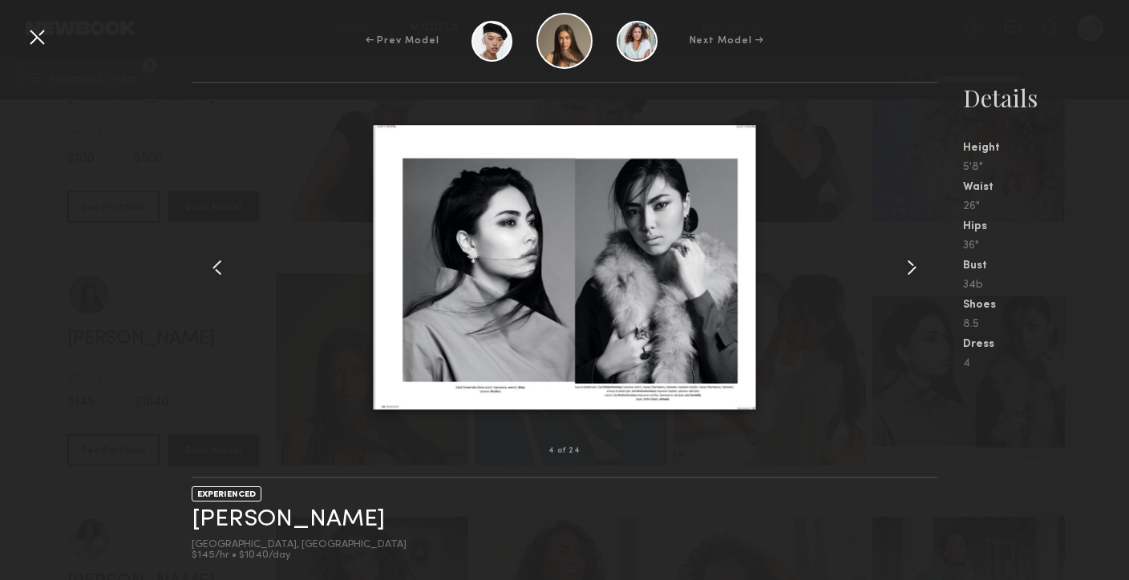
click at [907, 261] on common-icon at bounding box center [912, 268] width 26 height 26
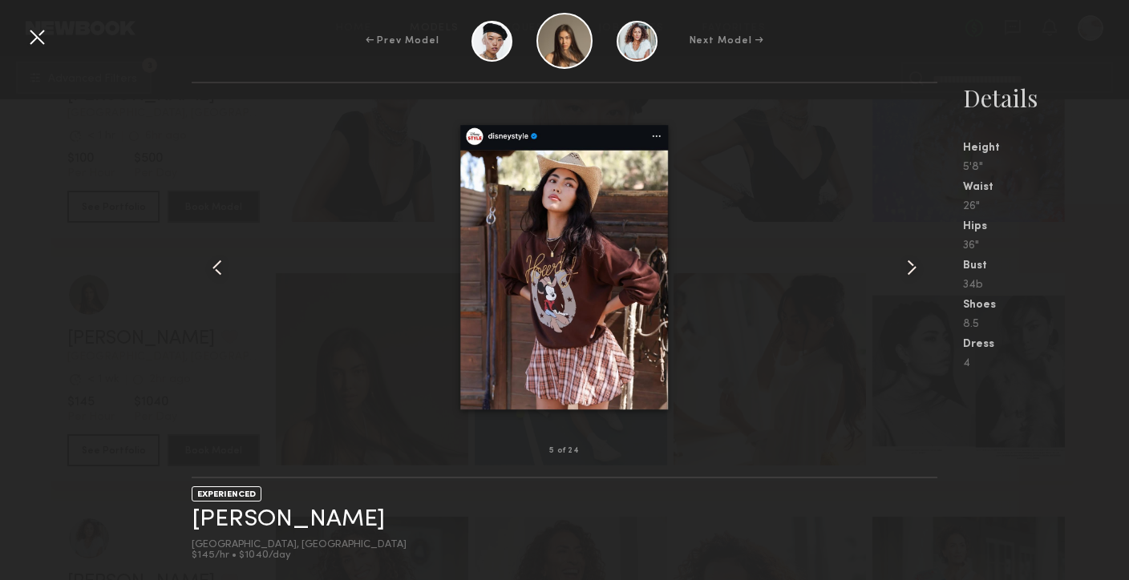
click at [907, 261] on common-icon at bounding box center [912, 268] width 26 height 26
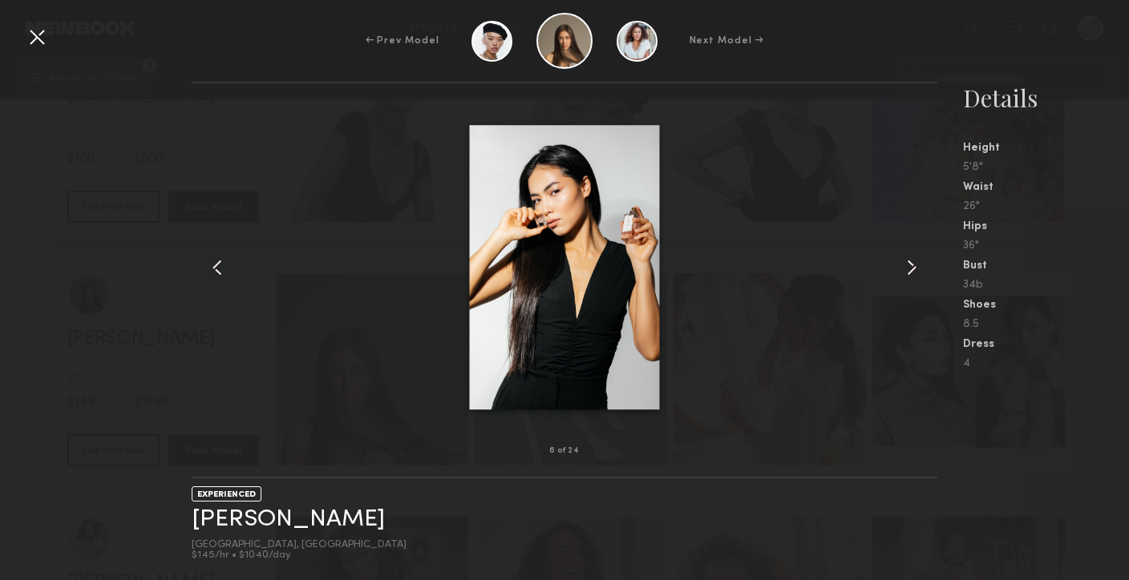
click at [907, 261] on common-icon at bounding box center [912, 268] width 26 height 26
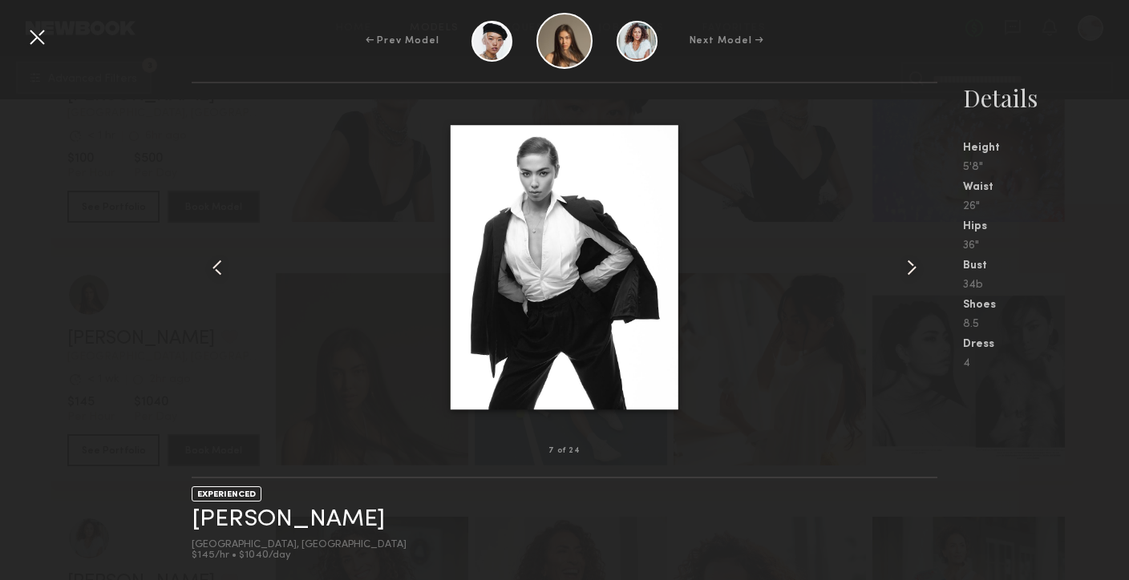
click at [907, 261] on common-icon at bounding box center [912, 268] width 26 height 26
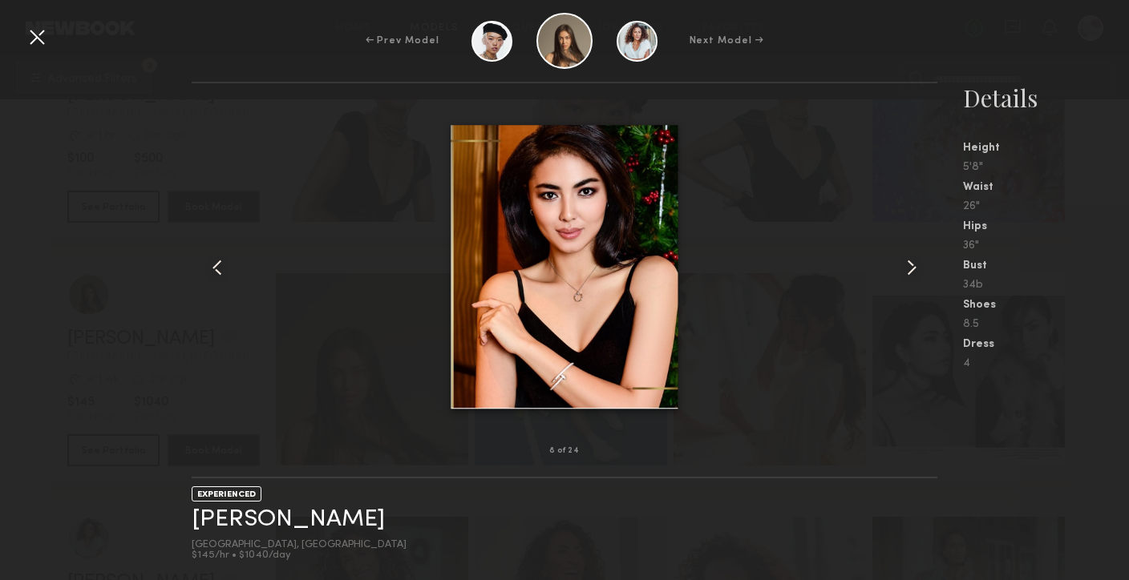
click at [907, 263] on common-icon at bounding box center [912, 268] width 26 height 26
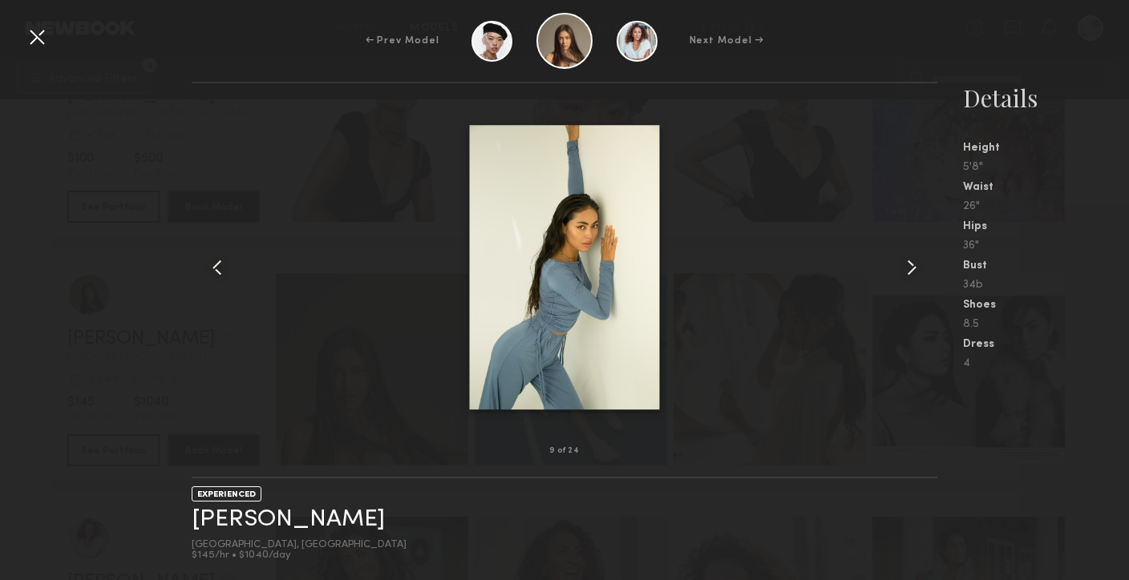
click at [907, 264] on common-icon at bounding box center [912, 268] width 26 height 26
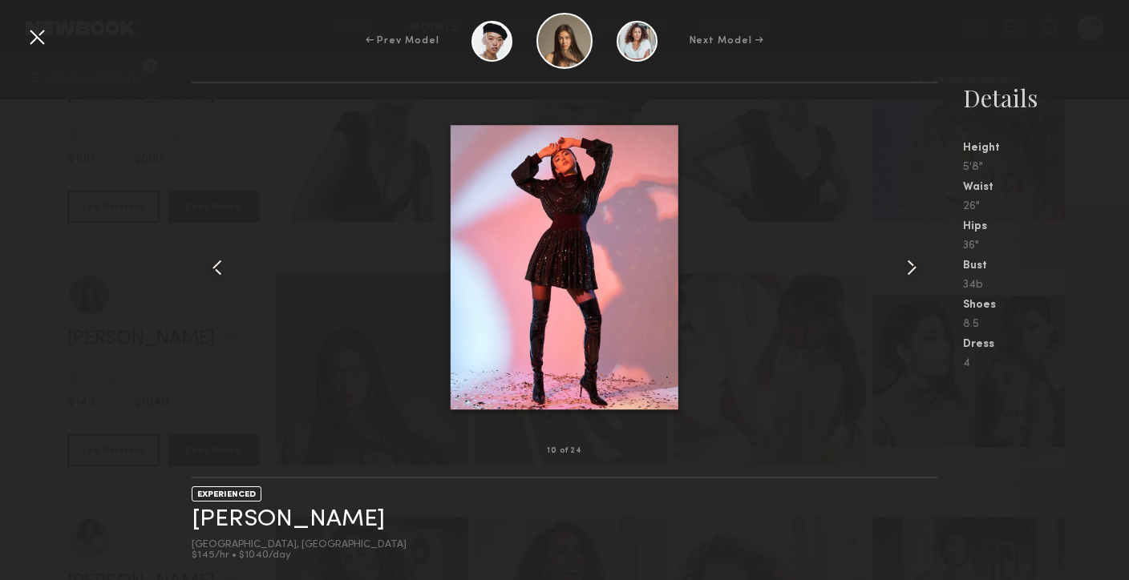
click at [907, 265] on common-icon at bounding box center [912, 268] width 26 height 26
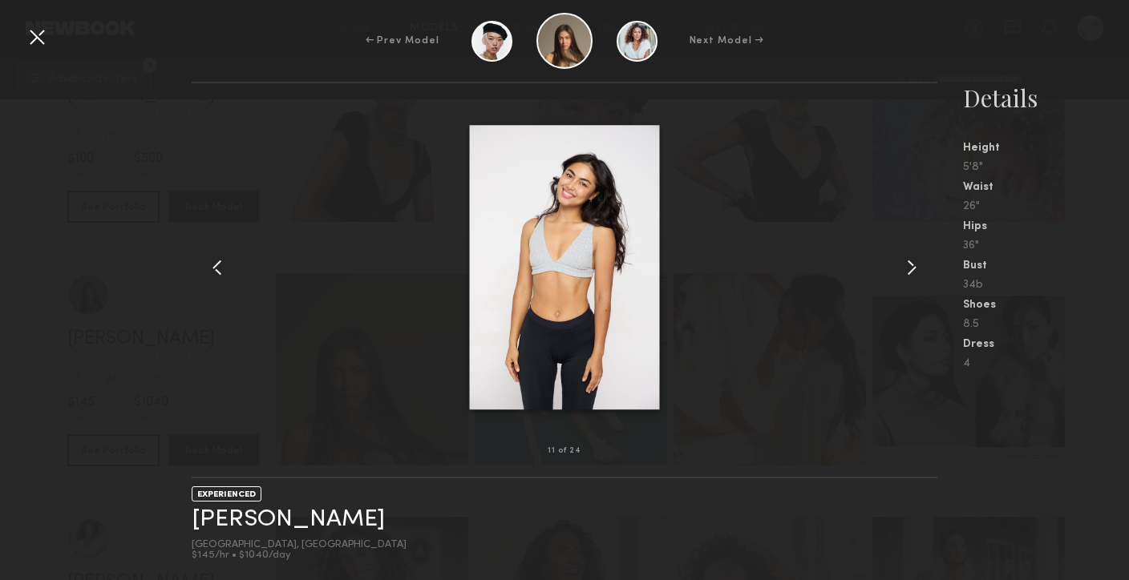
click at [908, 268] on common-icon at bounding box center [912, 268] width 26 height 26
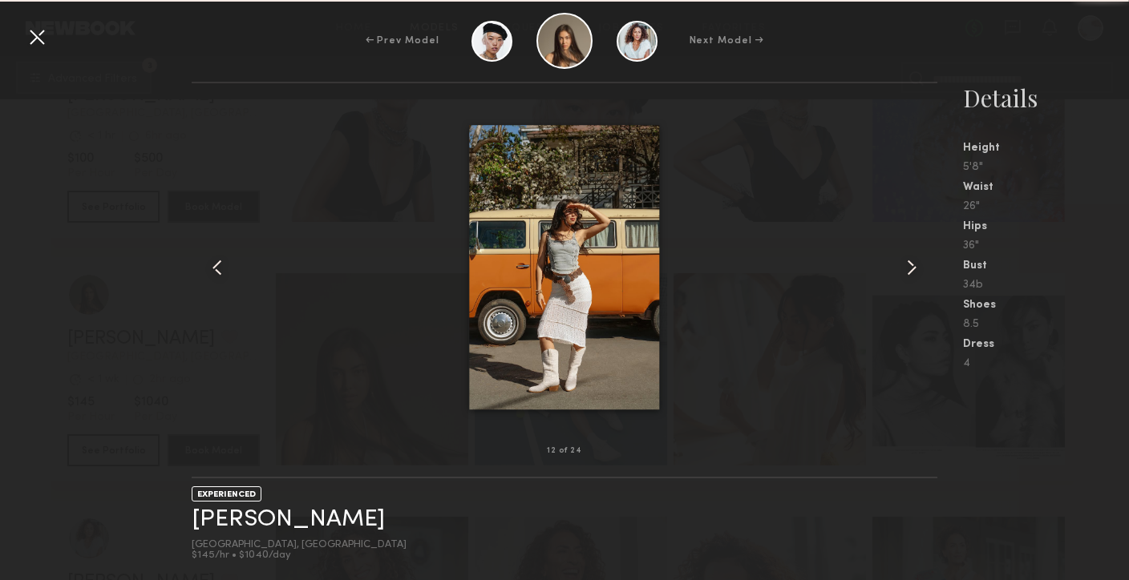
click at [908, 268] on common-icon at bounding box center [912, 268] width 26 height 26
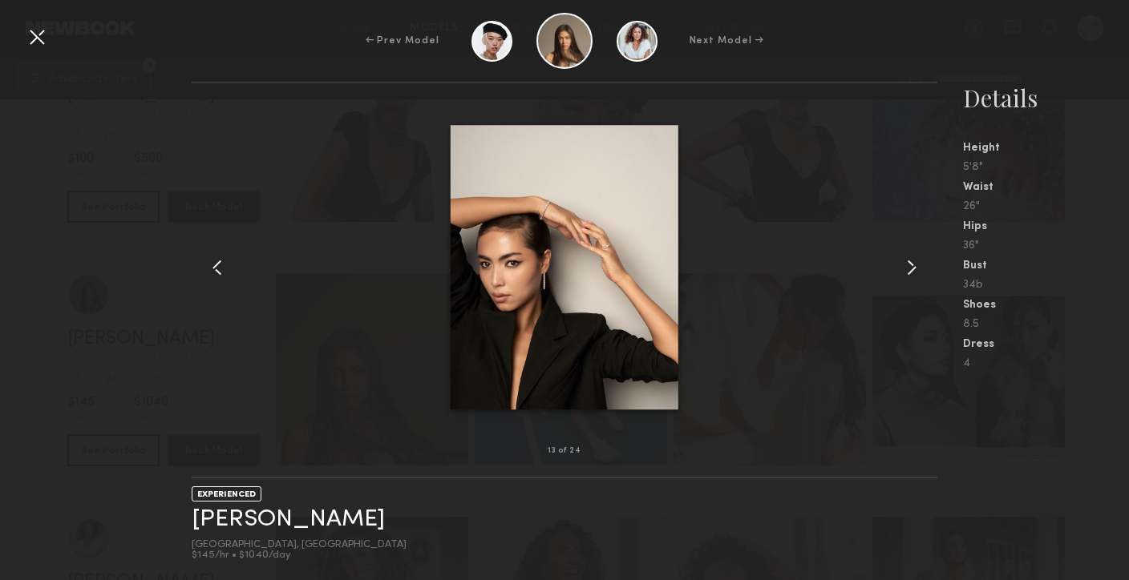
click at [908, 268] on common-icon at bounding box center [912, 268] width 26 height 26
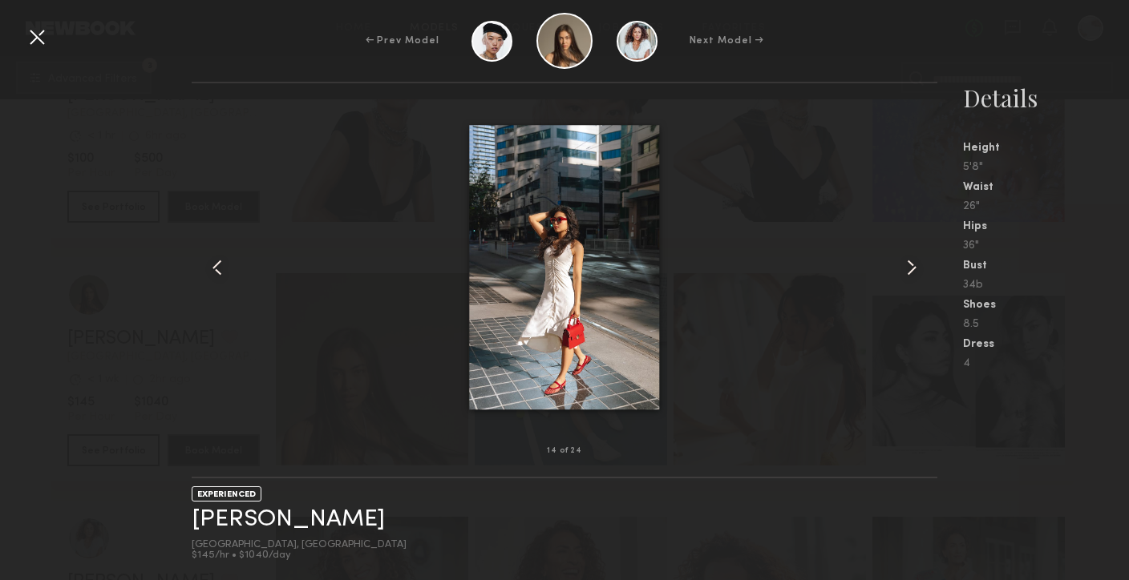
click at [908, 268] on common-icon at bounding box center [912, 268] width 26 height 26
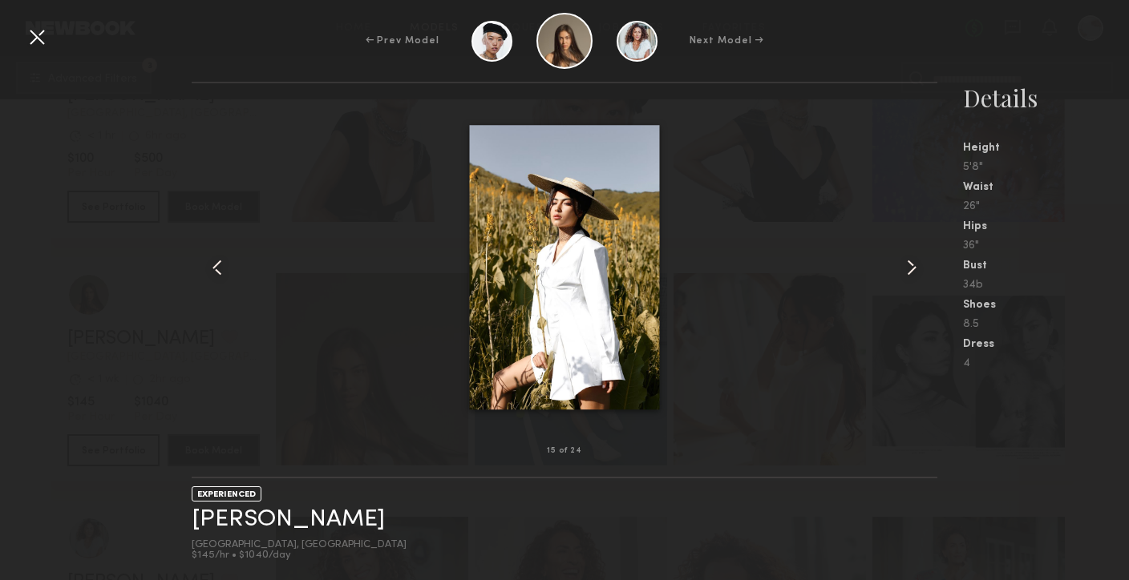
click at [908, 268] on common-icon at bounding box center [912, 268] width 26 height 26
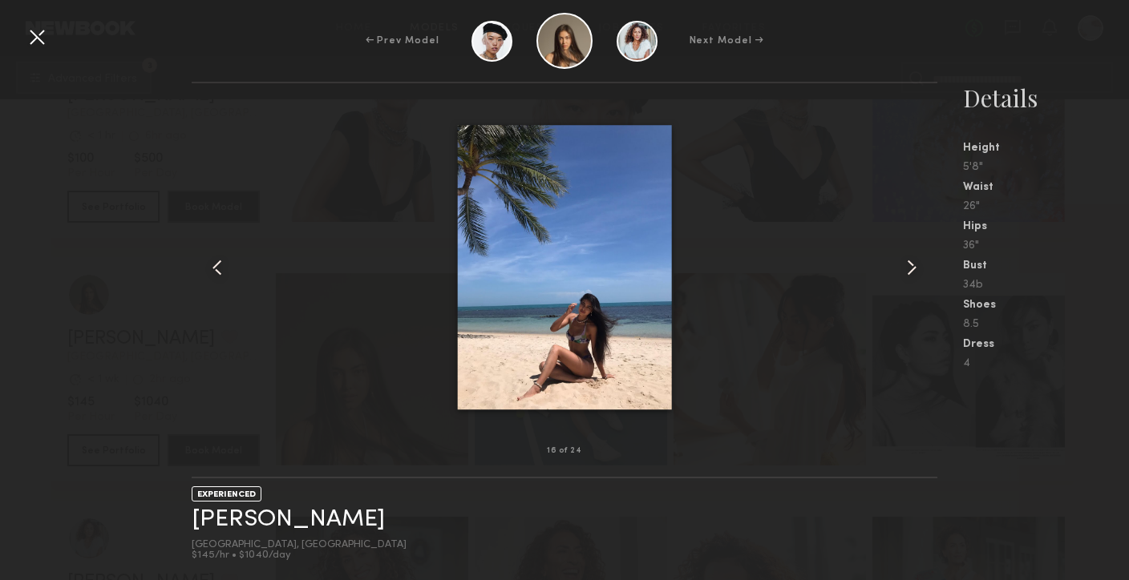
click at [908, 269] on common-icon at bounding box center [912, 268] width 26 height 26
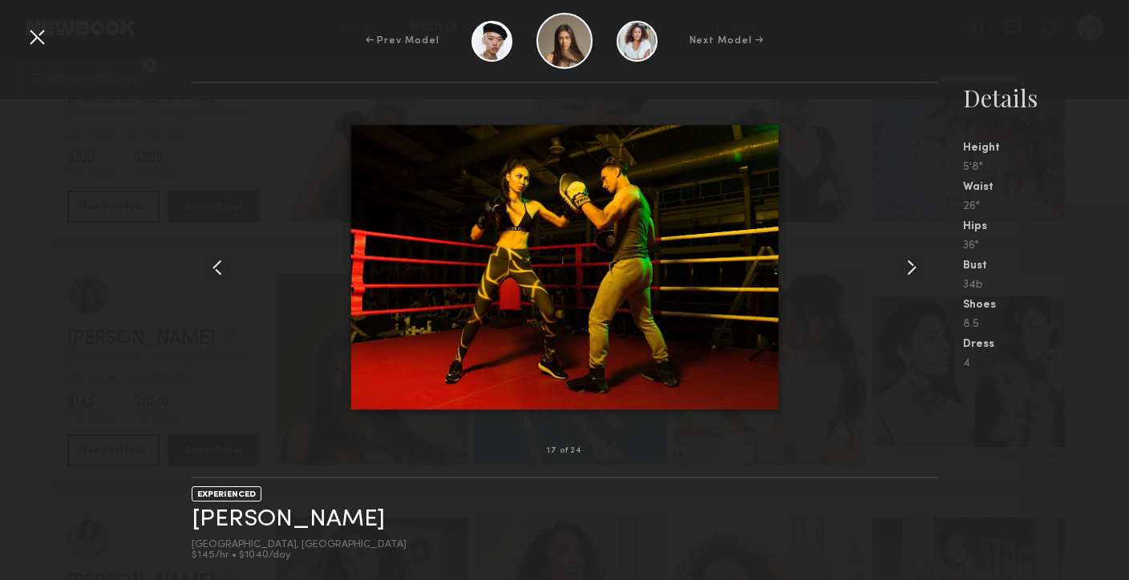
click at [909, 269] on common-icon at bounding box center [912, 268] width 26 height 26
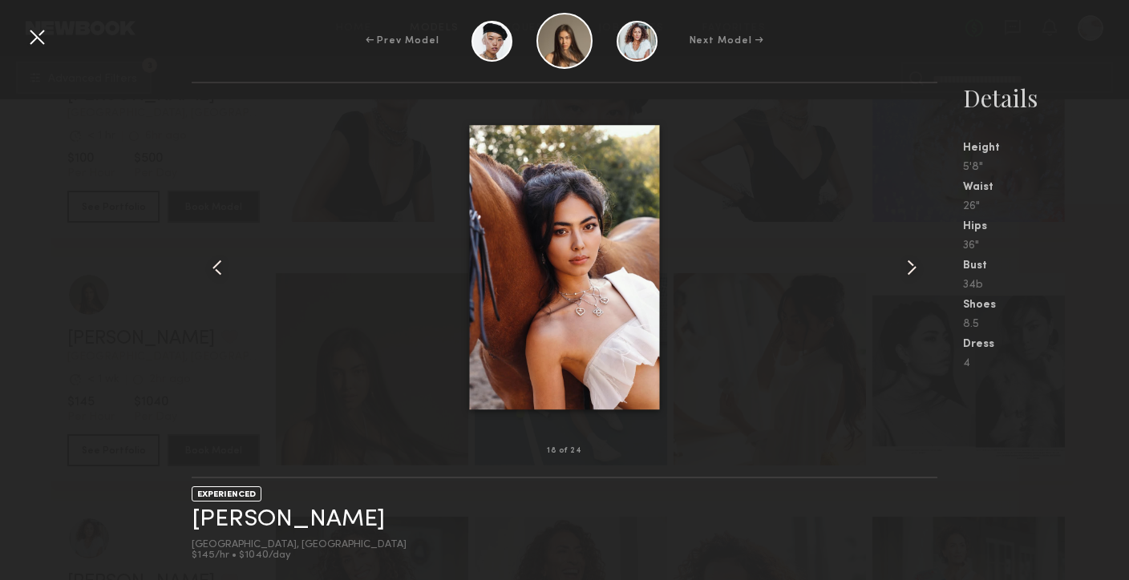
click at [910, 270] on common-icon at bounding box center [912, 268] width 26 height 26
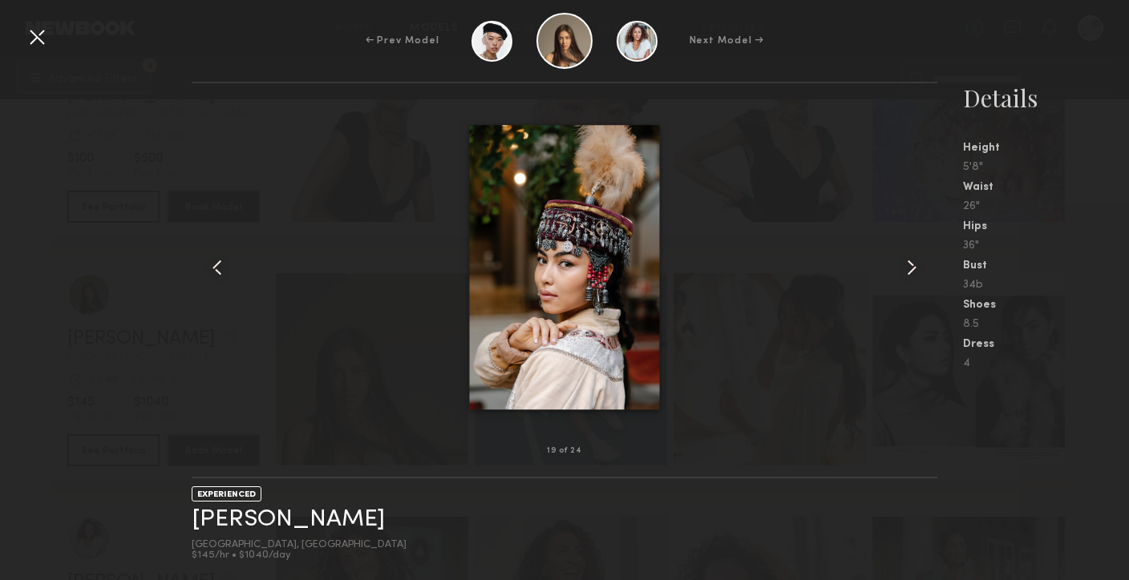
click at [910, 270] on common-icon at bounding box center [912, 268] width 26 height 26
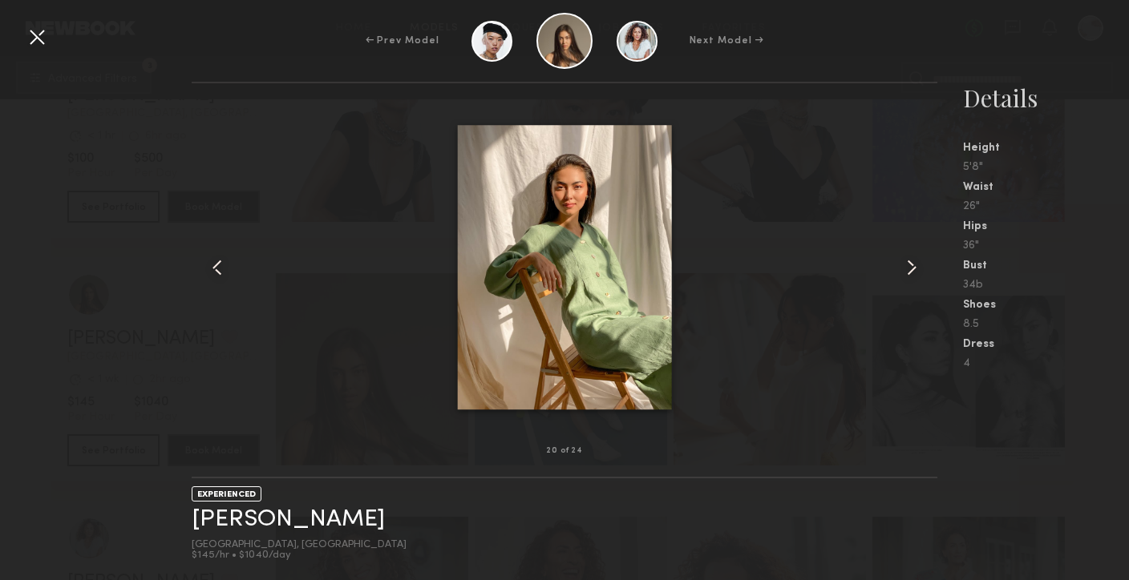
click at [910, 270] on common-icon at bounding box center [912, 268] width 26 height 26
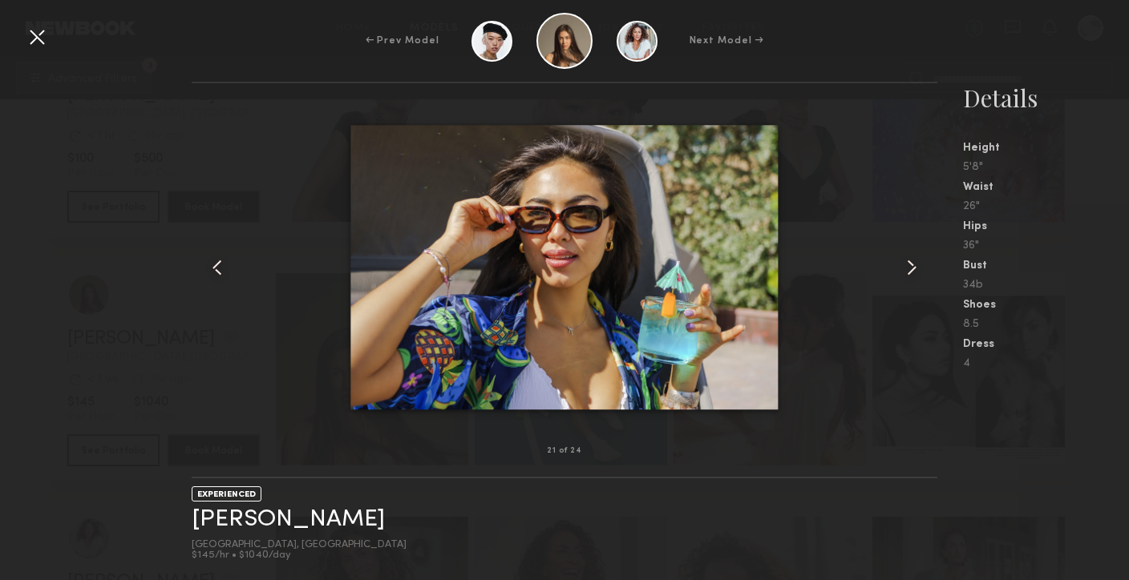
click at [910, 271] on common-icon at bounding box center [912, 268] width 26 height 26
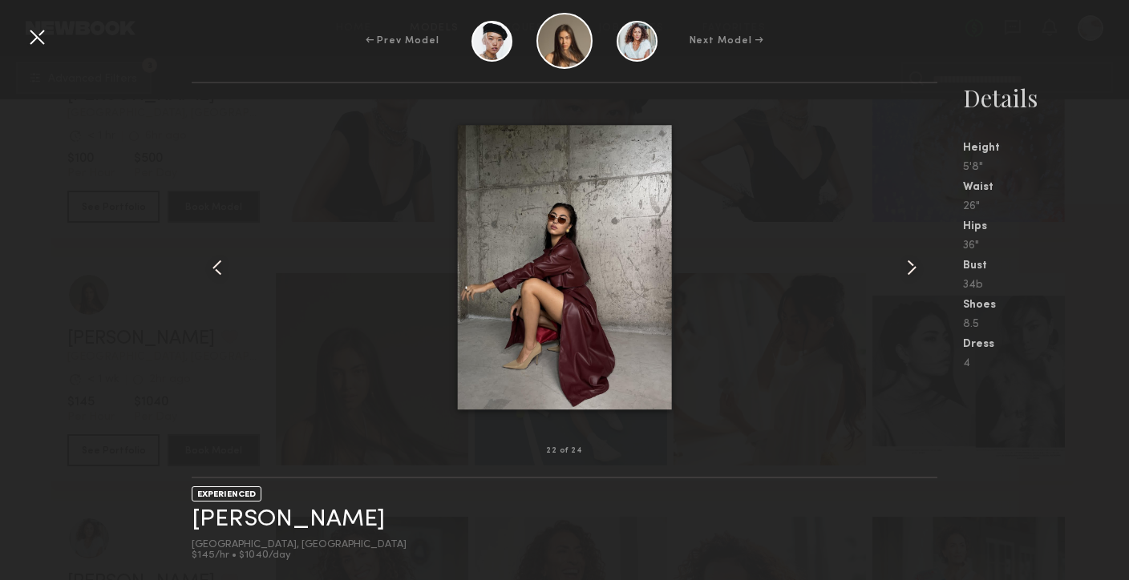
click at [910, 271] on common-icon at bounding box center [912, 268] width 26 height 26
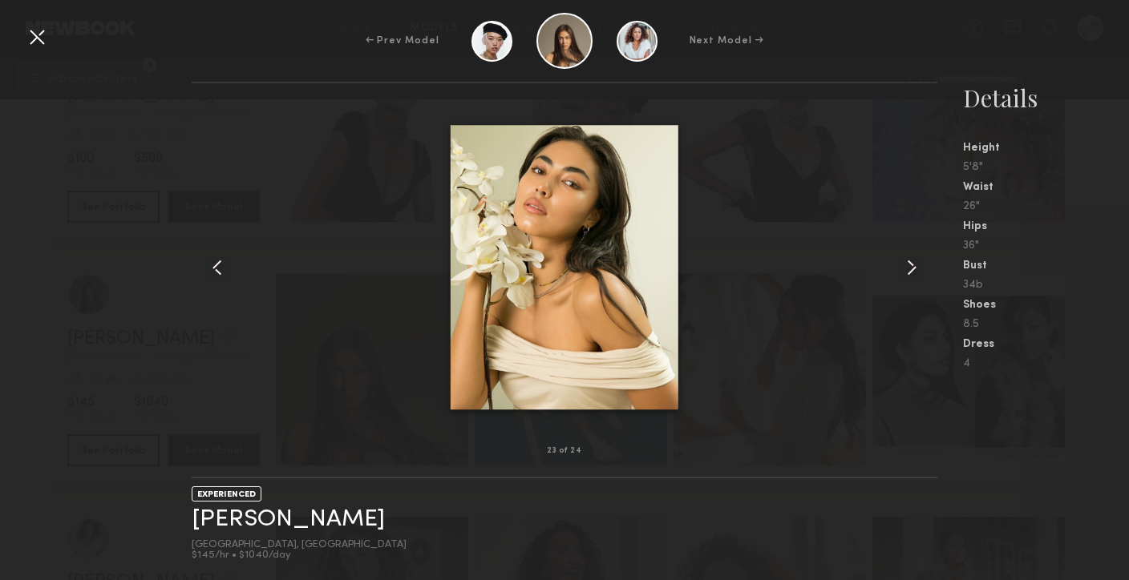
click at [42, 38] on div at bounding box center [37, 37] width 26 height 26
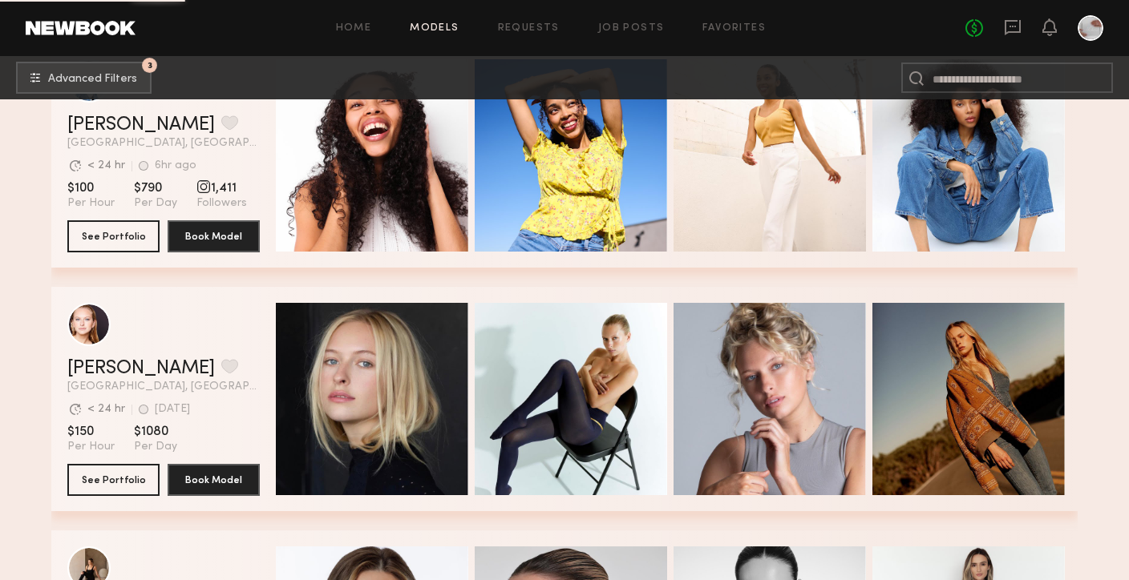
scroll to position [25470, 0]
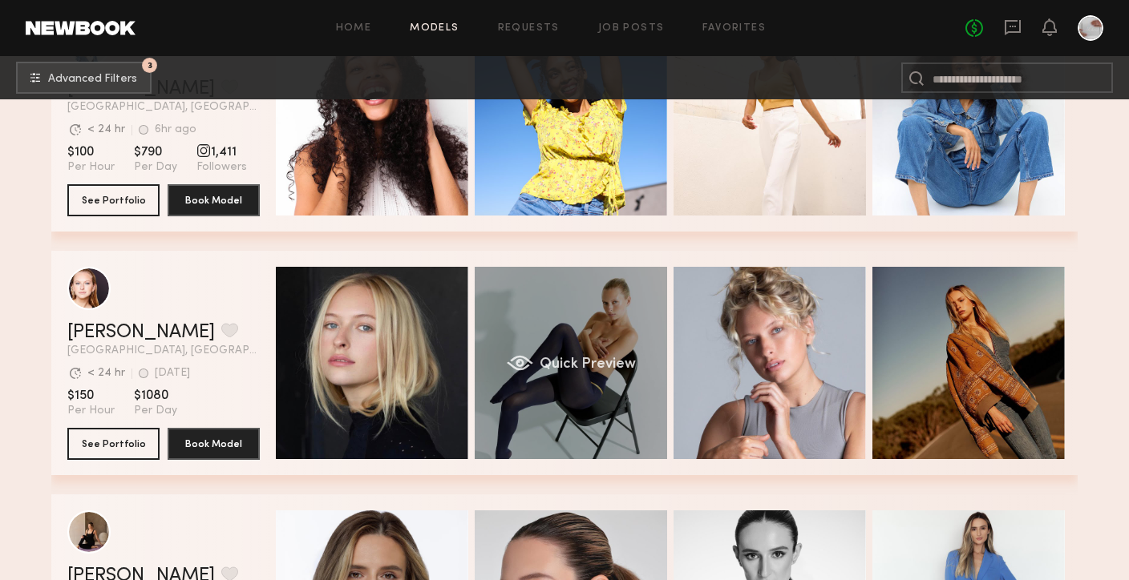
click at [536, 406] on div "Quick Preview" at bounding box center [571, 363] width 192 height 192
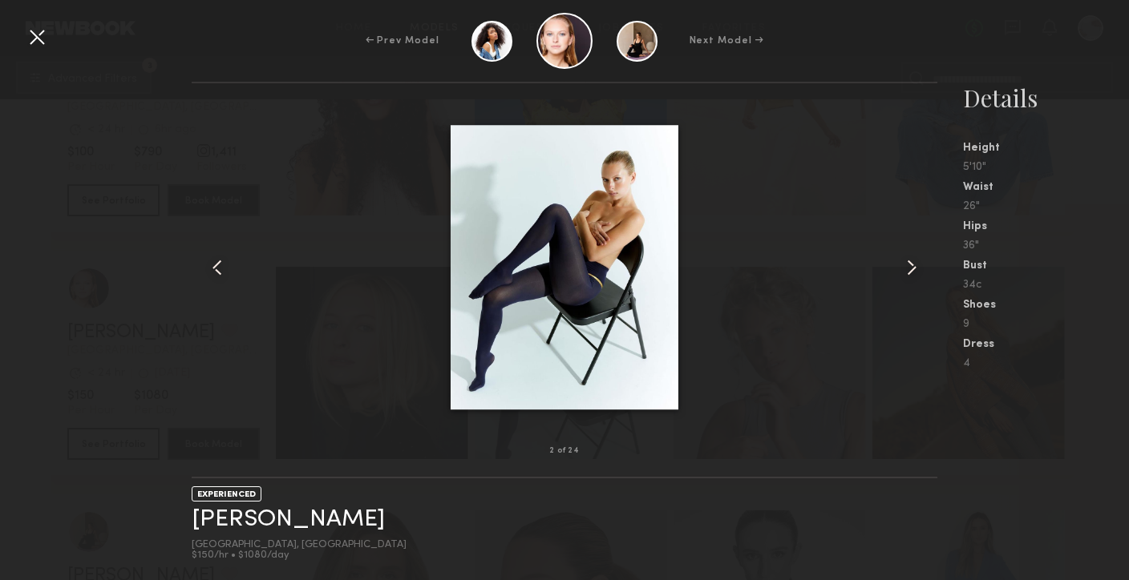
click at [906, 264] on common-icon at bounding box center [912, 268] width 26 height 26
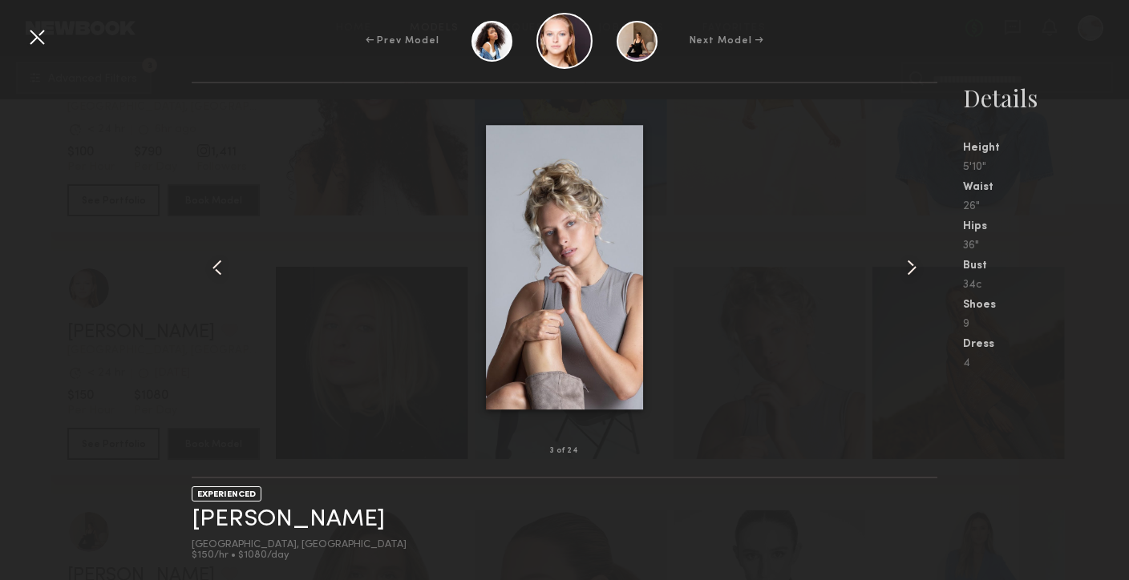
click at [906, 264] on common-icon at bounding box center [912, 268] width 26 height 26
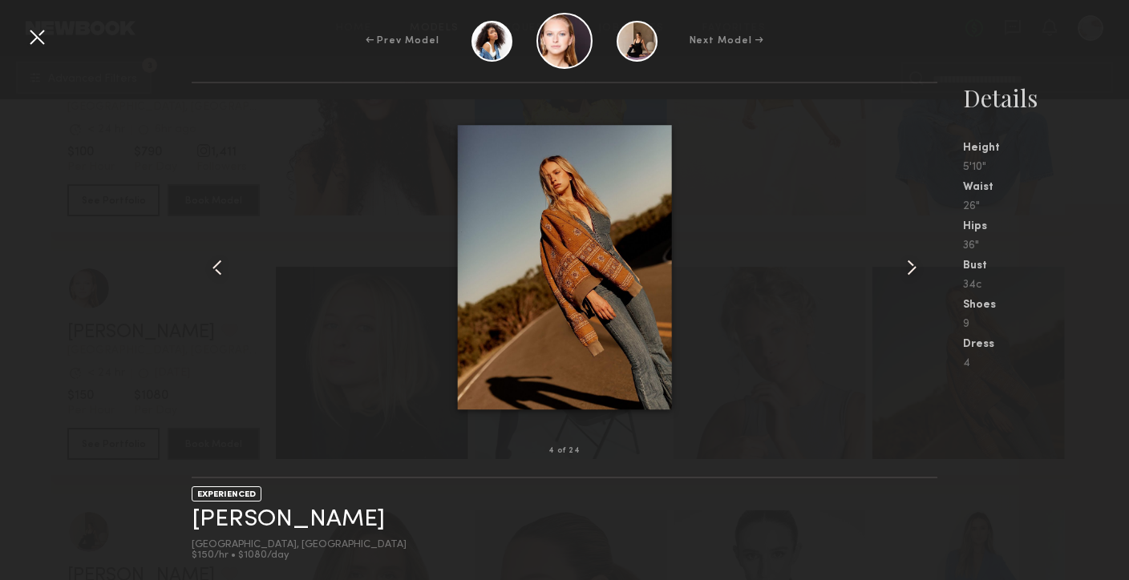
click at [906, 264] on common-icon at bounding box center [912, 268] width 26 height 26
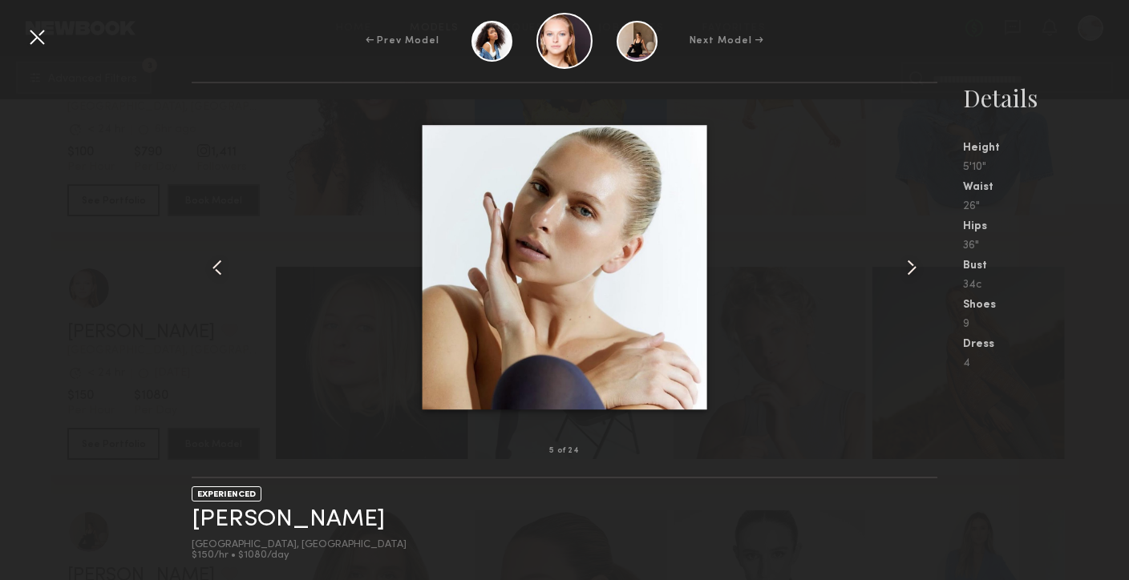
click at [906, 264] on common-icon at bounding box center [912, 268] width 26 height 26
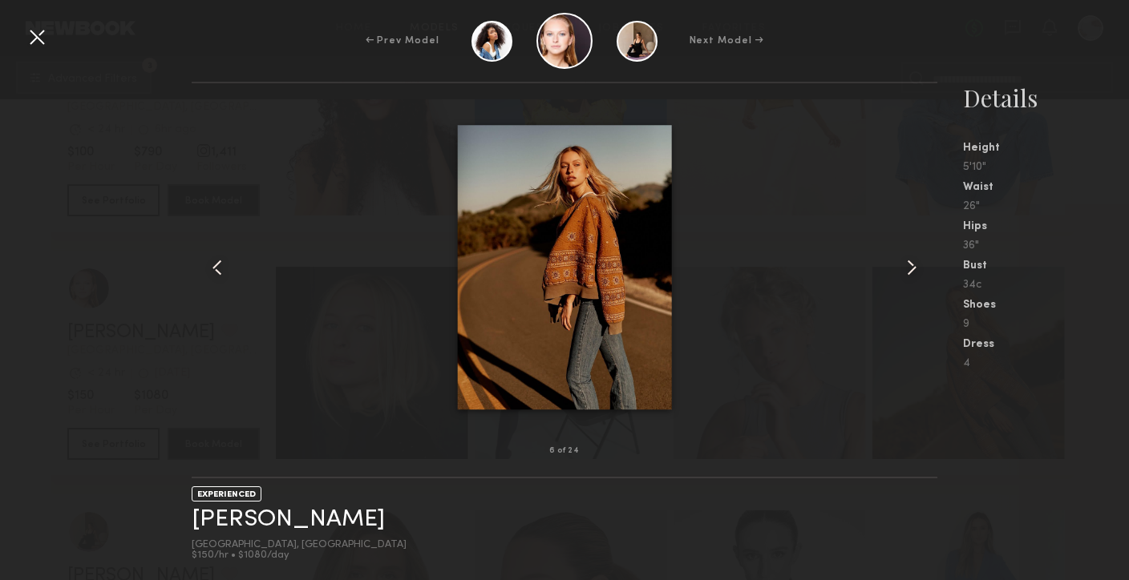
click at [44, 41] on div at bounding box center [37, 37] width 26 height 26
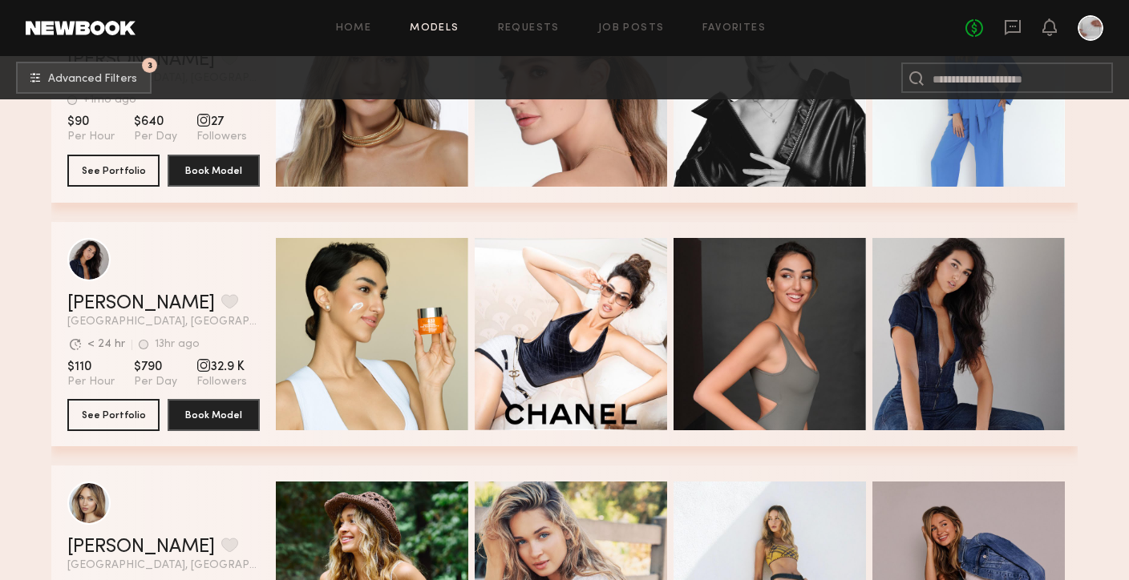
scroll to position [26028, 0]
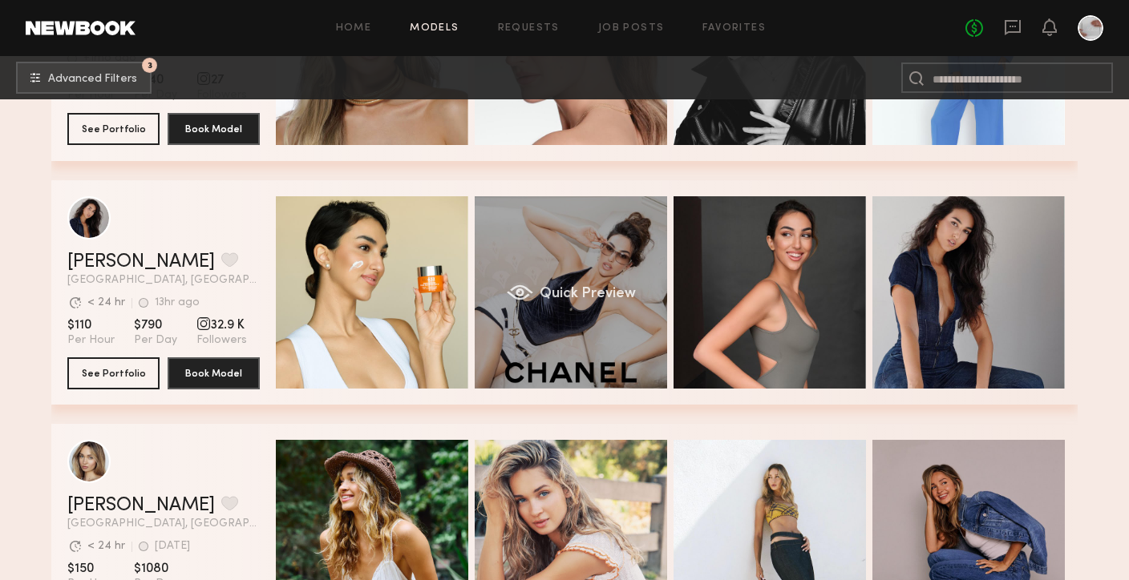
click at [537, 326] on div "Quick Preview" at bounding box center [571, 292] width 192 height 192
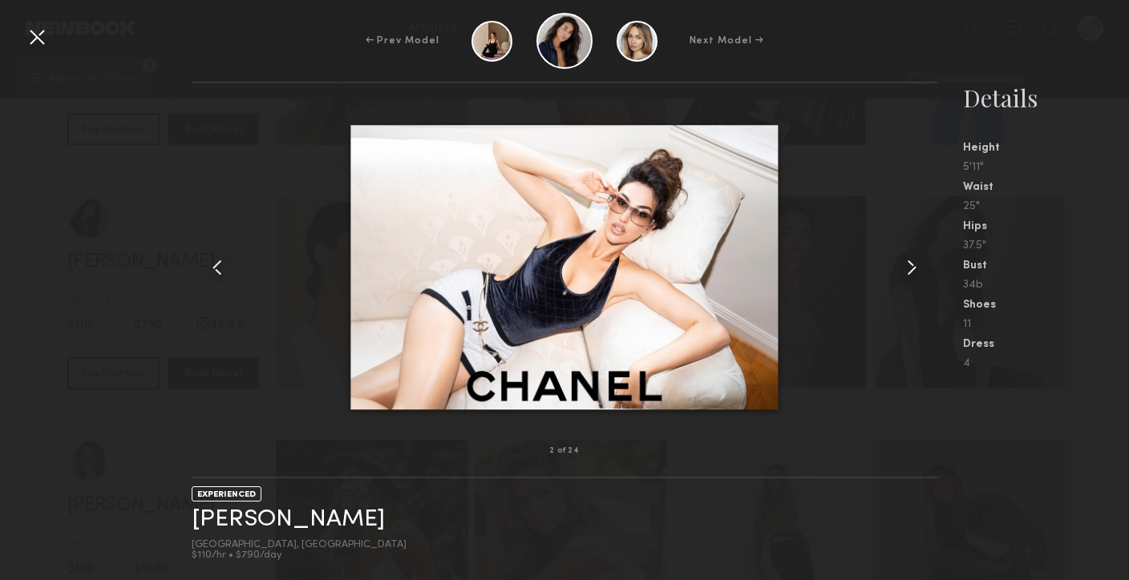
click at [34, 33] on div at bounding box center [37, 37] width 26 height 26
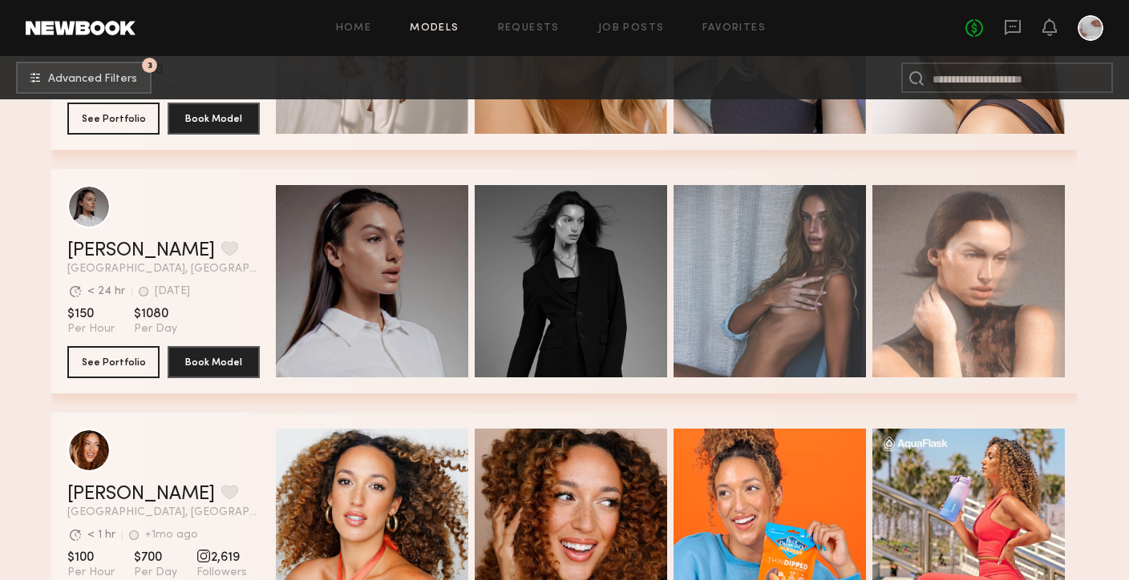
scroll to position [35058, 0]
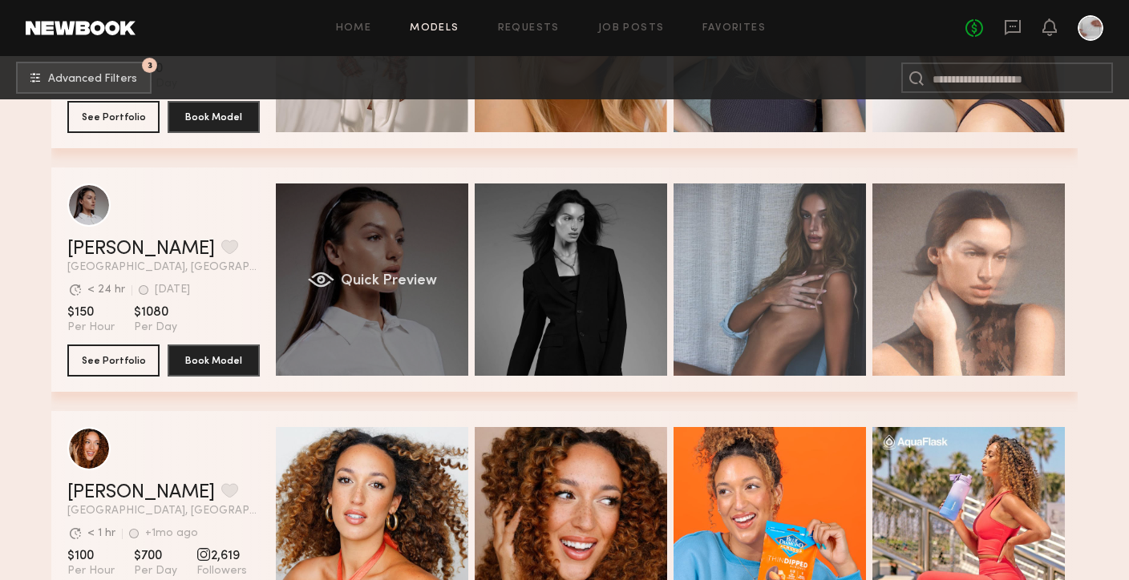
click at [410, 325] on div "Quick Preview" at bounding box center [372, 280] width 192 height 192
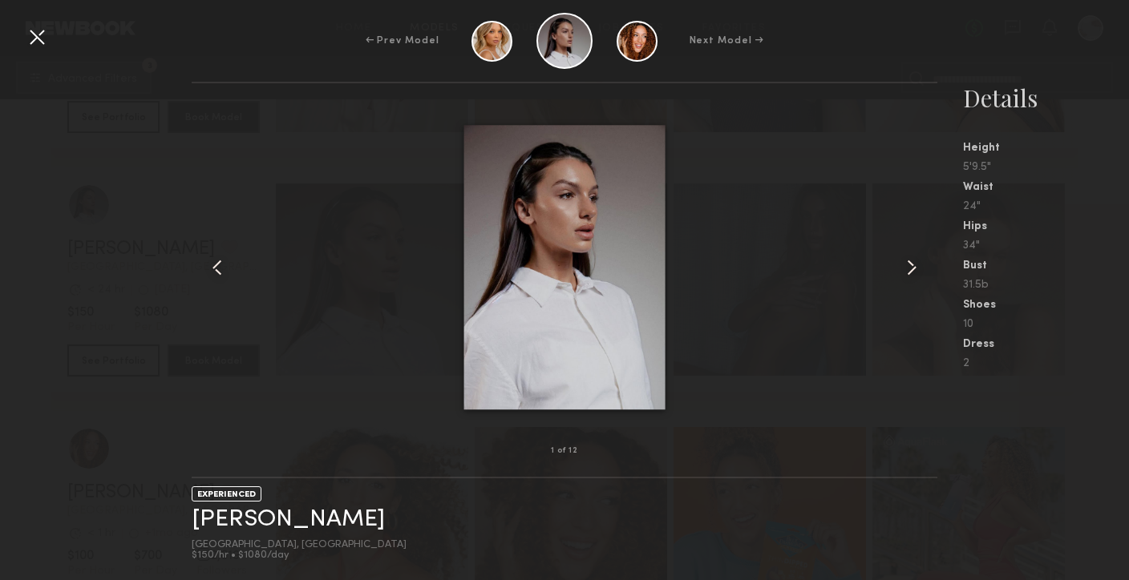
click at [910, 265] on common-icon at bounding box center [912, 268] width 26 height 26
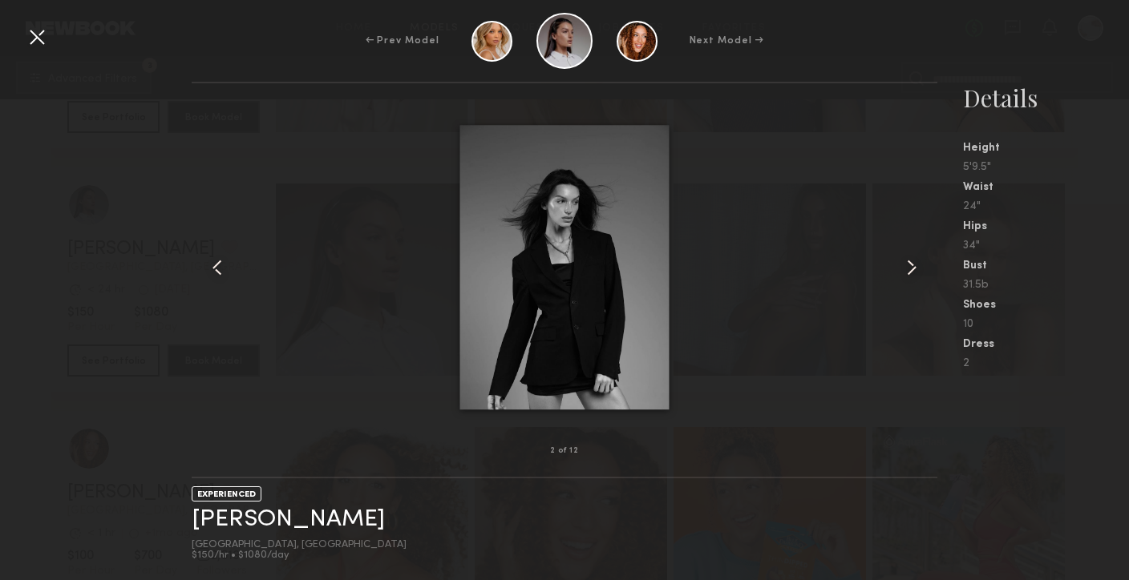
click at [910, 265] on common-icon at bounding box center [912, 268] width 26 height 26
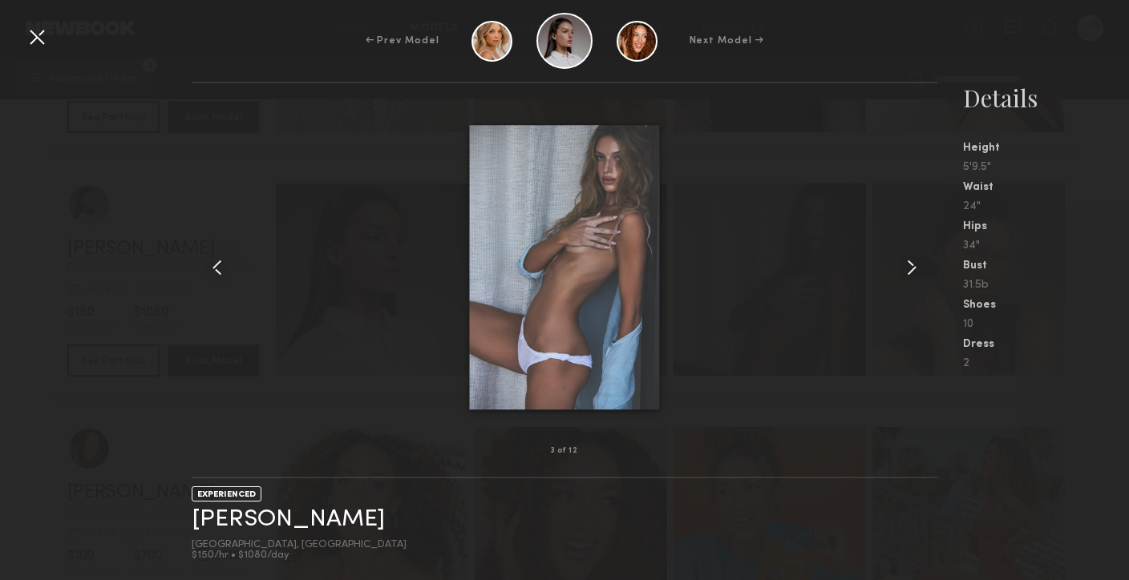
click at [910, 265] on common-icon at bounding box center [912, 268] width 26 height 26
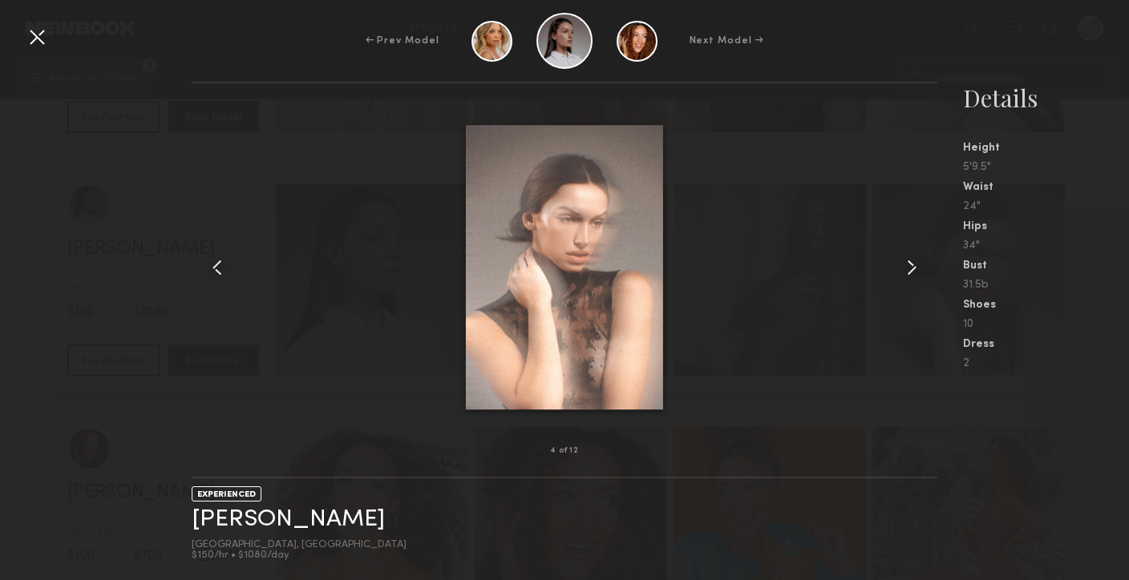
click at [910, 265] on common-icon at bounding box center [912, 268] width 26 height 26
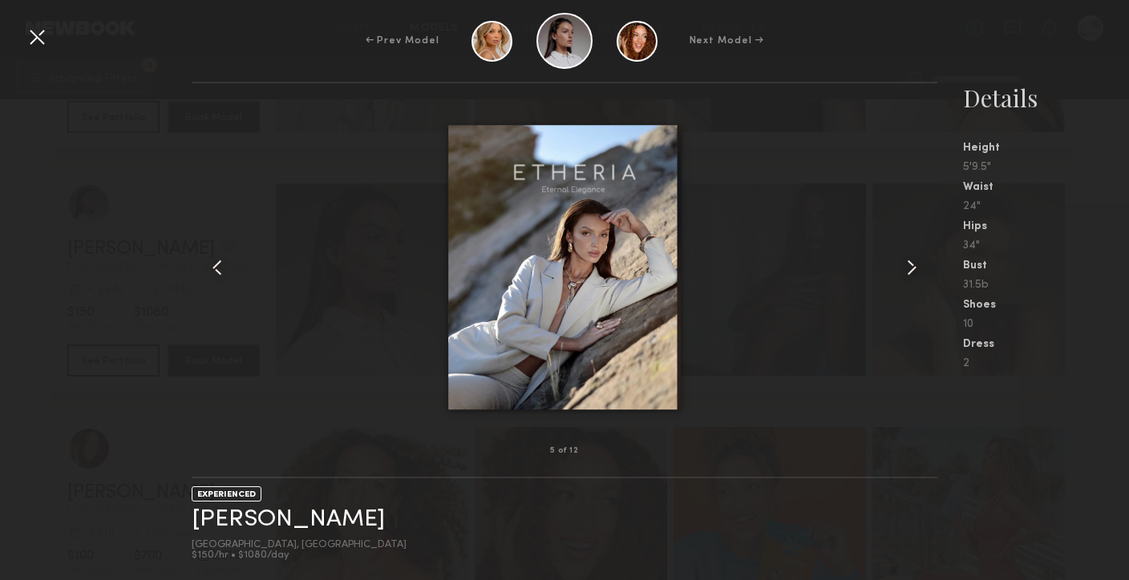
click at [910, 265] on common-icon at bounding box center [912, 268] width 26 height 26
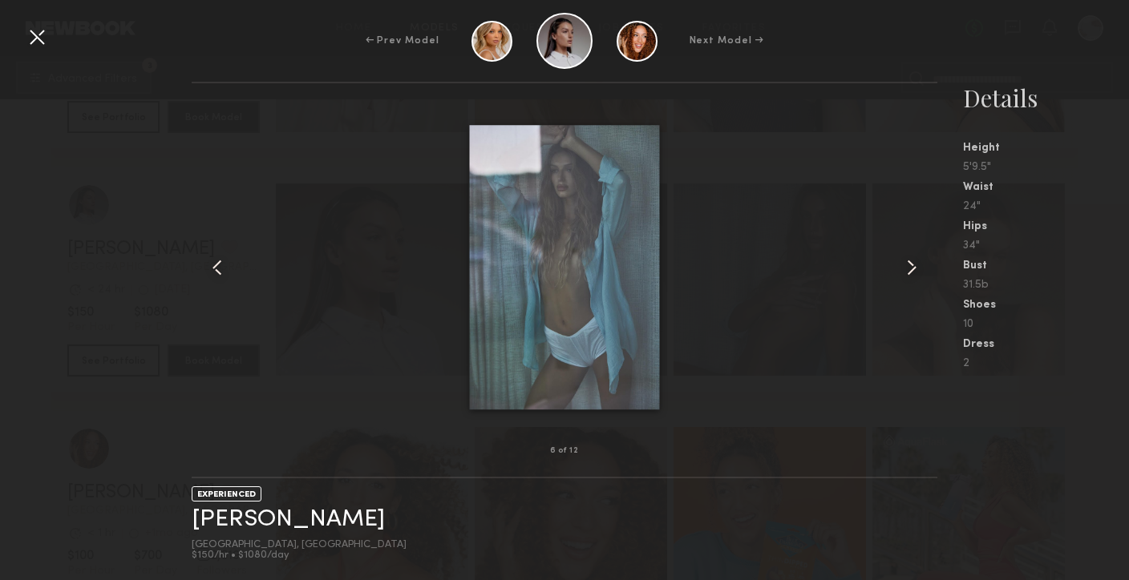
click at [910, 265] on common-icon at bounding box center [912, 268] width 26 height 26
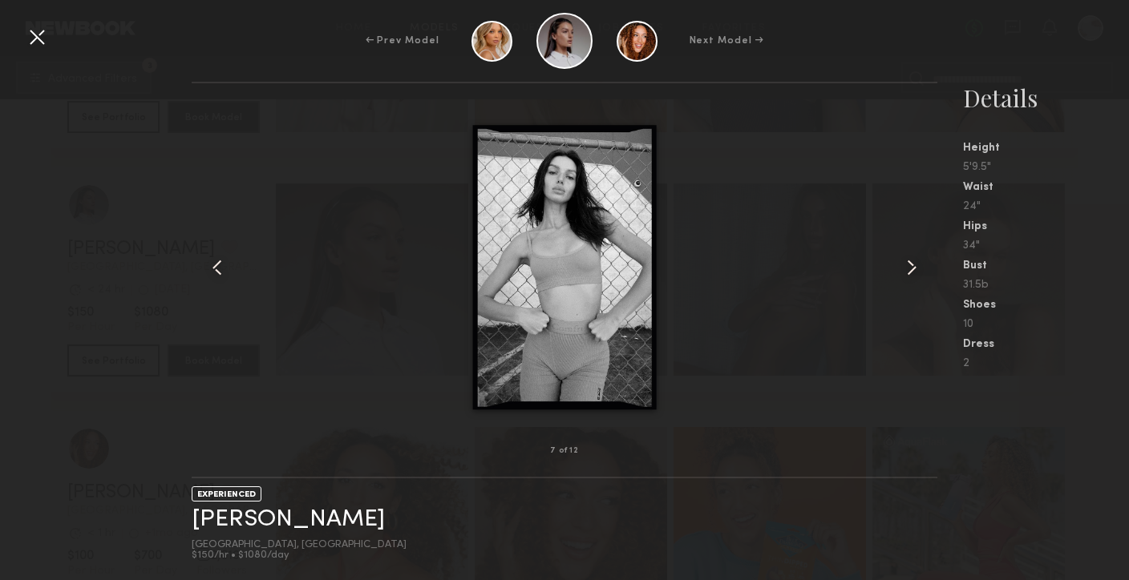
click at [910, 266] on common-icon at bounding box center [912, 268] width 26 height 26
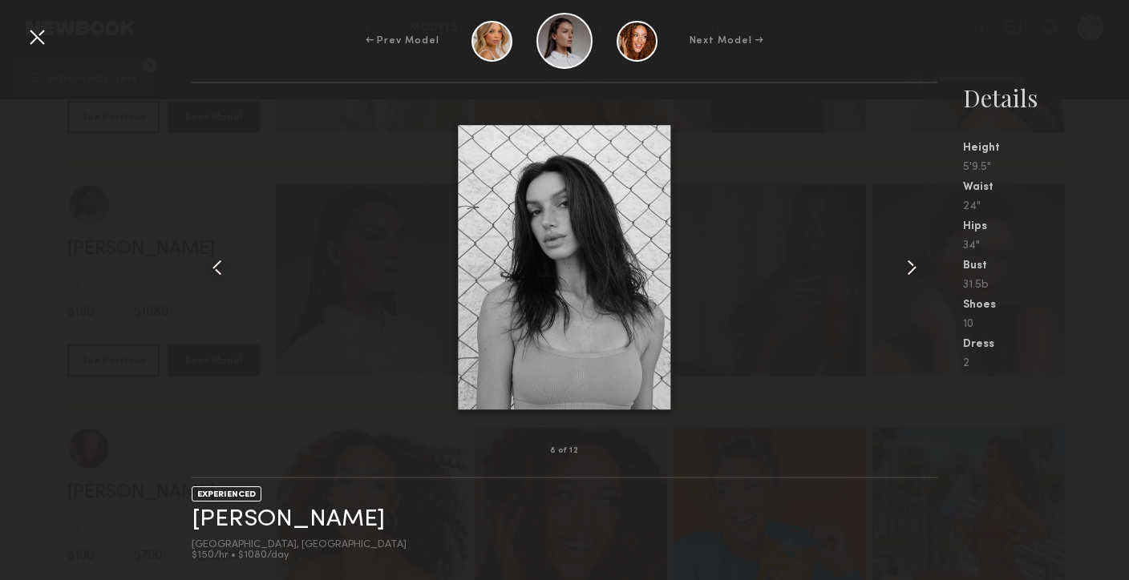
click at [910, 267] on common-icon at bounding box center [912, 268] width 26 height 26
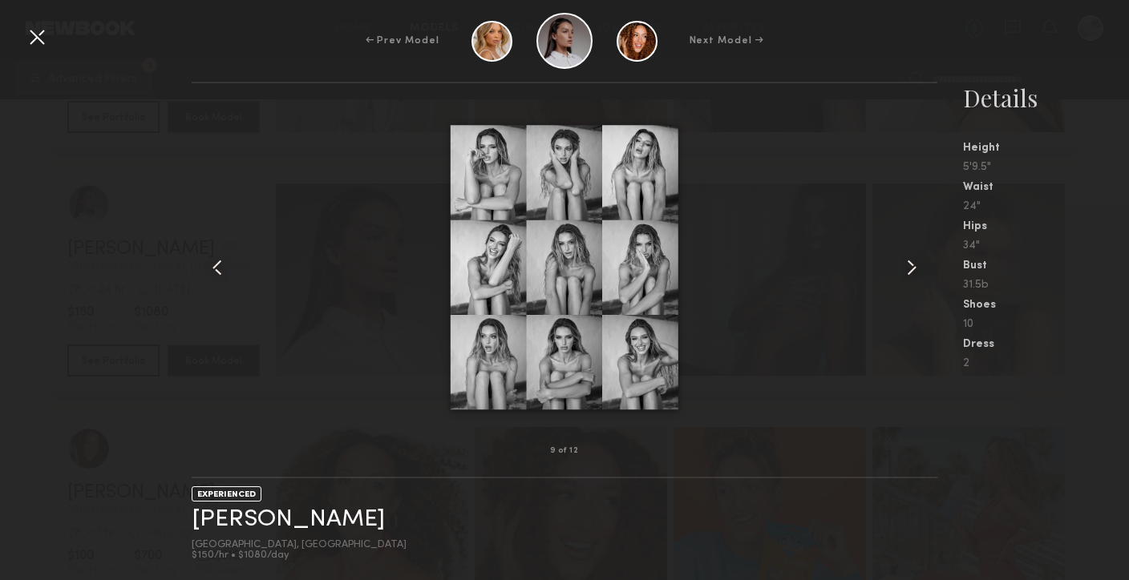
click at [910, 268] on common-icon at bounding box center [912, 268] width 26 height 26
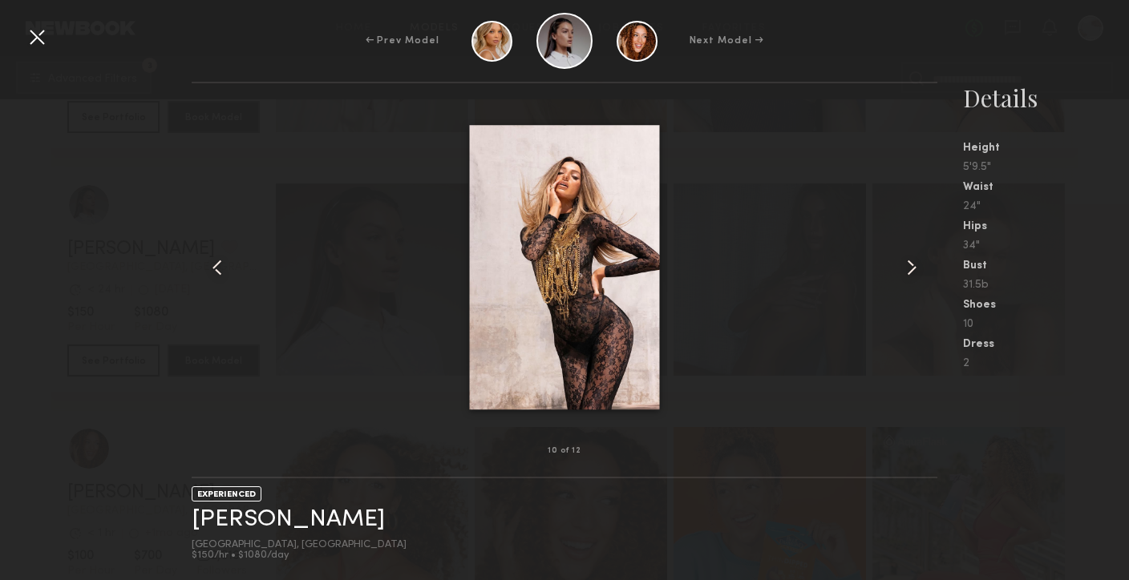
click at [910, 268] on common-icon at bounding box center [912, 268] width 26 height 26
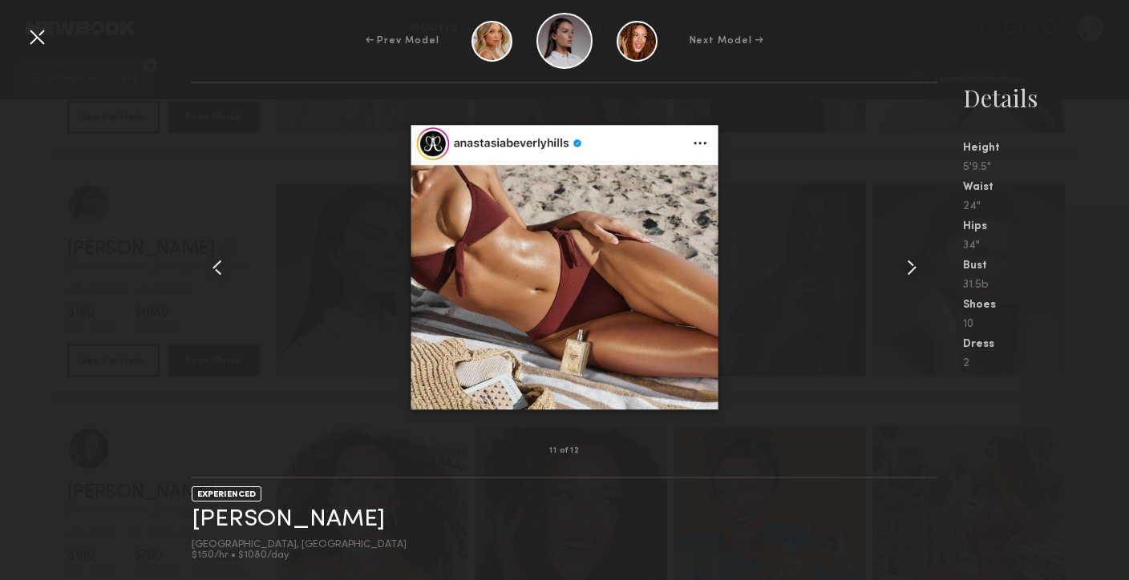
click at [910, 269] on common-icon at bounding box center [912, 268] width 26 height 26
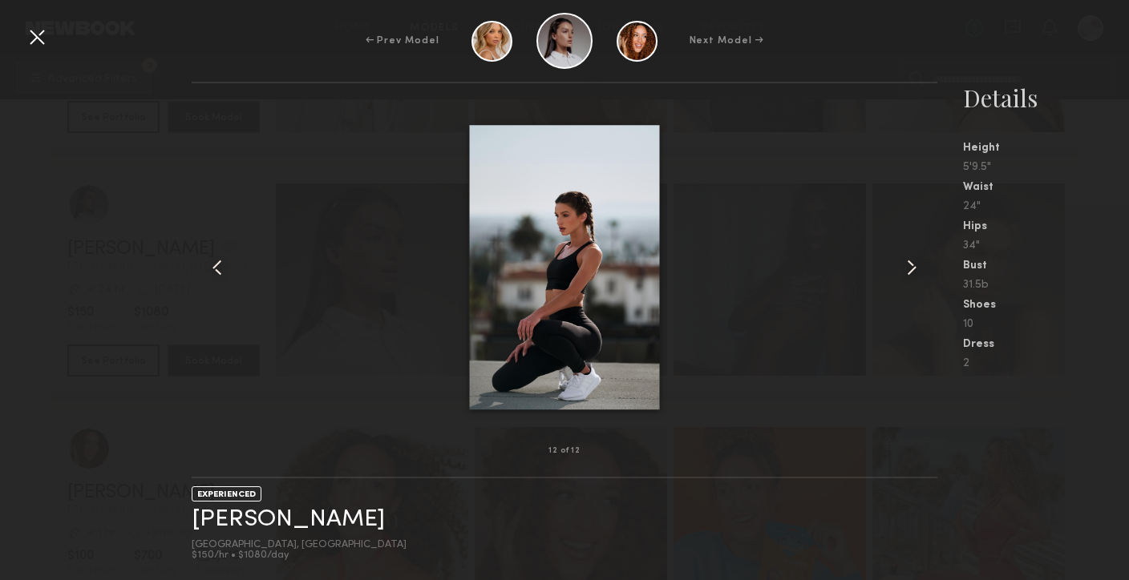
click at [910, 269] on common-icon at bounding box center [912, 268] width 26 height 26
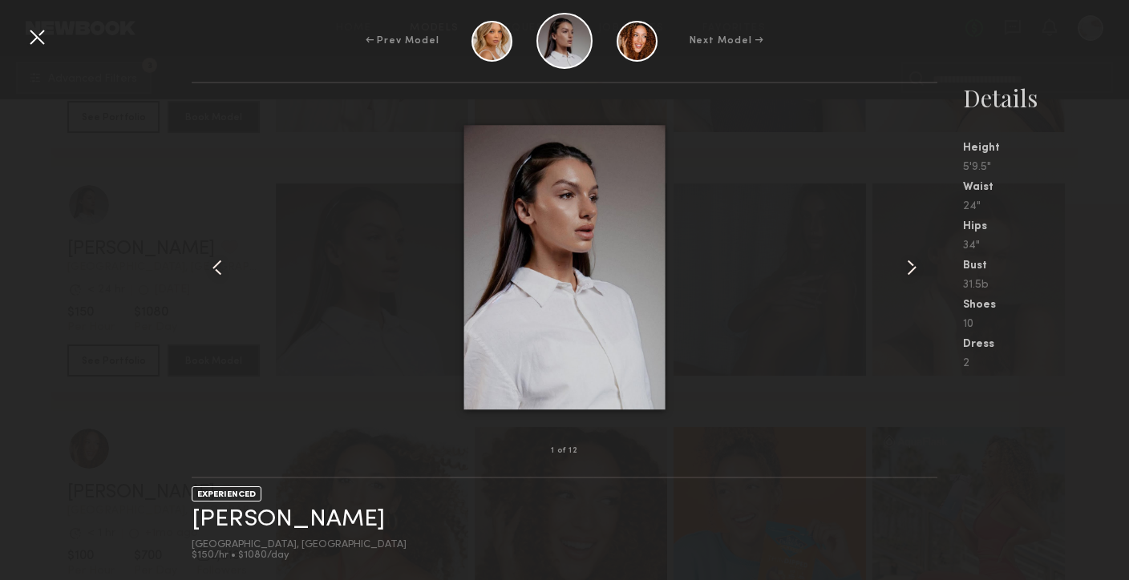
click at [910, 269] on common-icon at bounding box center [912, 268] width 26 height 26
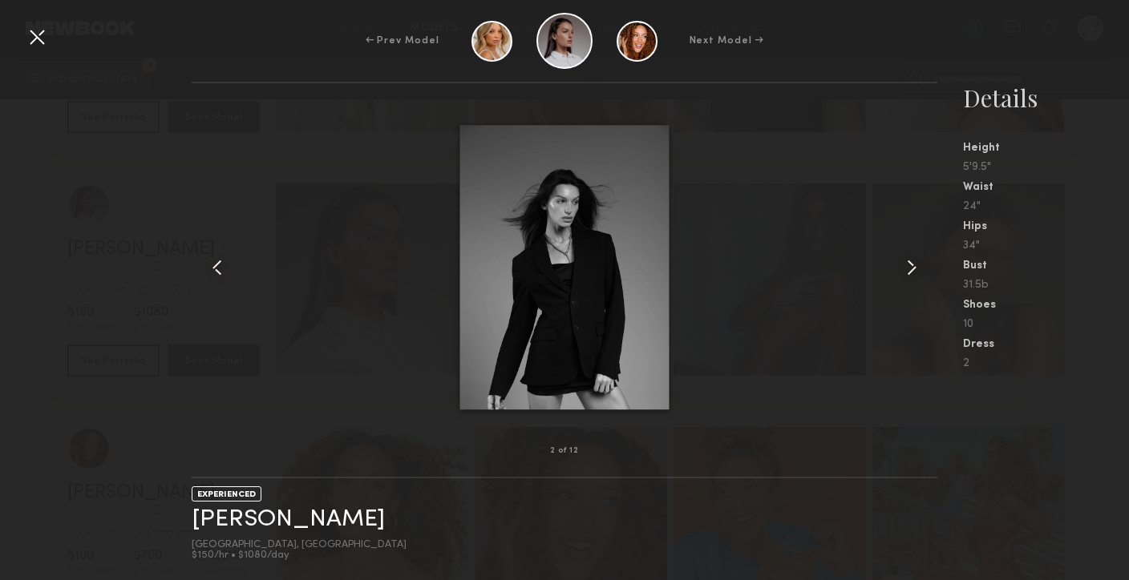
click at [43, 30] on div at bounding box center [37, 37] width 26 height 26
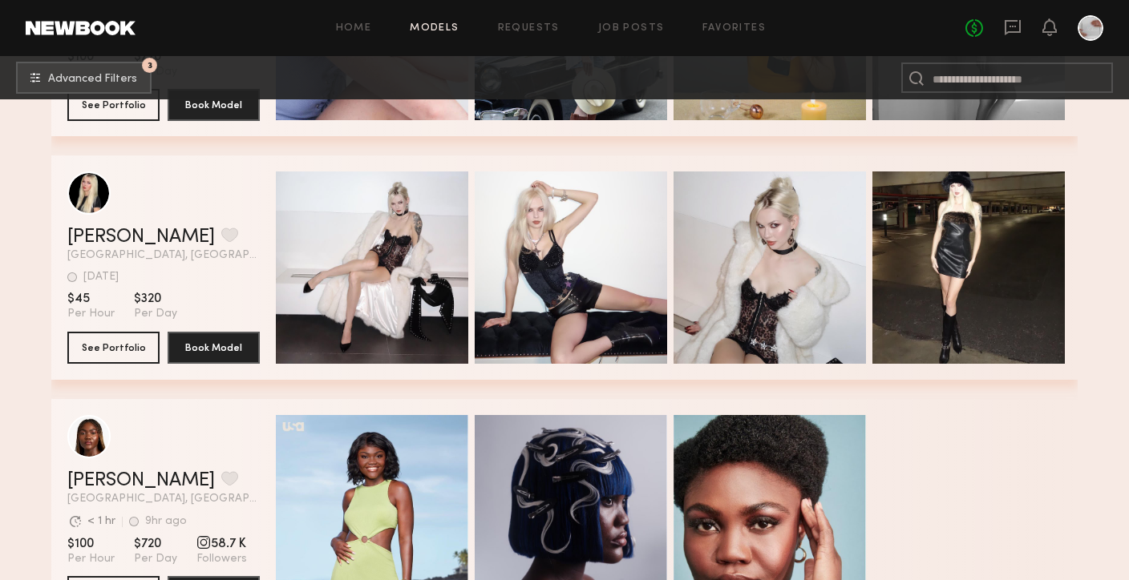
scroll to position [42646, 0]
